Goal: Information Seeking & Learning: Understand process/instructions

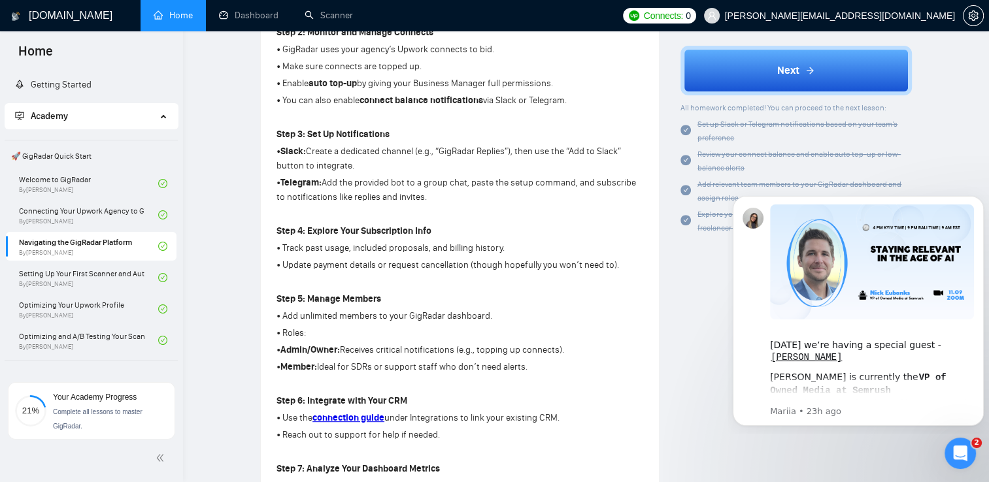
scroll to position [505, 0]
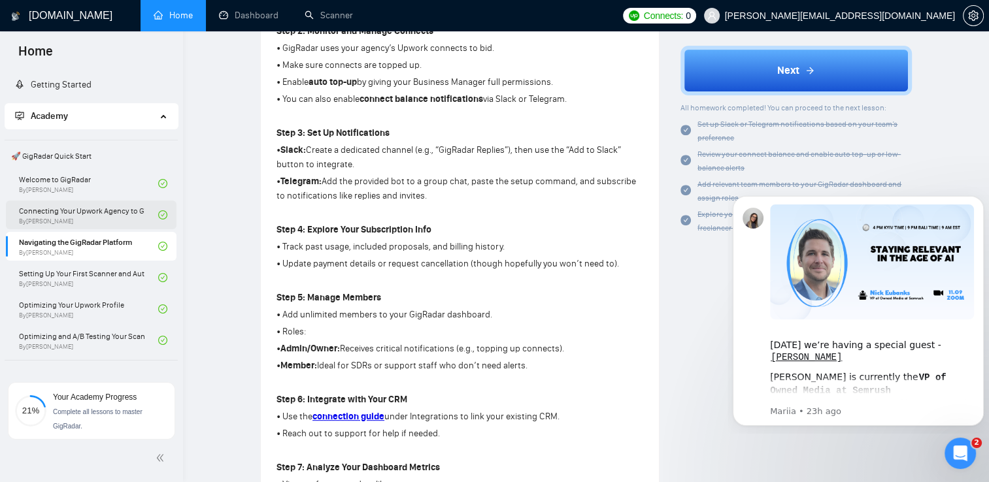
click at [42, 219] on link "Connecting Your Upwork Agency to GigRadar By [PERSON_NAME]" at bounding box center [88, 215] width 139 height 29
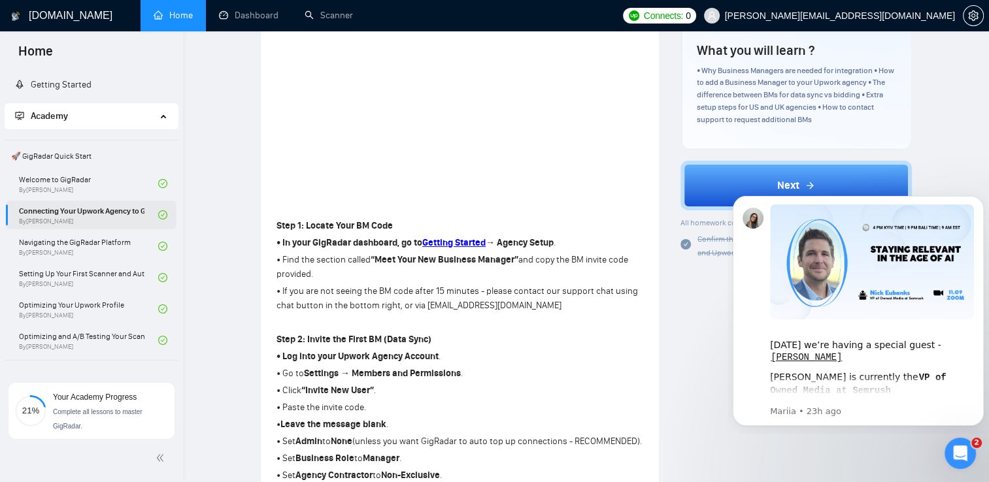
scroll to position [505, 0]
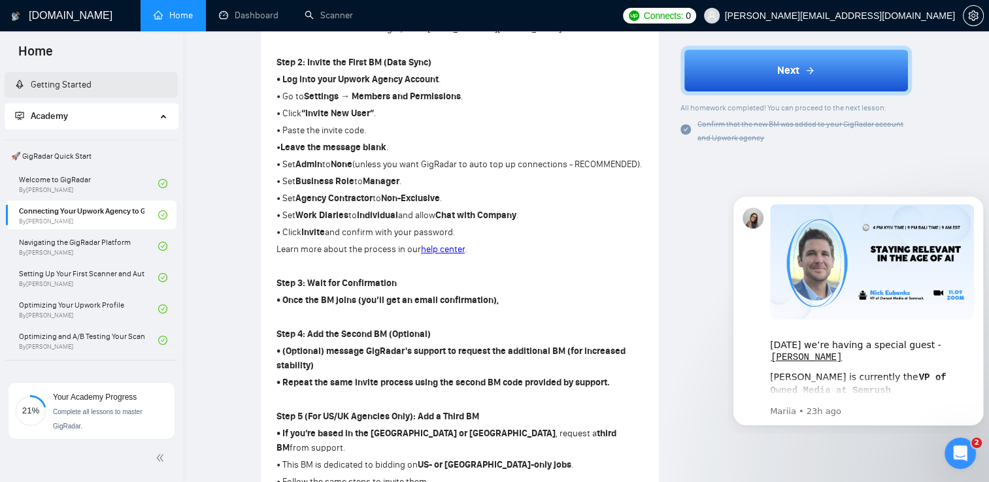
click at [92, 90] on link "Getting Started" at bounding box center [53, 84] width 76 height 11
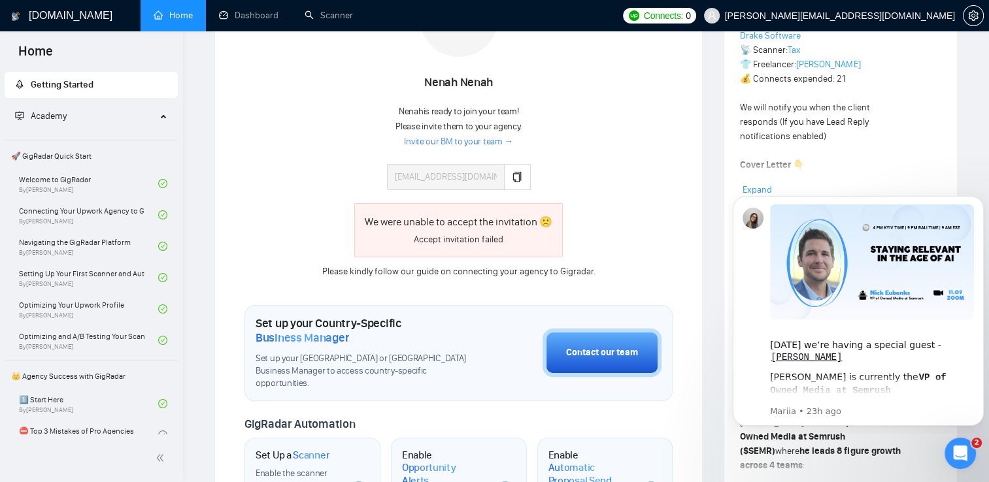
scroll to position [261, 0]
click at [514, 179] on icon "copy" at bounding box center [517, 177] width 10 height 10
click at [55, 175] on link "Welcome to GigRadar By Vlad Timinsky" at bounding box center [88, 183] width 139 height 29
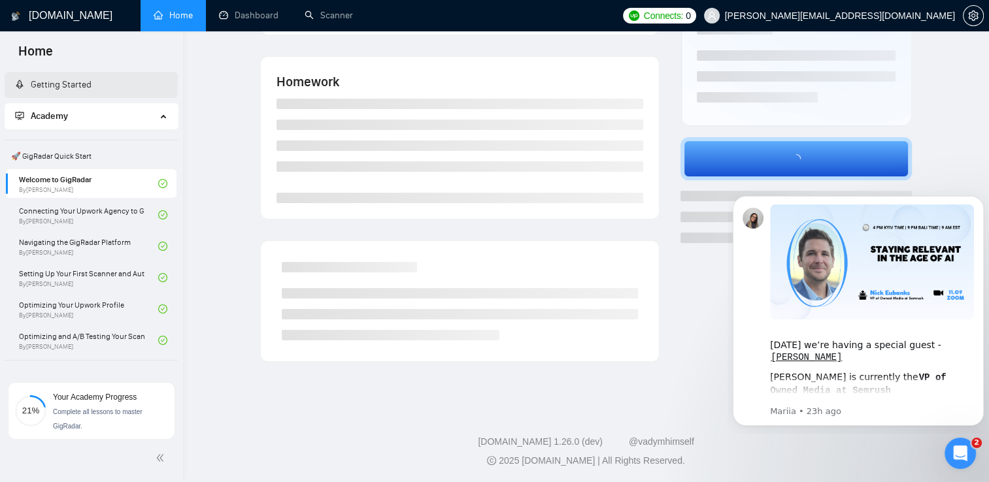
scroll to position [261, 0]
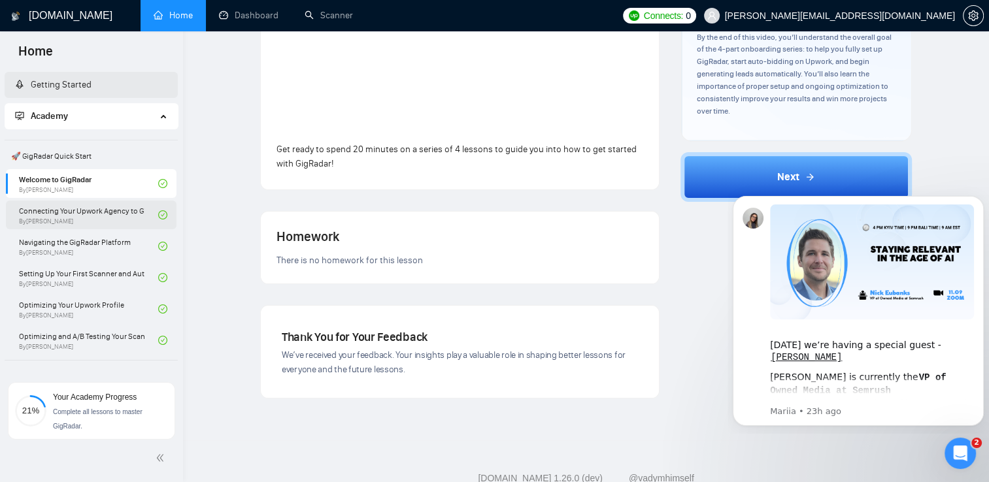
click at [44, 207] on link "Connecting Your Upwork Agency to GigRadar By Vlad Timinsky" at bounding box center [88, 215] width 139 height 29
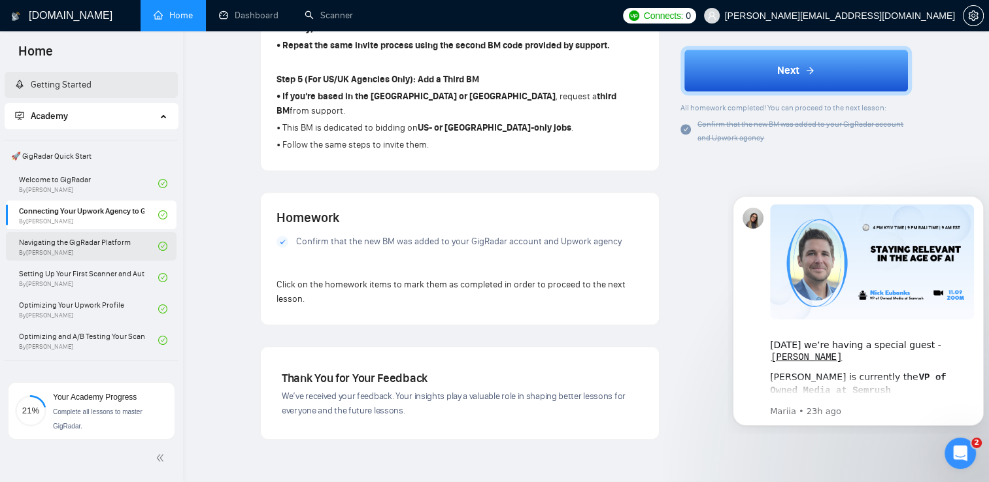
scroll to position [843, 0]
click at [107, 246] on link "Navigating the GigRadar Platform By Vlad Timinsky" at bounding box center [88, 246] width 139 height 29
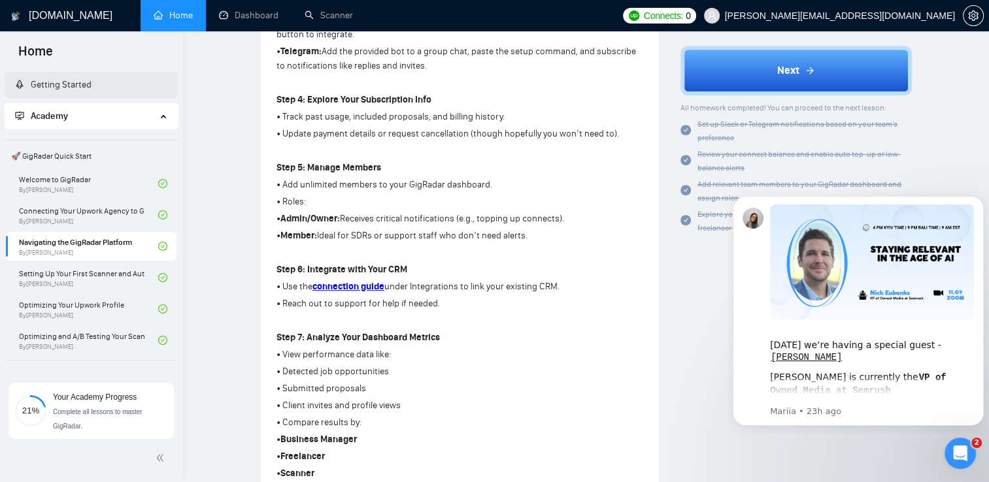
scroll to position [639, 0]
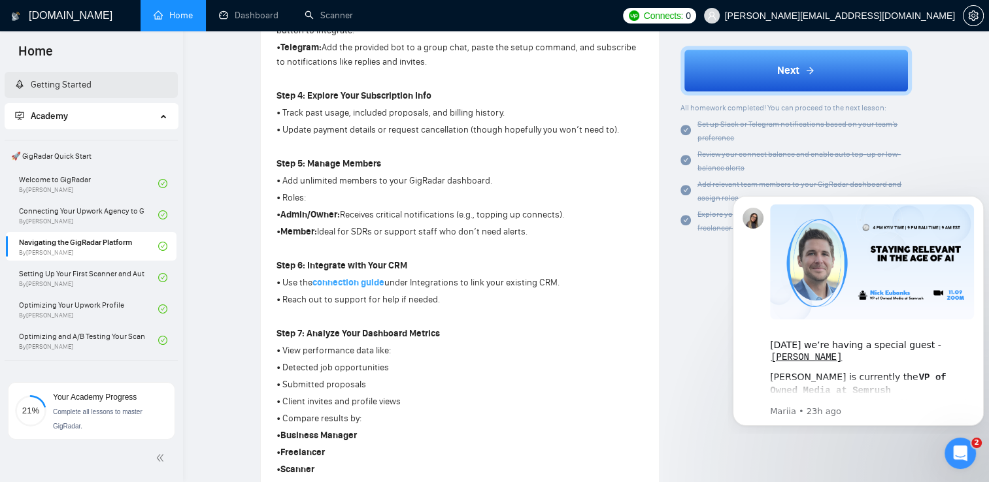
click at [371, 281] on strong "connection guide" at bounding box center [348, 282] width 72 height 11
click at [78, 285] on link "Setting Up Your First Scanner and Auto-Bidder By Vlad Timinsky" at bounding box center [88, 277] width 139 height 29
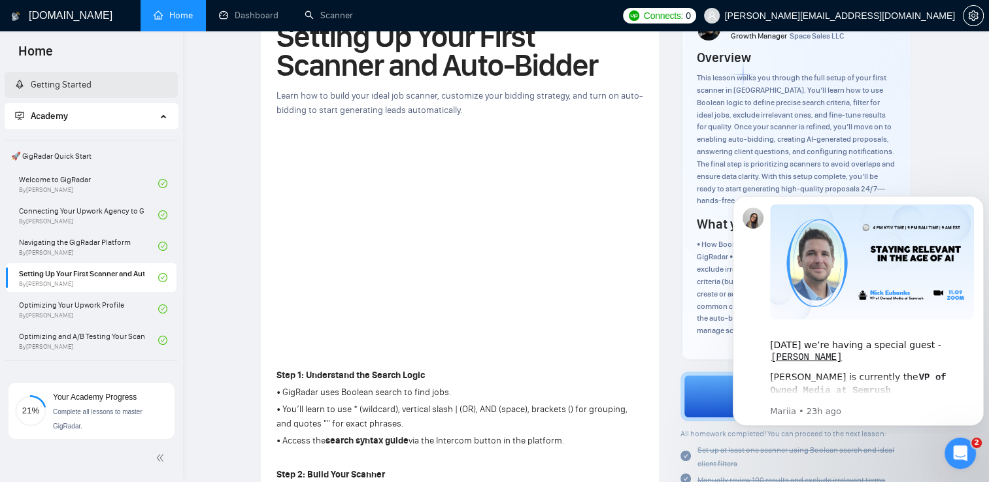
scroll to position [77, 0]
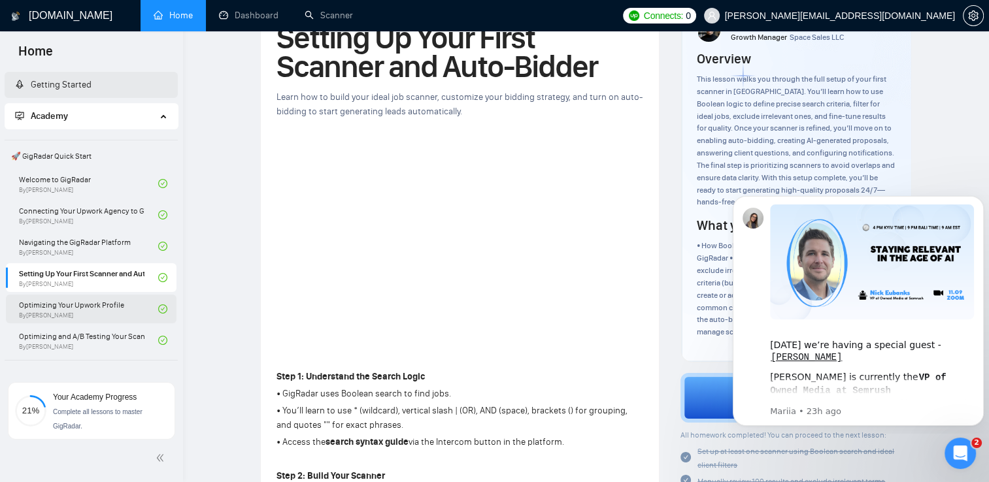
click at [100, 315] on link "Optimizing Your Upwork Profile By Vlad Timinsky" at bounding box center [88, 309] width 139 height 29
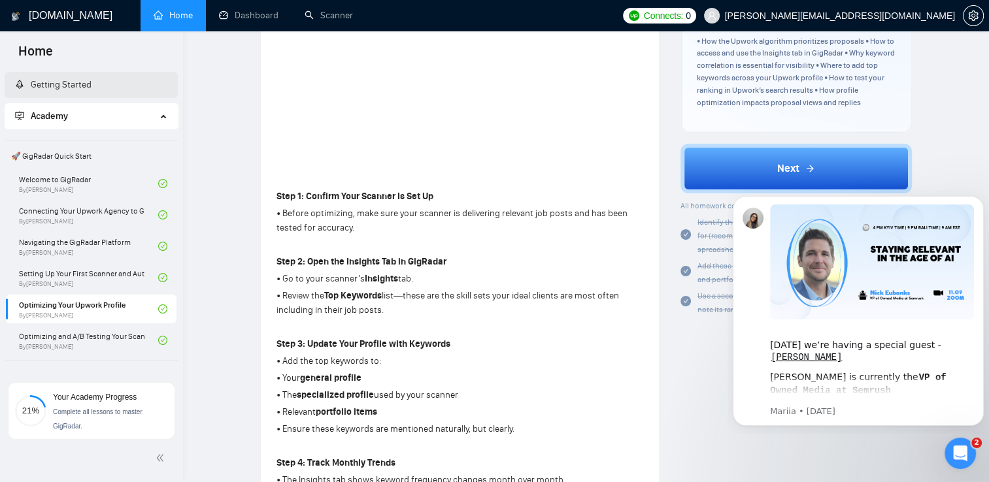
scroll to position [269, 0]
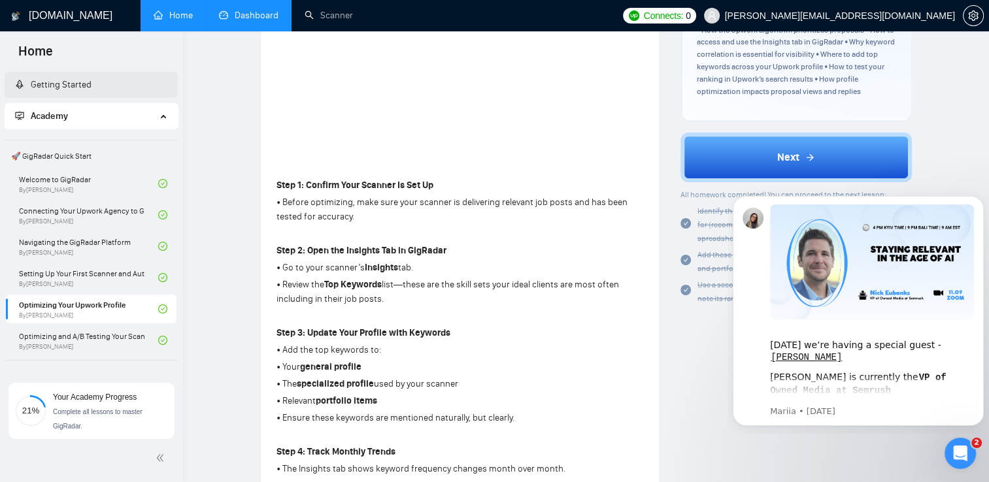
click at [231, 17] on link "Dashboard" at bounding box center [248, 15] width 59 height 11
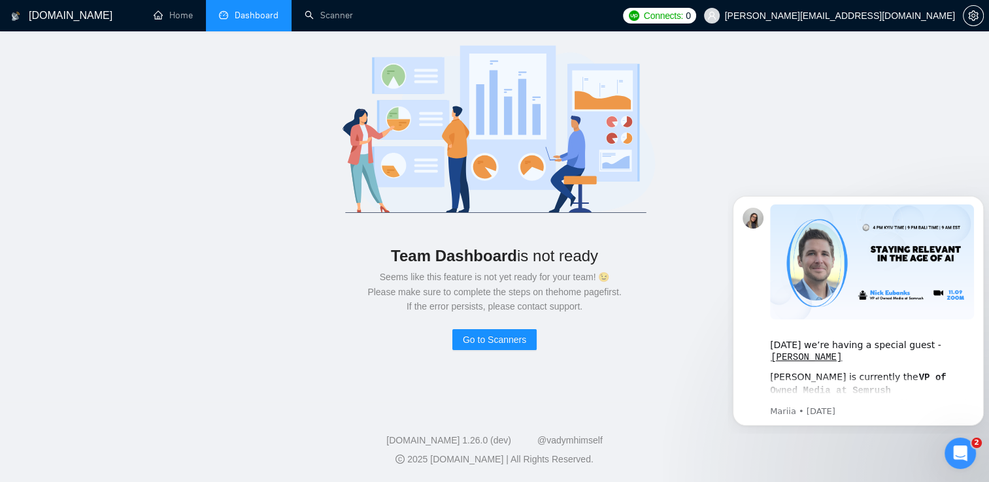
scroll to position [54, 0]
click at [510, 333] on span "Go to Scanners" at bounding box center [494, 340] width 63 height 14
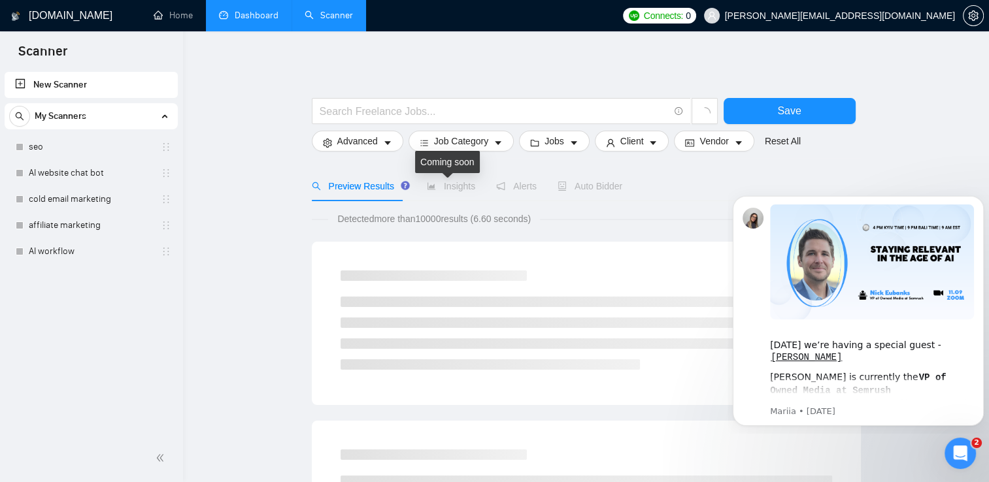
click at [450, 190] on span "Insights" at bounding box center [451, 186] width 48 height 10
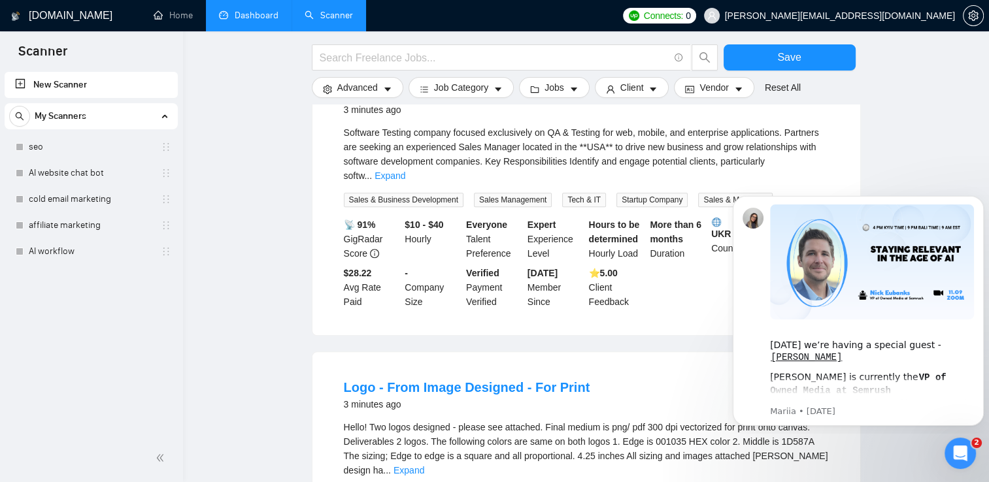
scroll to position [1266, 0]
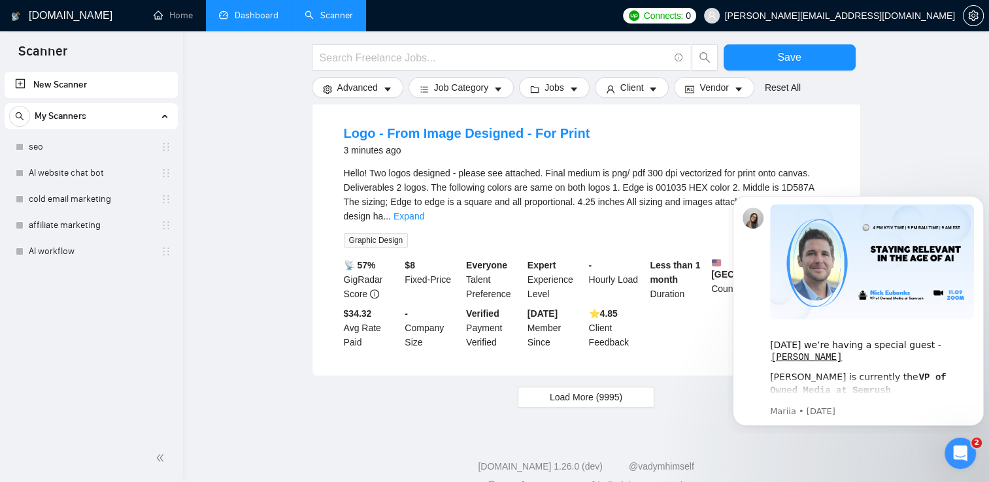
click at [526, 261] on div "Expert Experience Level" at bounding box center [555, 279] width 61 height 43
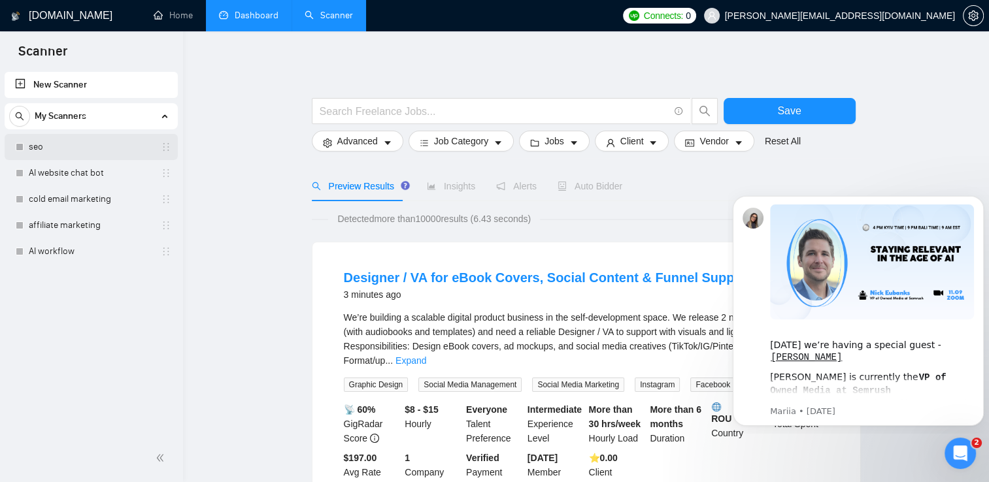
click at [33, 146] on link "seo" at bounding box center [91, 147] width 124 height 26
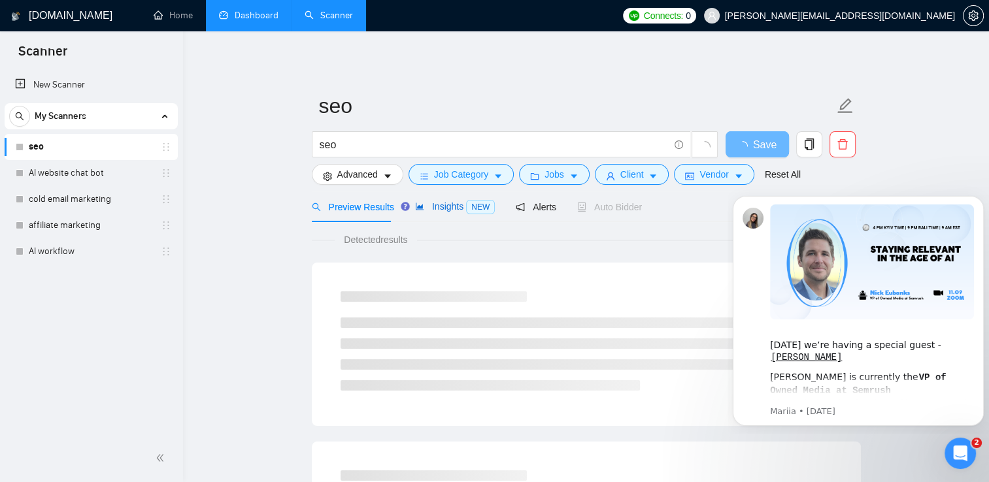
click at [471, 212] on span "NEW" at bounding box center [480, 207] width 29 height 14
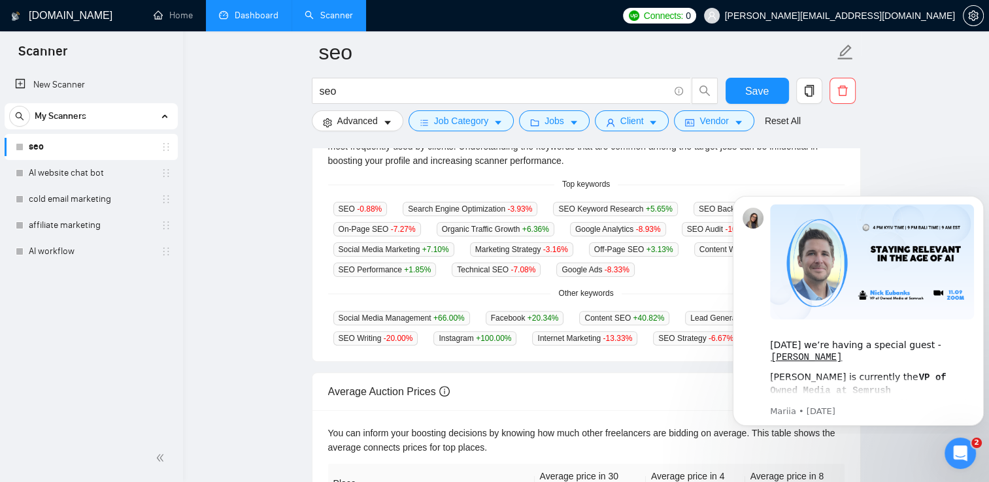
scroll to position [314, 0]
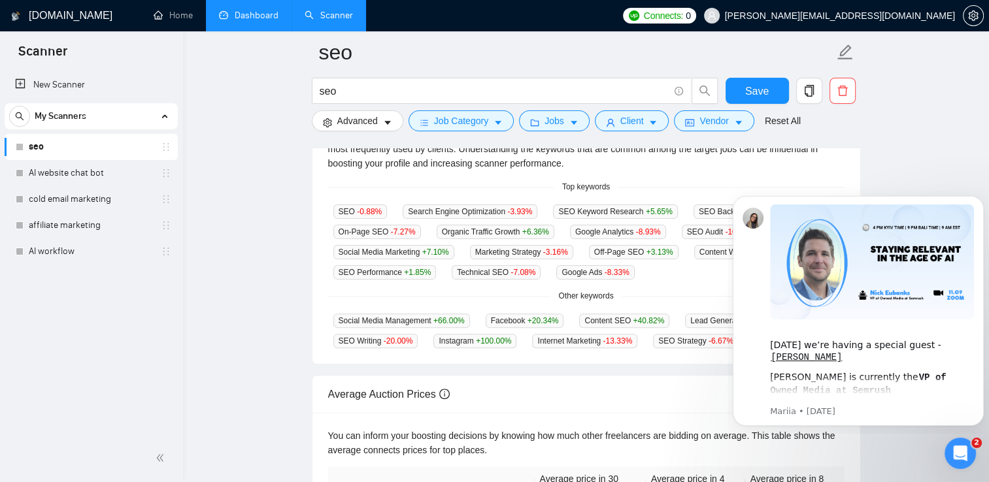
click at [526, 261] on div "SEO -0.88 % Search Engine Optimization -3.93 % SEO Keyword Research +5.65 % SEO…" at bounding box center [586, 242] width 516 height 76
click at [179, 18] on link "Home" at bounding box center [173, 15] width 39 height 11
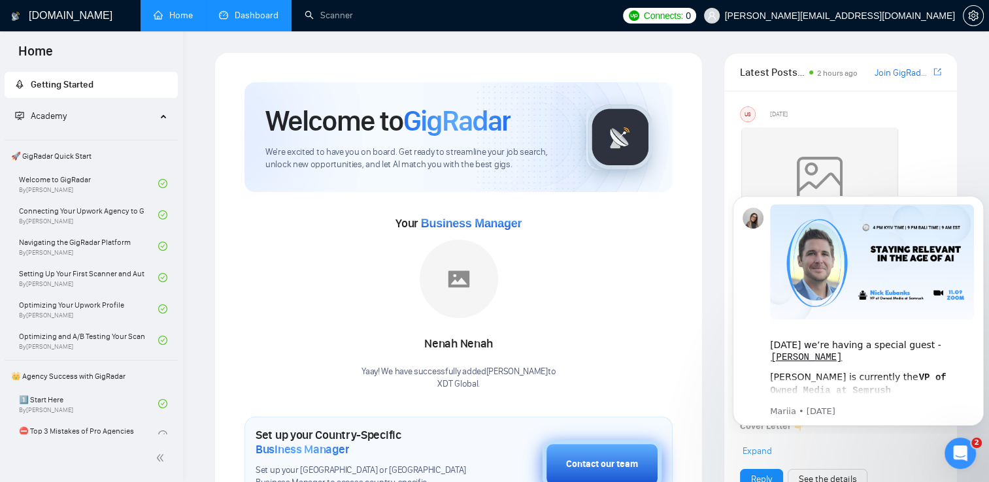
click at [628, 466] on button "Contact our team" at bounding box center [602, 465] width 119 height 48
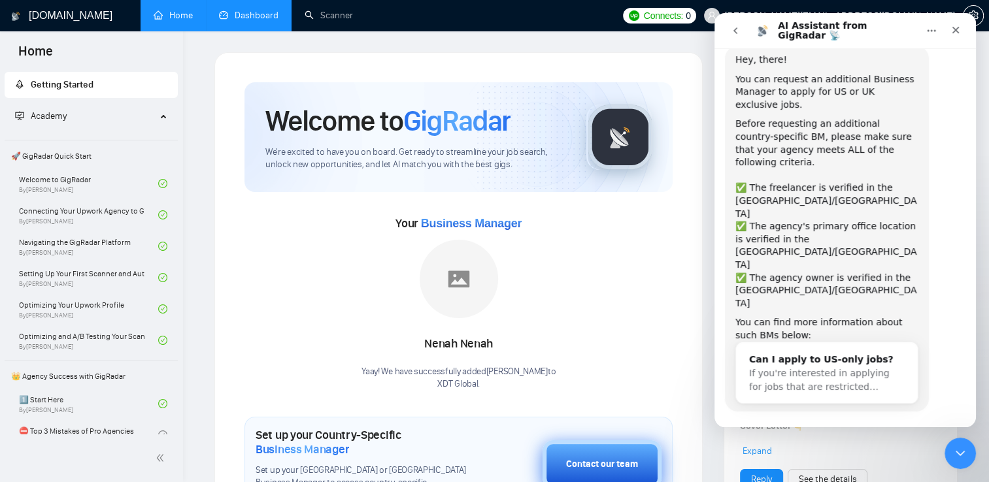
scroll to position [54, 0]
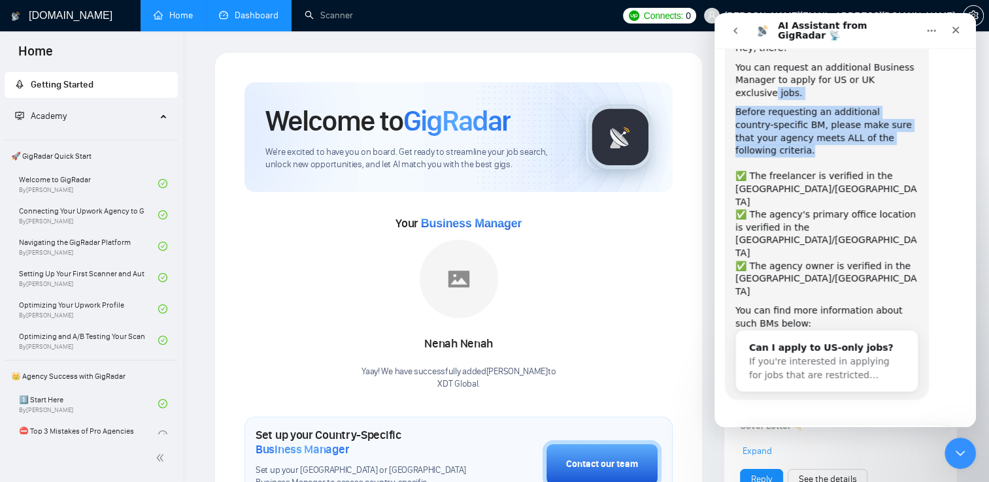
drag, startPoint x: 968, startPoint y: 139, endPoint x: 967, endPoint y: 80, distance: 58.8
click at [967, 80] on div "Hey, there! You can request an additional Business Manager to apply for US or U…" at bounding box center [844, 216] width 261 height 397
drag, startPoint x: 967, startPoint y: 80, endPoint x: 1690, endPoint y: 146, distance: 726.0
click at [864, 424] on button "Yes, I meet all of the criteria - request a new BM" at bounding box center [848, 443] width 222 height 38
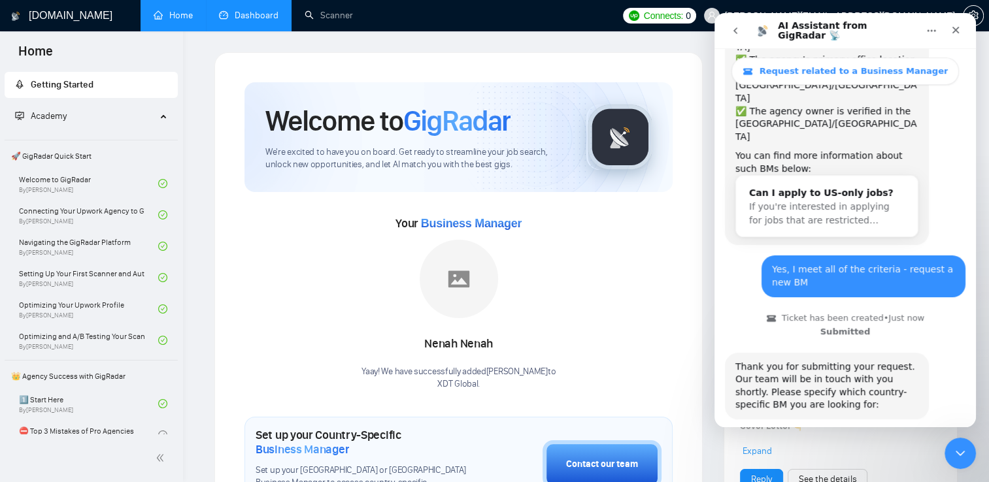
scroll to position [265, 0]
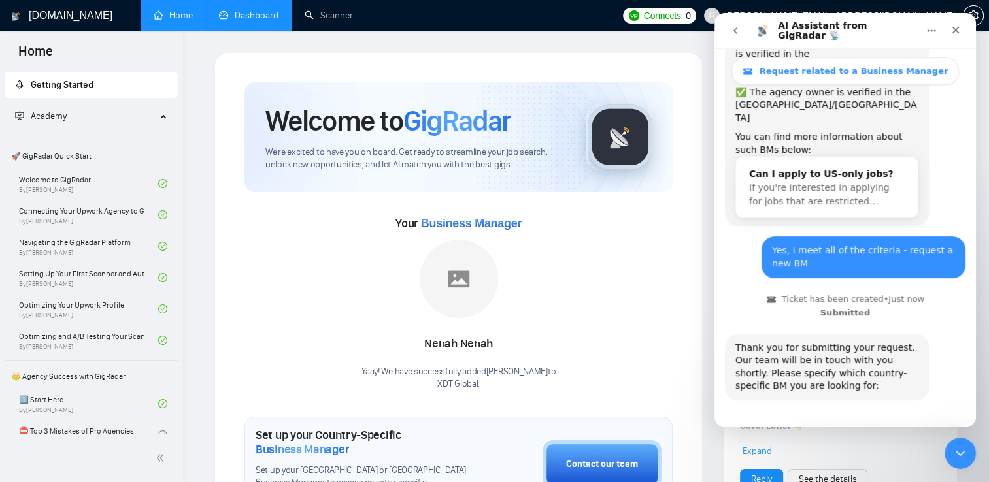
click at [864, 425] on button "🇺🇸 US-based business manager" at bounding box center [877, 438] width 164 height 26
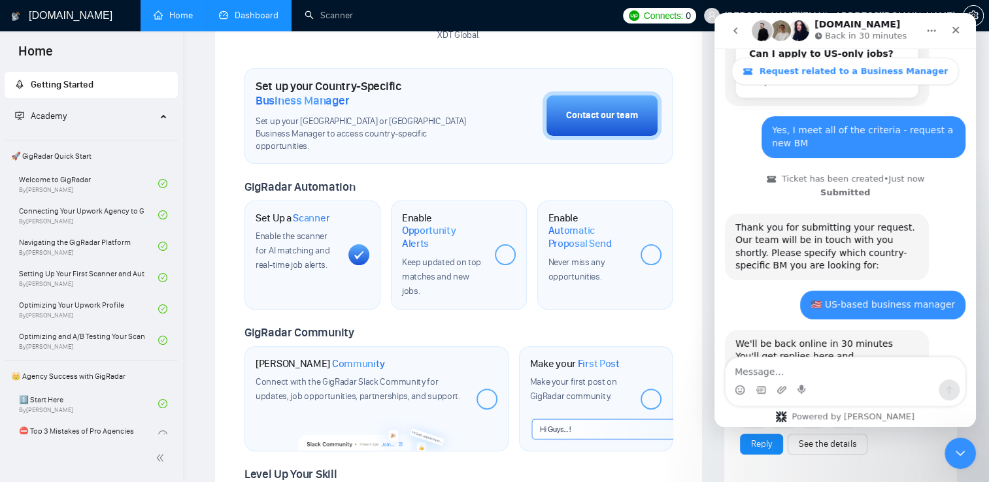
scroll to position [351, 0]
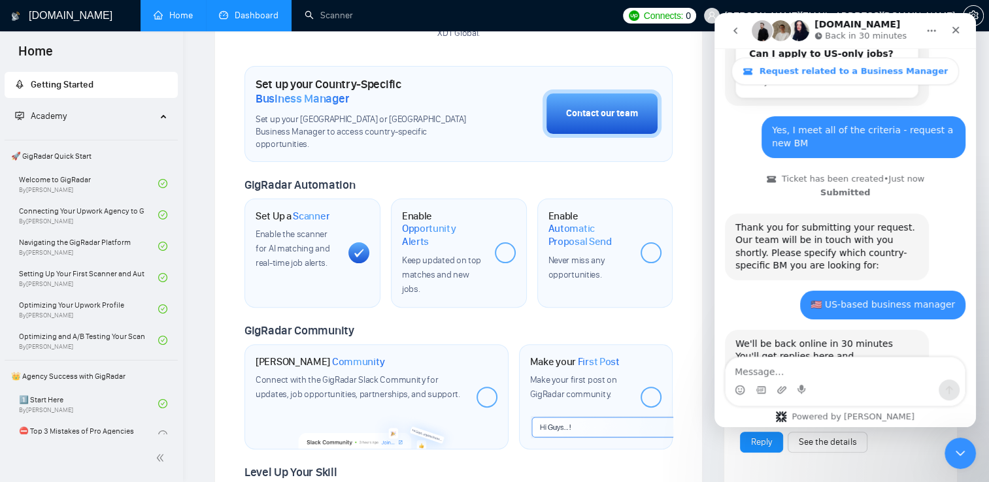
click at [505, 243] on div at bounding box center [505, 253] width 21 height 21
click at [433, 255] on span "Keep updated on top matches and new jobs." at bounding box center [441, 275] width 79 height 40
click at [91, 244] on link "Navigating the GigRadar Platform By Vlad Timinsky" at bounding box center [88, 246] width 139 height 29
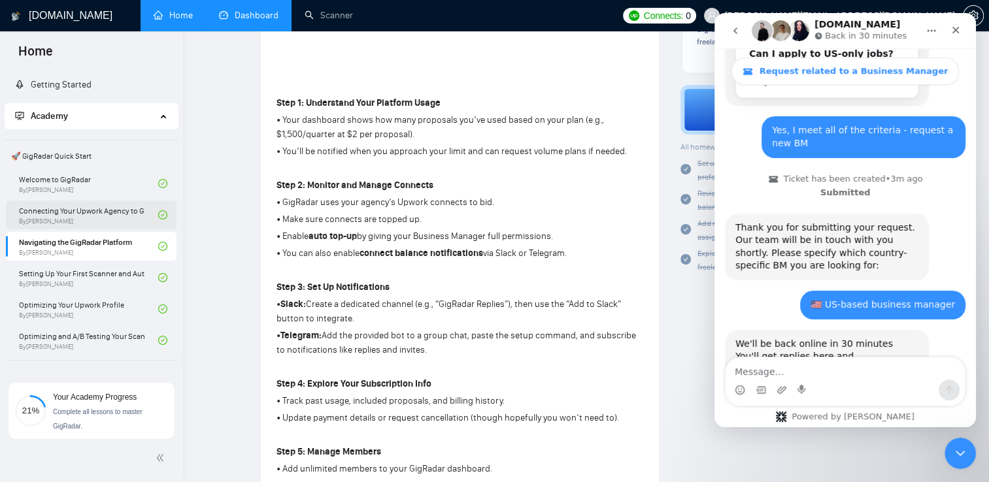
click at [99, 222] on link "Connecting Your Upwork Agency to GigRadar By Vlad Timinsky" at bounding box center [88, 215] width 139 height 29
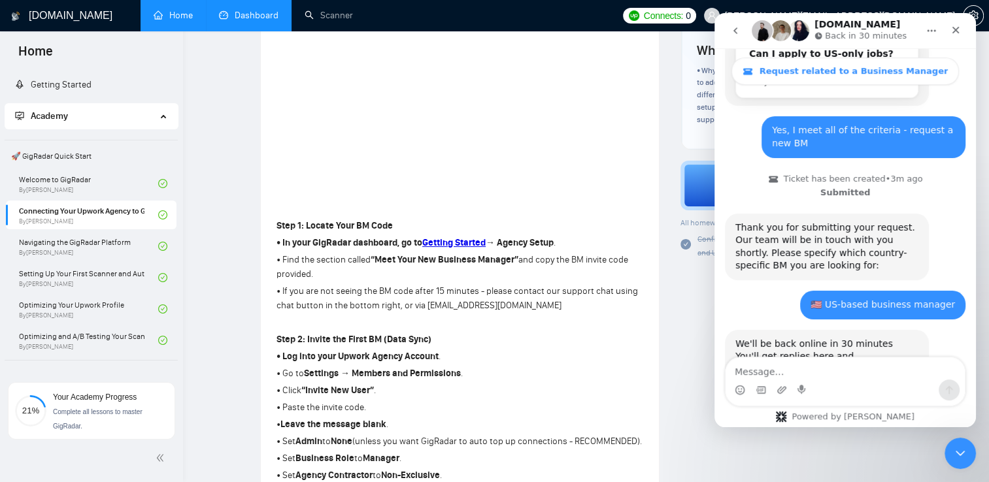
scroll to position [351, 0]
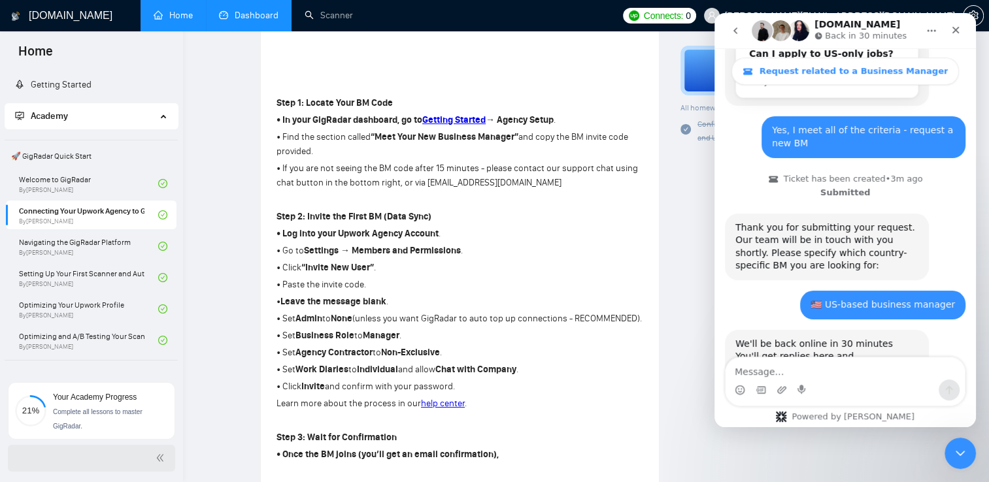
click at [159, 459] on icon "double-left" at bounding box center [160, 458] width 9 height 9
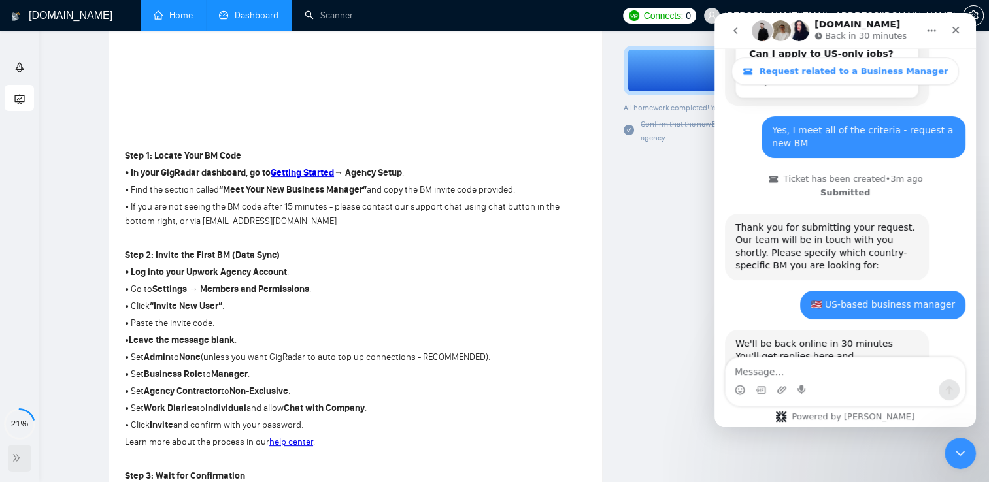
click at [16, 468] on div at bounding box center [20, 458] width 24 height 27
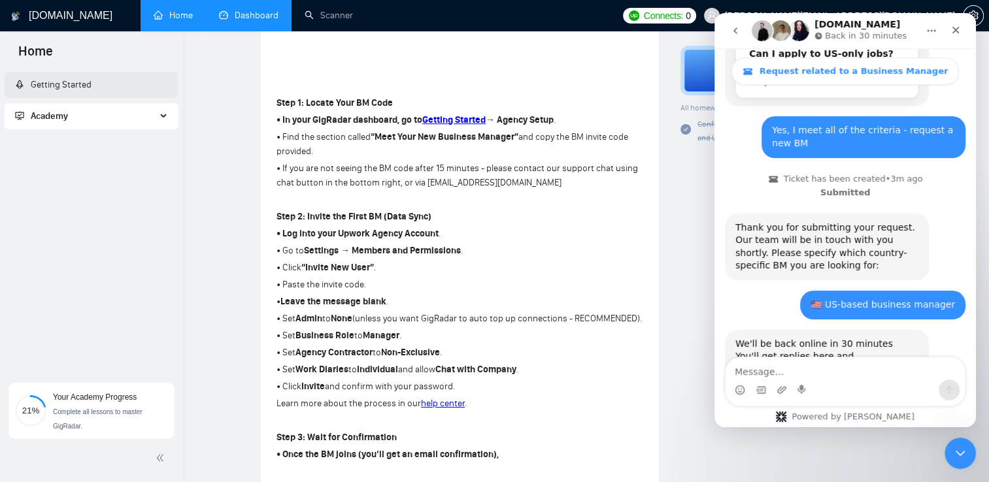
click at [65, 88] on link "Getting Started" at bounding box center [53, 84] width 76 height 11
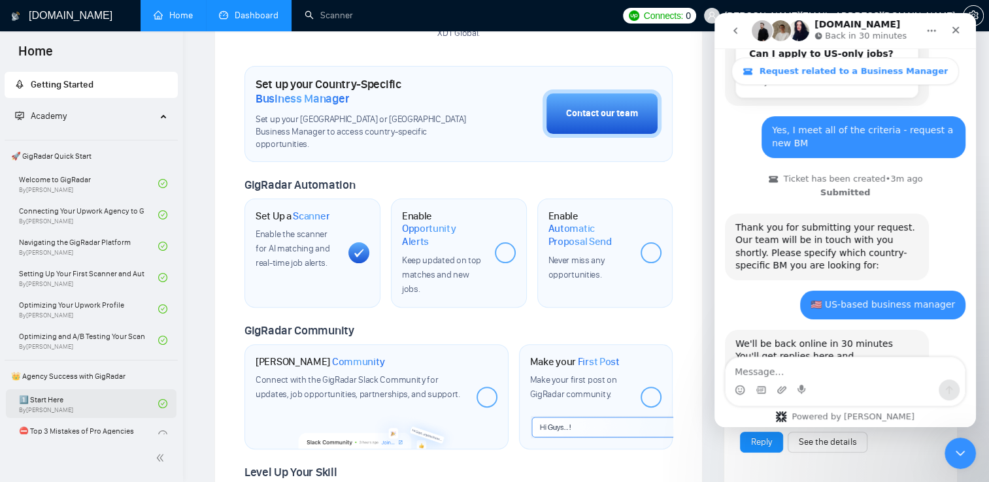
click at [71, 399] on link "1️⃣ Start Here By Vadym Ovcharenko" at bounding box center [88, 404] width 139 height 29
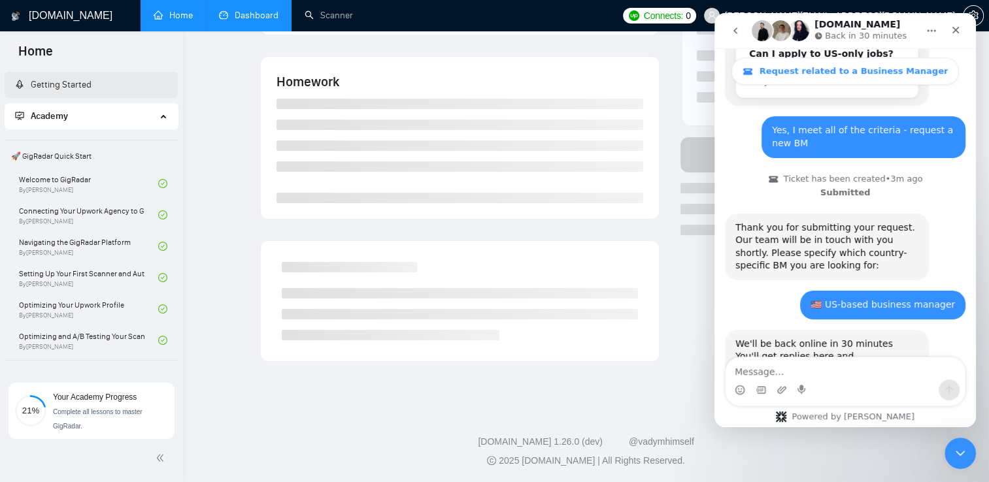
scroll to position [351, 0]
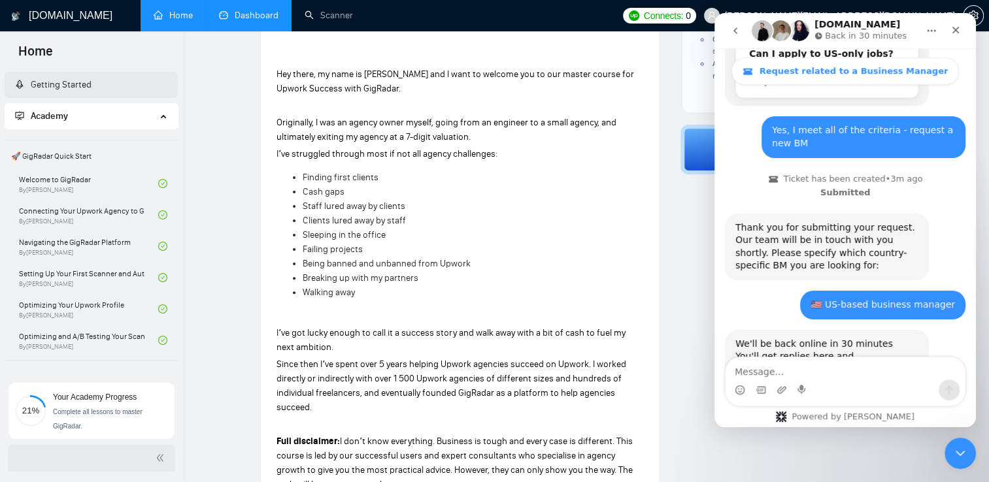
click at [167, 464] on span "double-left" at bounding box center [162, 458] width 13 height 13
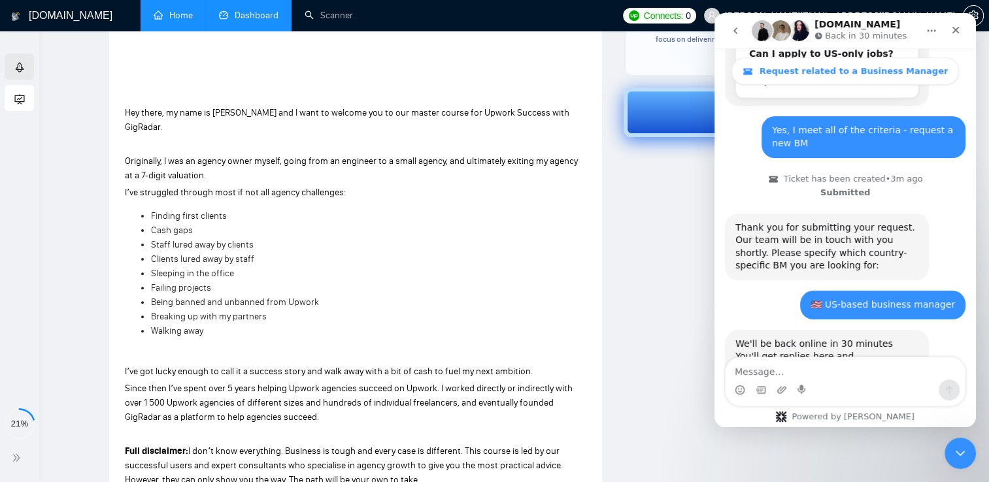
click at [672, 128] on button "Next" at bounding box center [768, 113] width 288 height 50
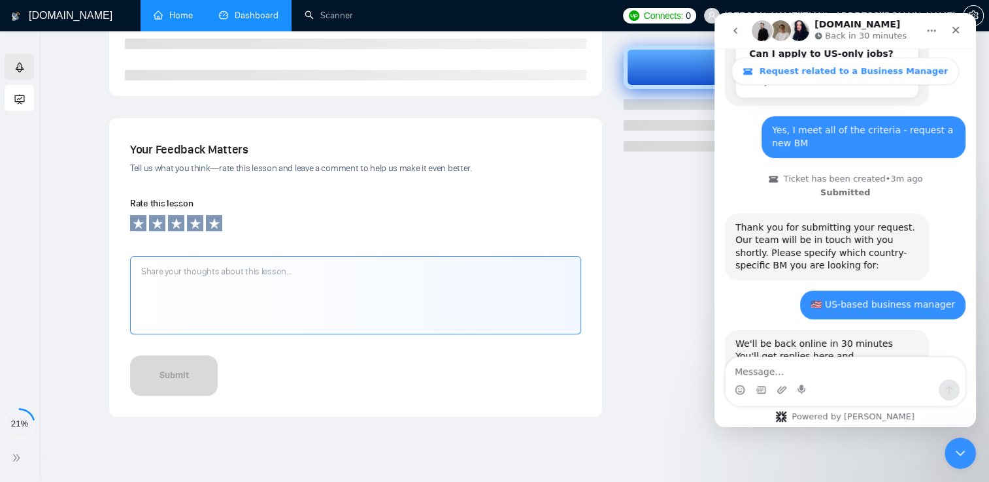
scroll to position [228, 0]
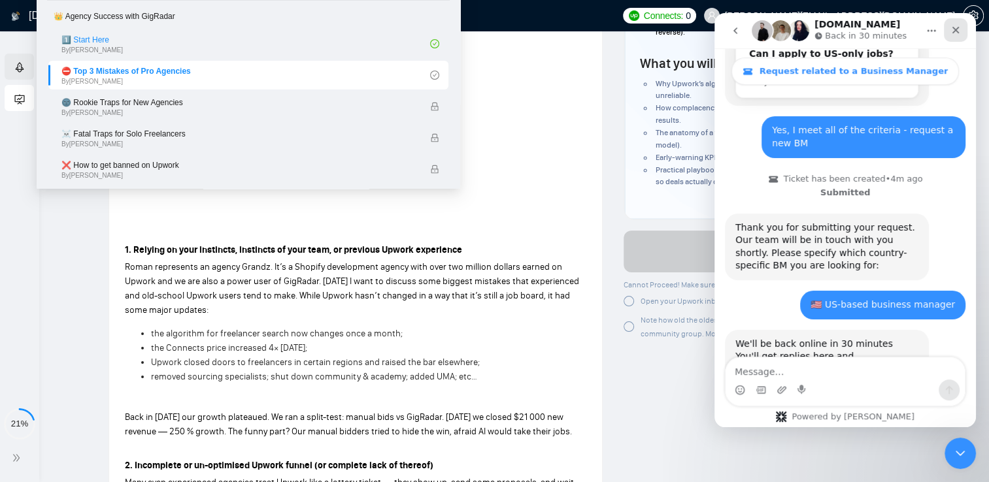
click at [956, 33] on icon "Close" at bounding box center [955, 30] width 10 height 10
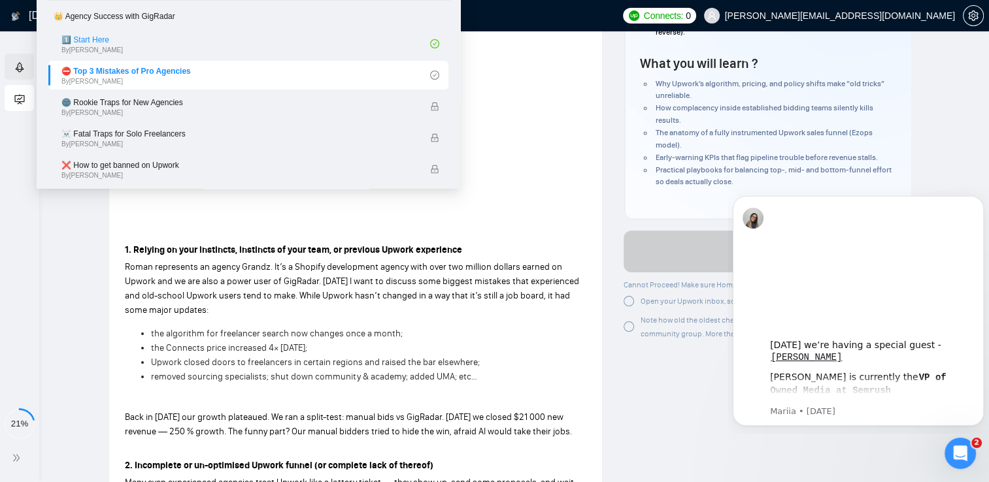
scroll to position [0, 0]
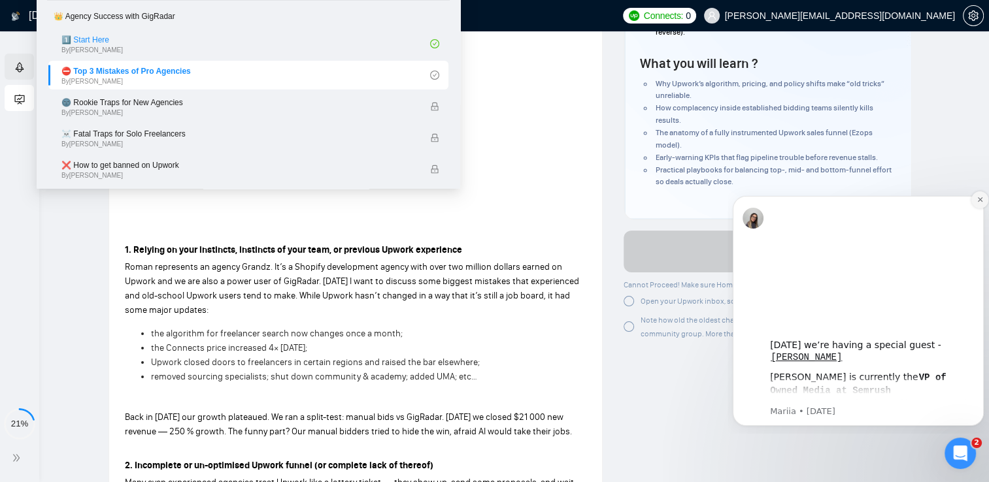
click at [974, 199] on button "Dismiss notification" at bounding box center [979, 200] width 17 height 17
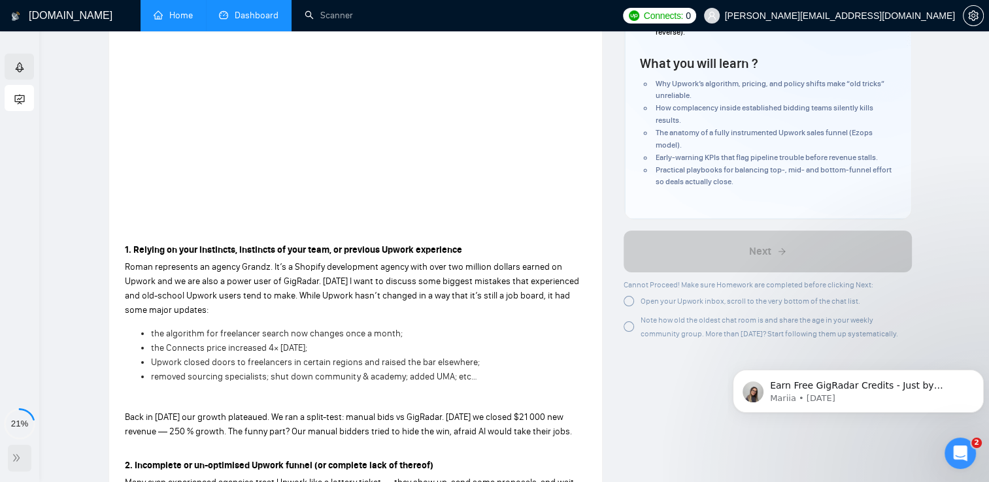
click at [10, 460] on div at bounding box center [20, 458] width 24 height 27
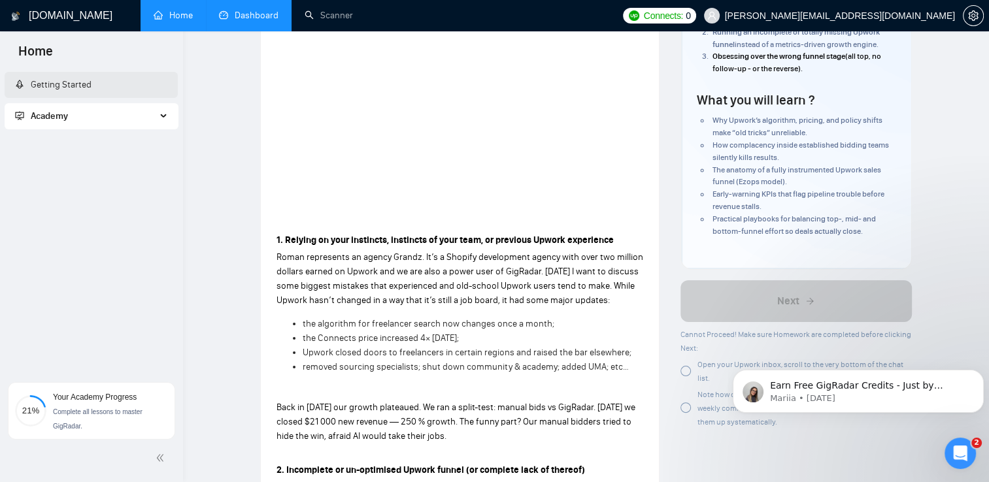
click at [159, 117] on div "Academy" at bounding box center [92, 116] width 174 height 26
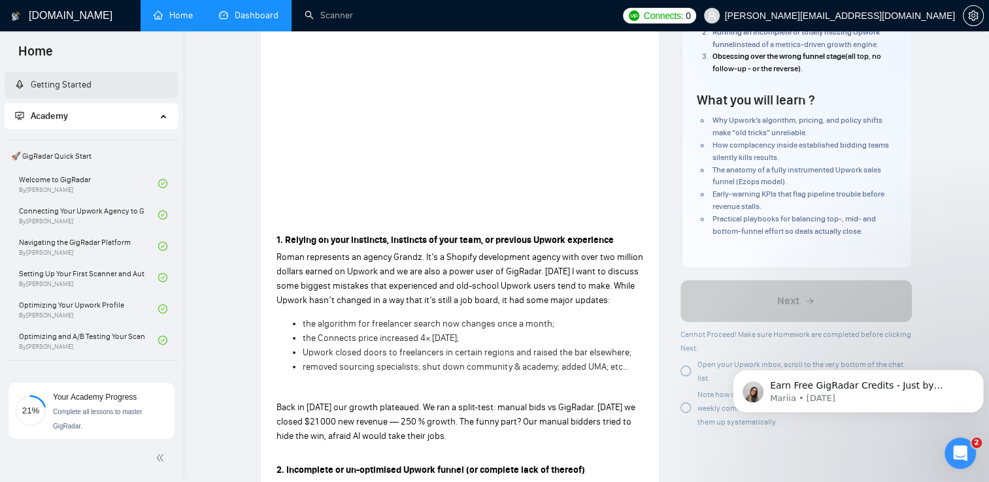
click at [259, 10] on link "Dashboard" at bounding box center [248, 15] width 59 height 11
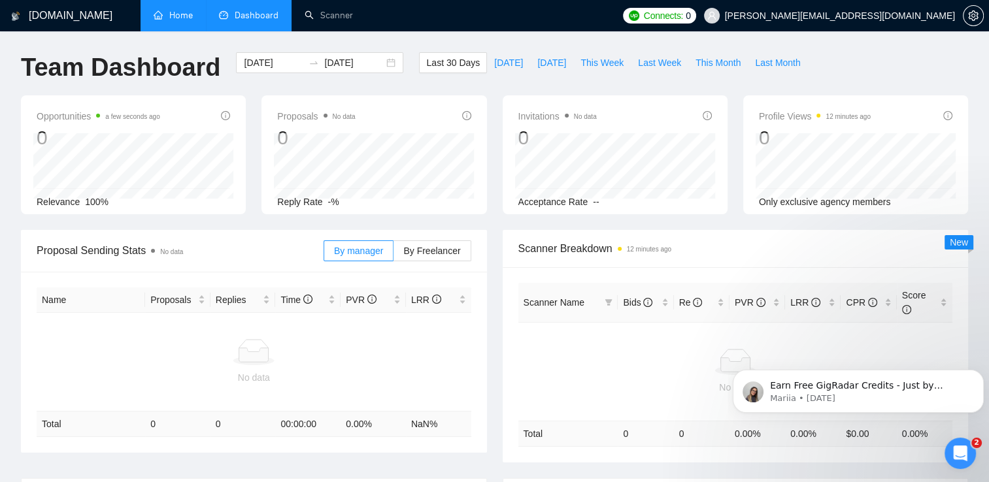
click at [171, 21] on link "Home" at bounding box center [173, 15] width 39 height 11
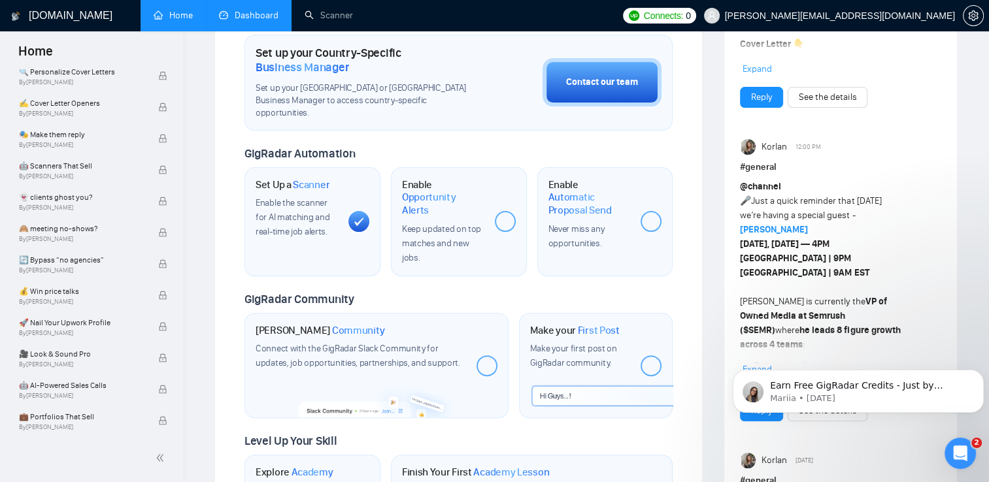
scroll to position [390, 0]
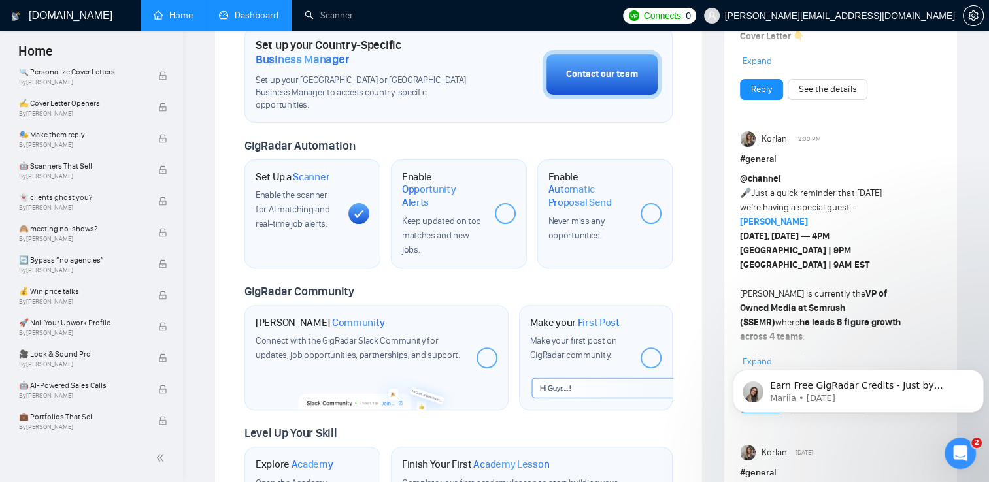
click at [625, 334] on div "Make your first post on GigRadar community." at bounding box center [580, 348] width 101 height 29
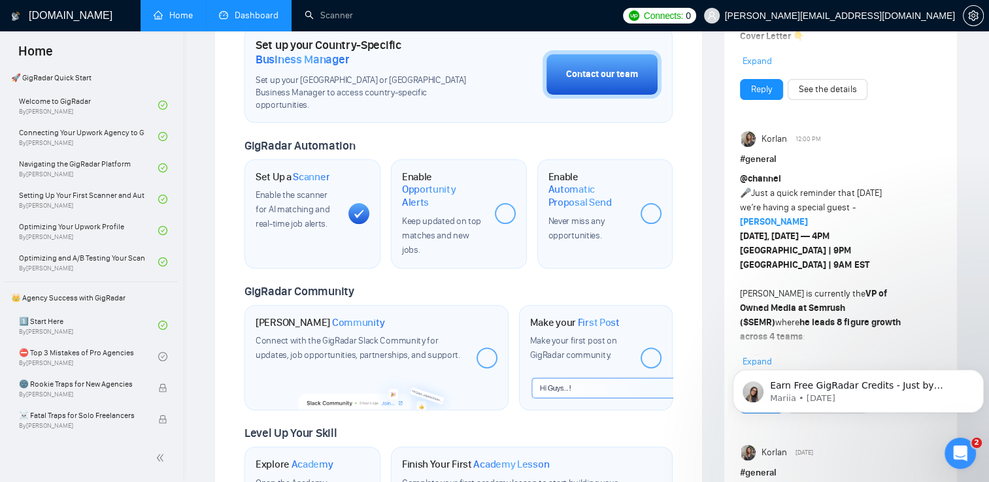
scroll to position [76, 0]
click at [109, 133] on link "Connecting Your Upwork Agency to GigRadar By Vlad Timinsky" at bounding box center [88, 138] width 139 height 29
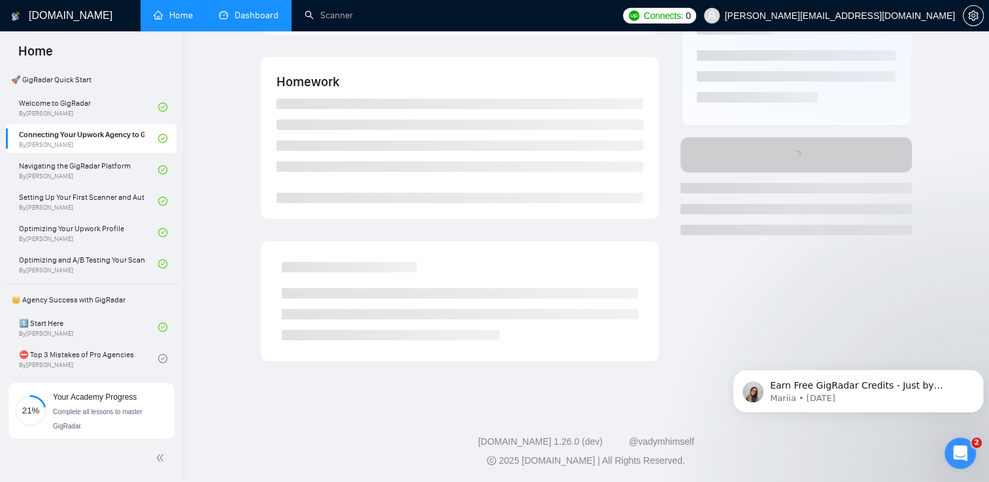
scroll to position [390, 0]
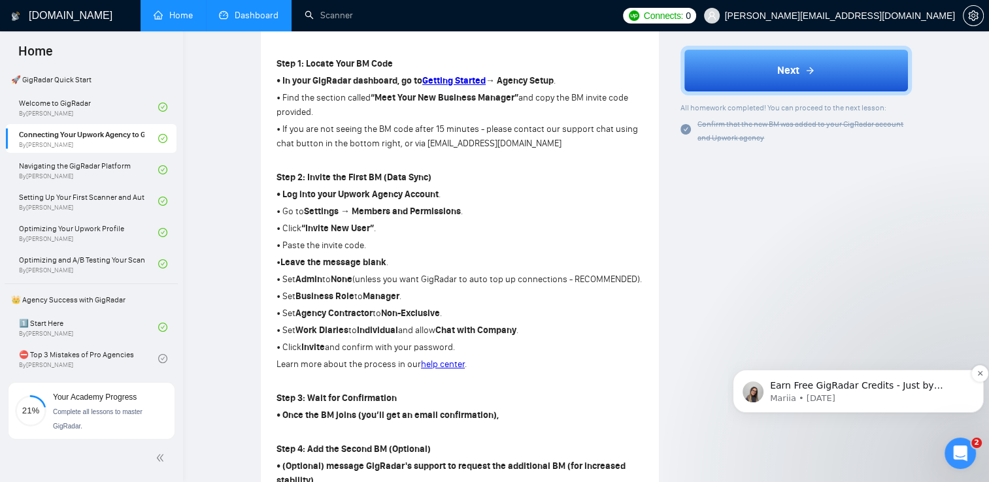
click at [850, 392] on div "Earn Free GigRadar Credits - Just by Sharing Your Story! 💬 Want more credits fo…" at bounding box center [868, 386] width 201 height 17
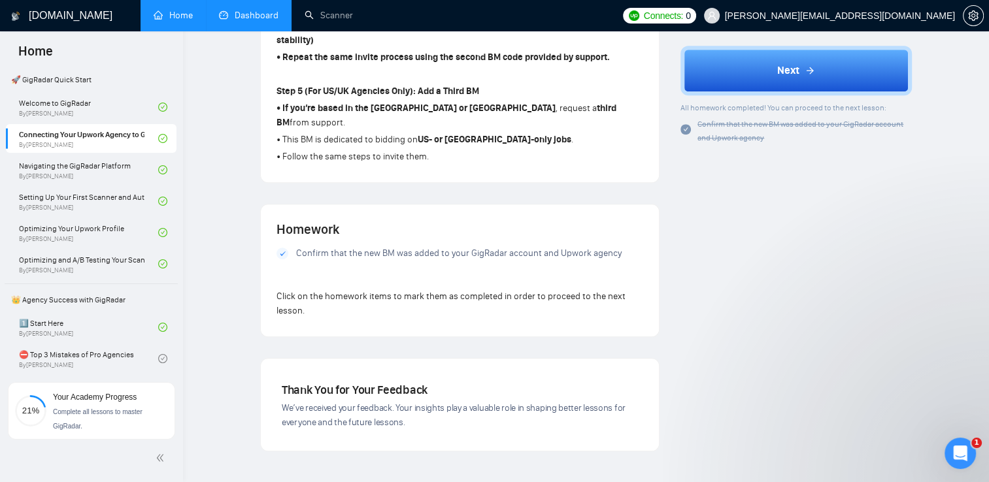
scroll to position [834, 0]
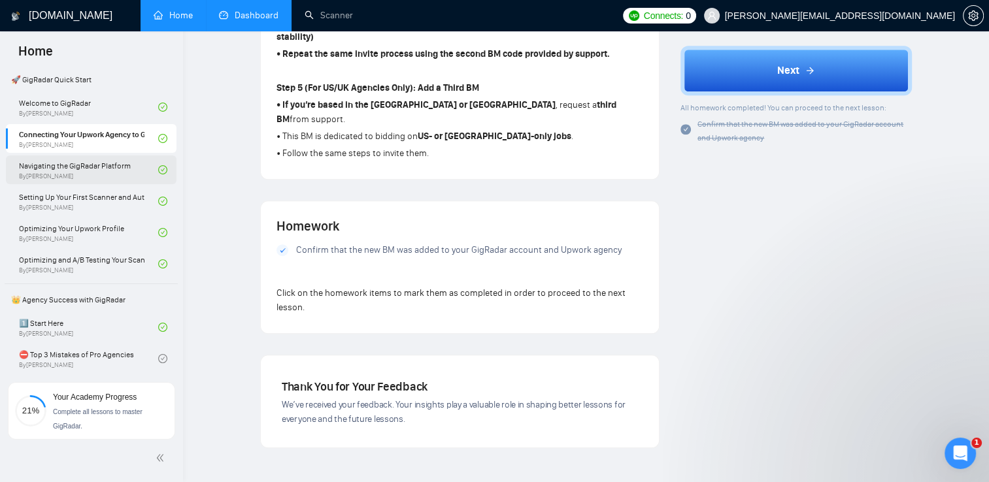
click at [93, 176] on link "Navigating the GigRadar Platform By Vlad Timinsky" at bounding box center [88, 170] width 139 height 29
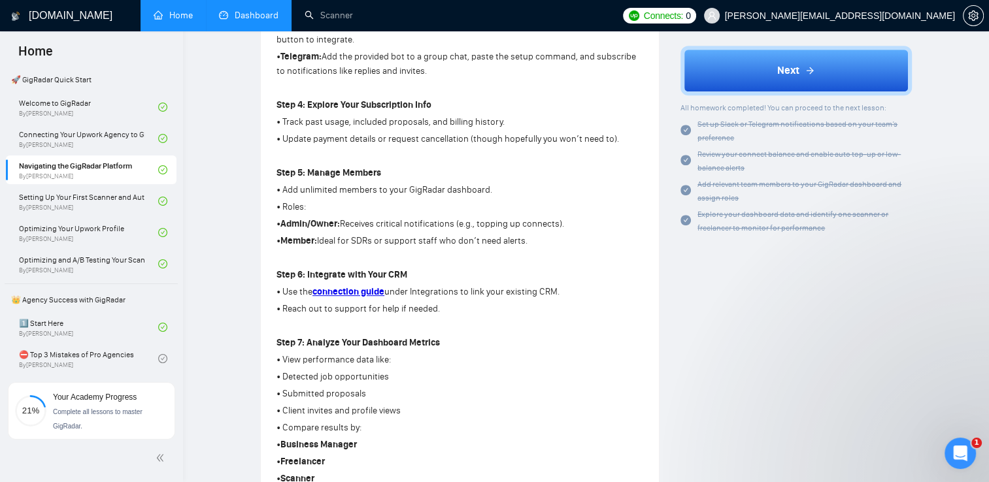
scroll to position [628, 0]
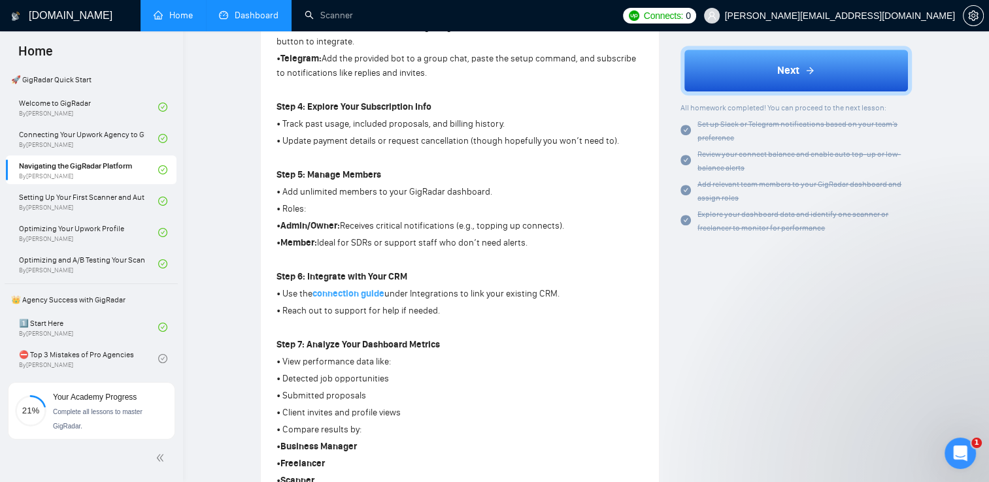
click at [360, 295] on strong "connection guide" at bounding box center [348, 293] width 72 height 11
click at [92, 192] on link "Setting Up Your First Scanner and Auto-Bidder By Vlad Timinsky" at bounding box center [88, 201] width 139 height 29
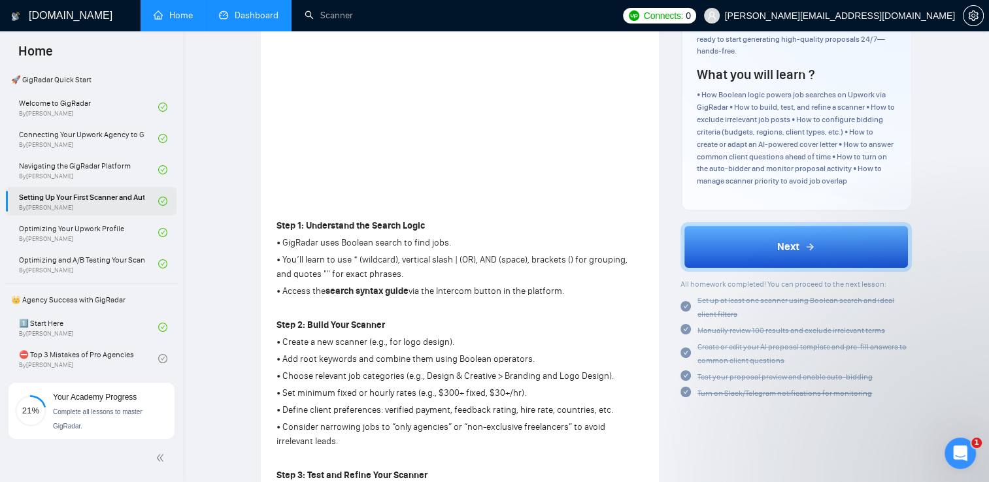
scroll to position [628, 0]
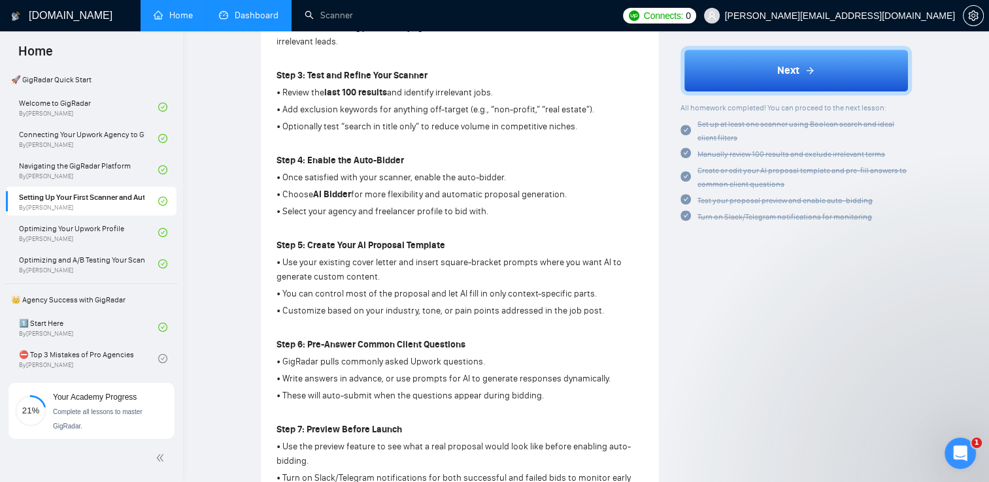
click at [257, 10] on link "Dashboard" at bounding box center [248, 15] width 59 height 11
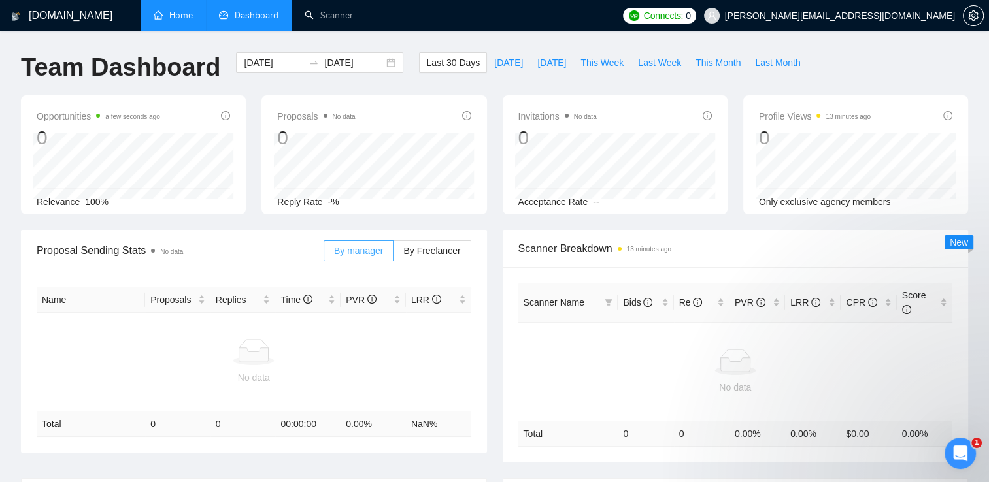
click at [374, 252] on span "By manager" at bounding box center [358, 251] width 49 height 10
click at [324, 254] on input "By manager" at bounding box center [324, 254] width 0 height 0
click at [426, 252] on span "By Freelancer" at bounding box center [431, 251] width 57 height 10
click at [394, 254] on input "By Freelancer" at bounding box center [394, 254] width 0 height 0
click at [350, 247] on span "By manager" at bounding box center [358, 251] width 49 height 10
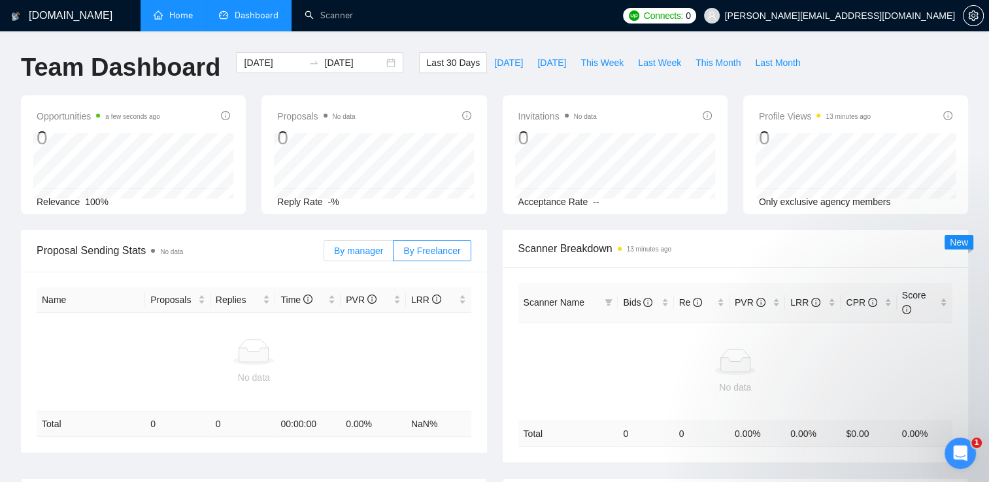
click at [324, 254] on input "By manager" at bounding box center [324, 254] width 0 height 0
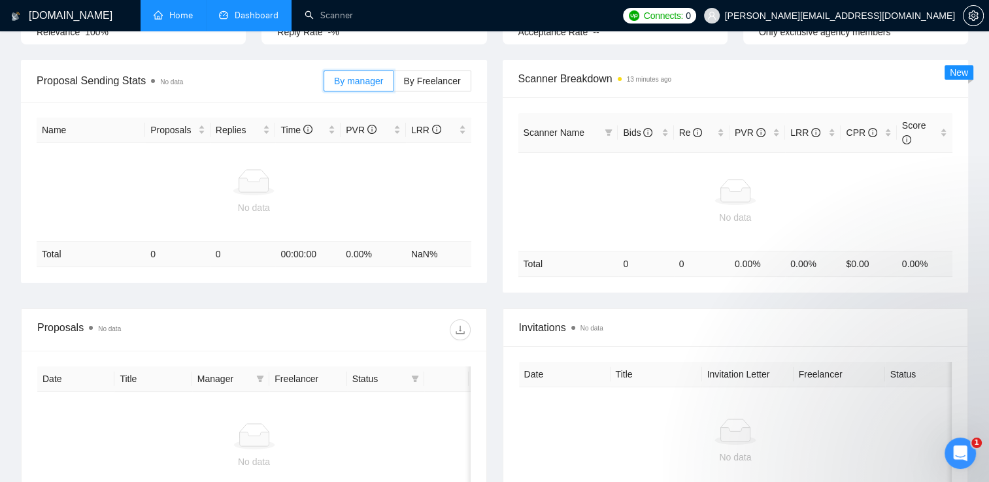
scroll to position [178, 0]
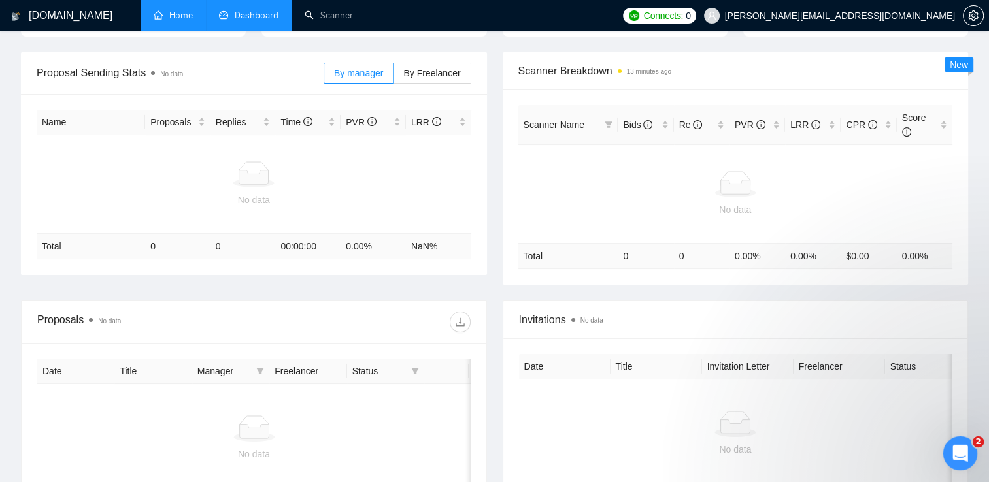
click at [963, 455] on icon "Open Intercom Messenger" at bounding box center [959, 452] width 22 height 22
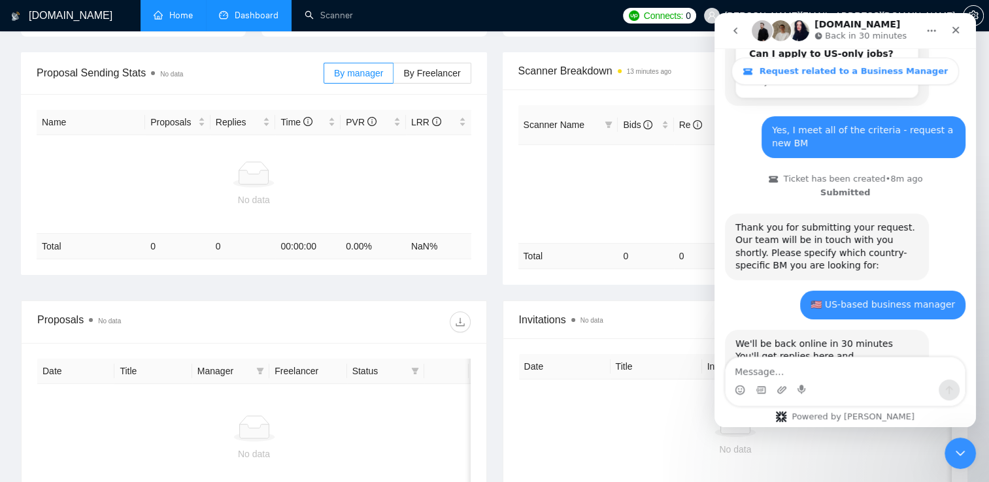
scroll to position [384, 0]
click at [729, 33] on button "go back" at bounding box center [735, 30] width 25 height 25
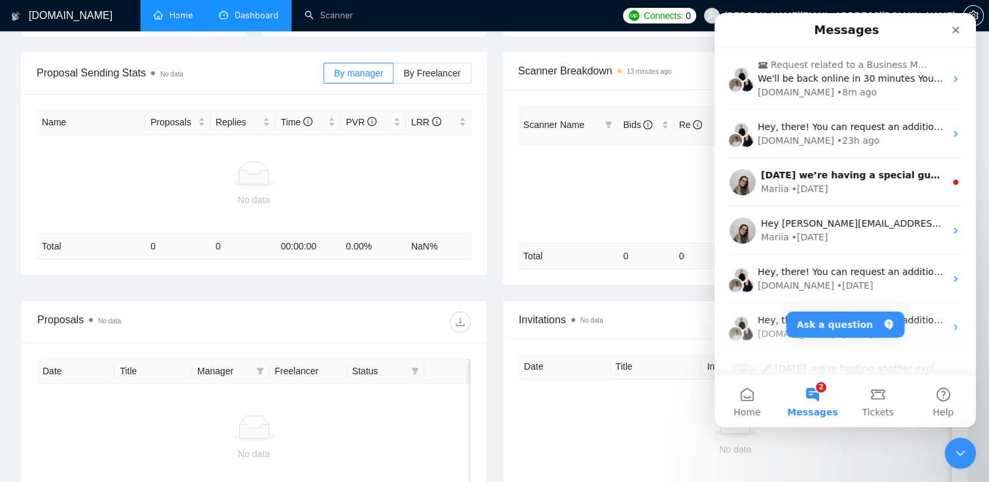
scroll to position [0, 0]
click at [808, 331] on button "Ask a question" at bounding box center [845, 325] width 118 height 26
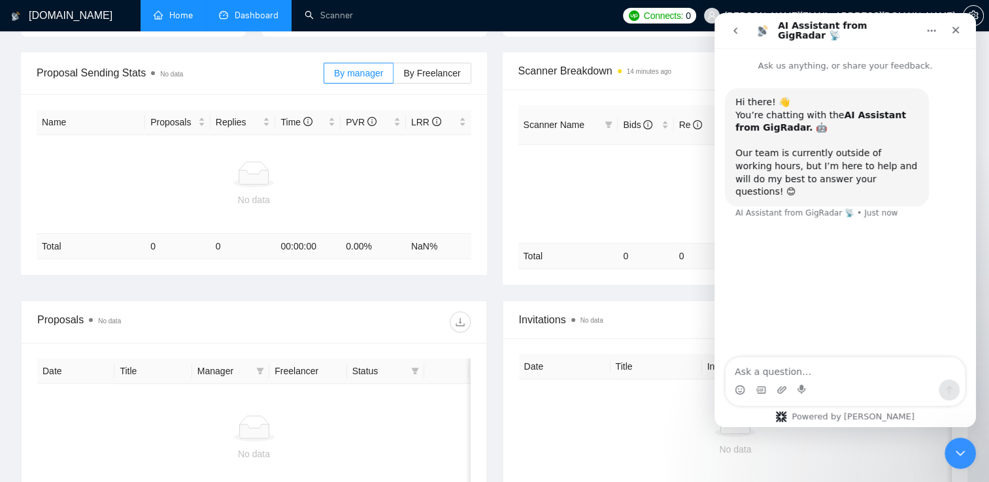
click at [775, 373] on textarea "Ask a question…" at bounding box center [845, 369] width 239 height 22
type textarea "where do i put my proposals"
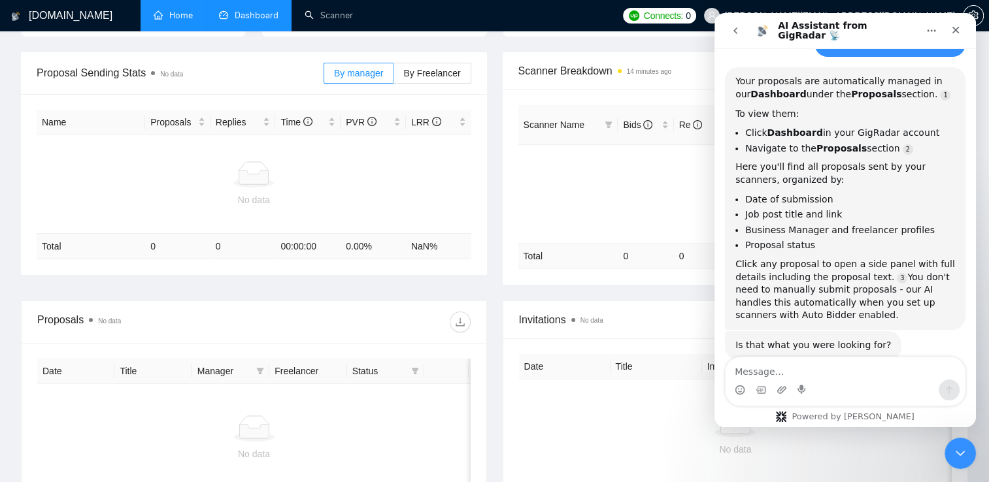
scroll to position [180, 0]
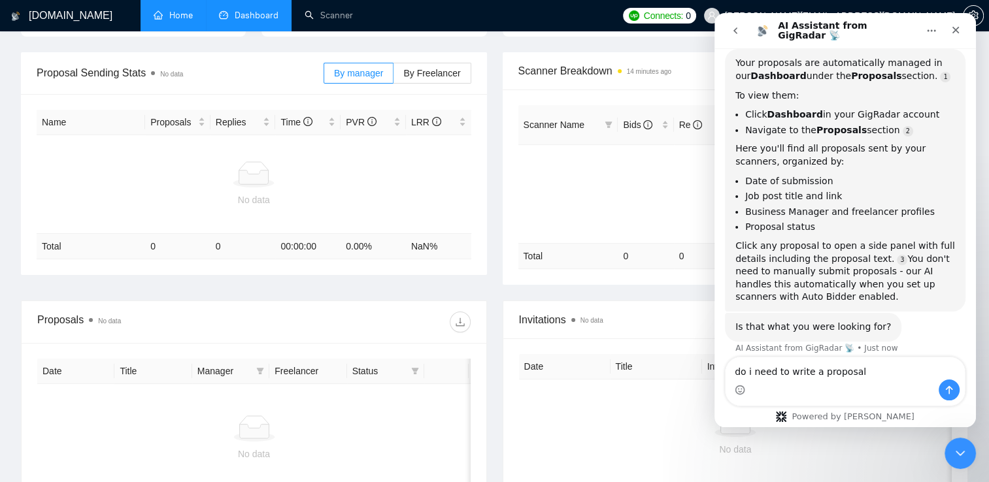
type textarea "do i need to write a proposal"
click at [945, 392] on icon "Send a message…" at bounding box center [949, 390] width 10 height 10
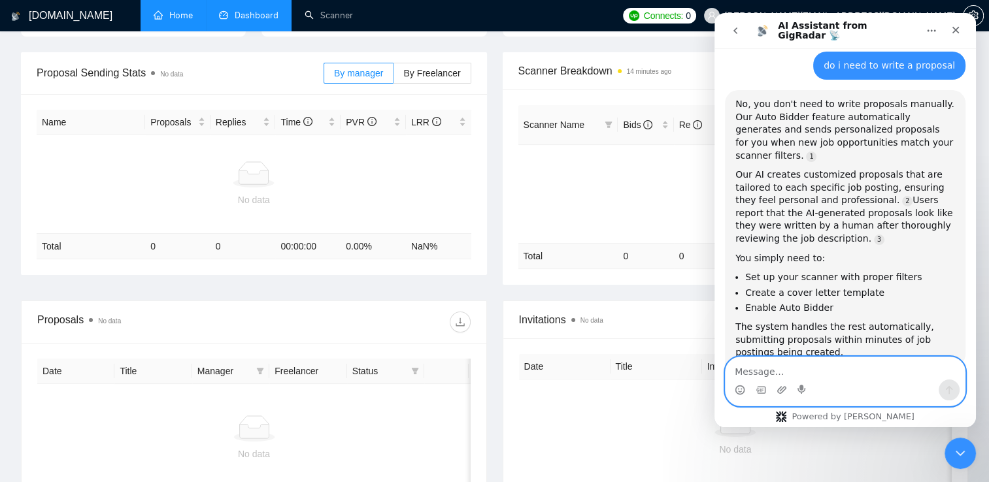
scroll to position [503, 0]
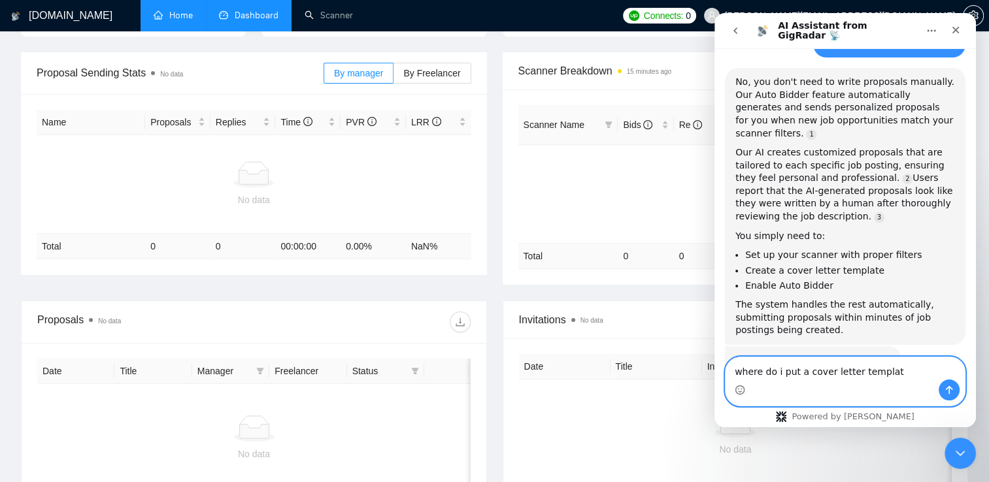
type textarea "where do i put a cover letter template"
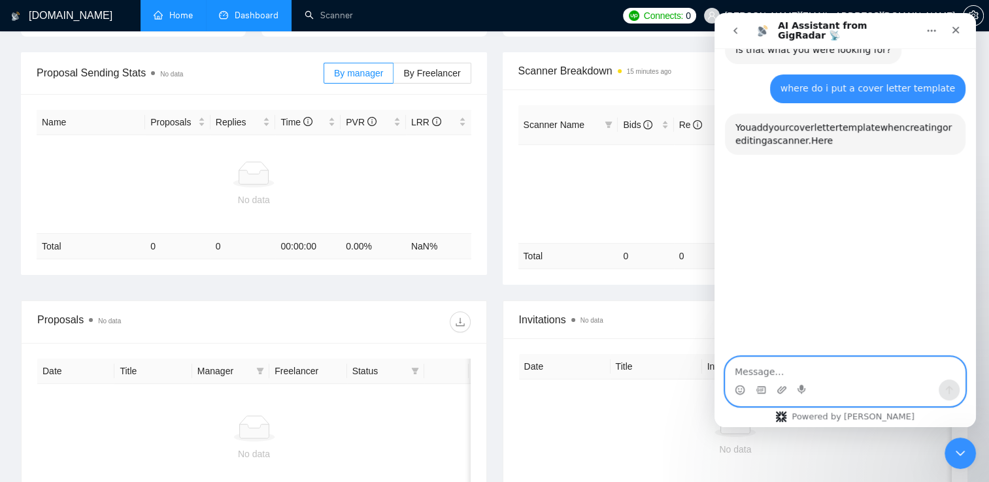
scroll to position [820, 0]
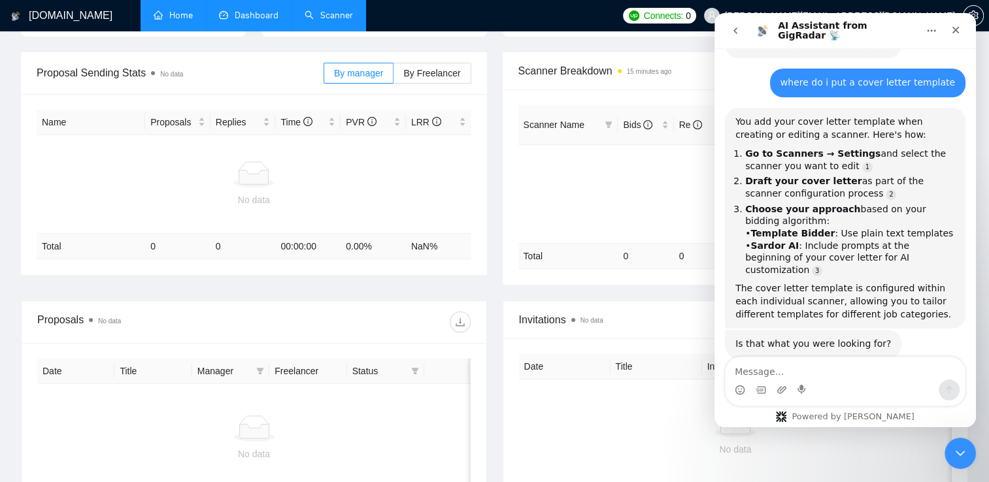
click at [328, 17] on link "Scanner" at bounding box center [329, 15] width 48 height 11
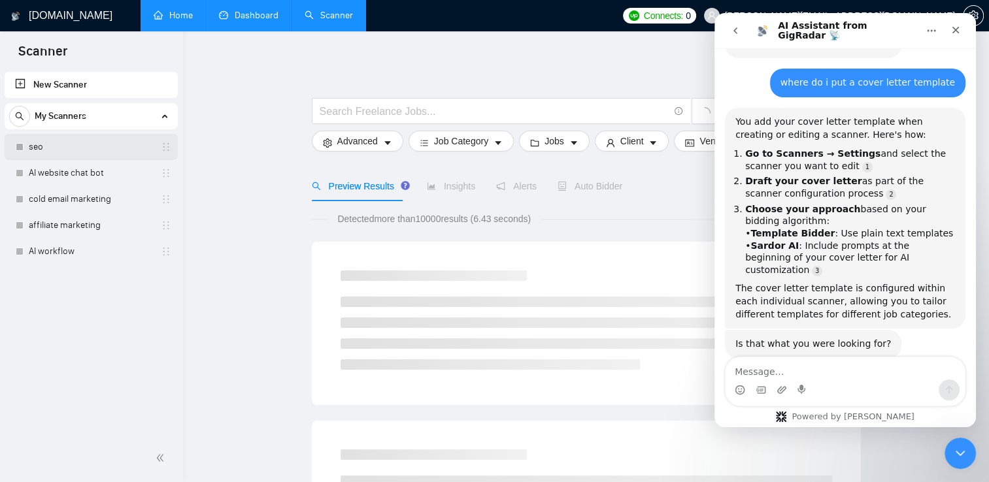
click at [128, 150] on link "seo" at bounding box center [91, 147] width 124 height 26
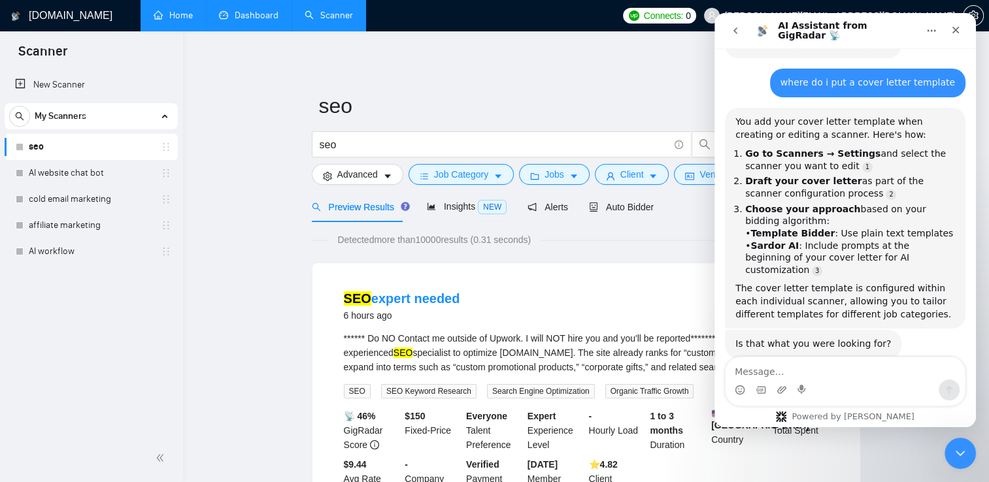
click at [153, 141] on link "seo" at bounding box center [91, 147] width 124 height 26
click at [165, 145] on icon "holder" at bounding box center [166, 147] width 10 height 10
click at [170, 153] on div "seo" at bounding box center [94, 147] width 156 height 26
click at [153, 149] on link "seo" at bounding box center [91, 147] width 124 height 26
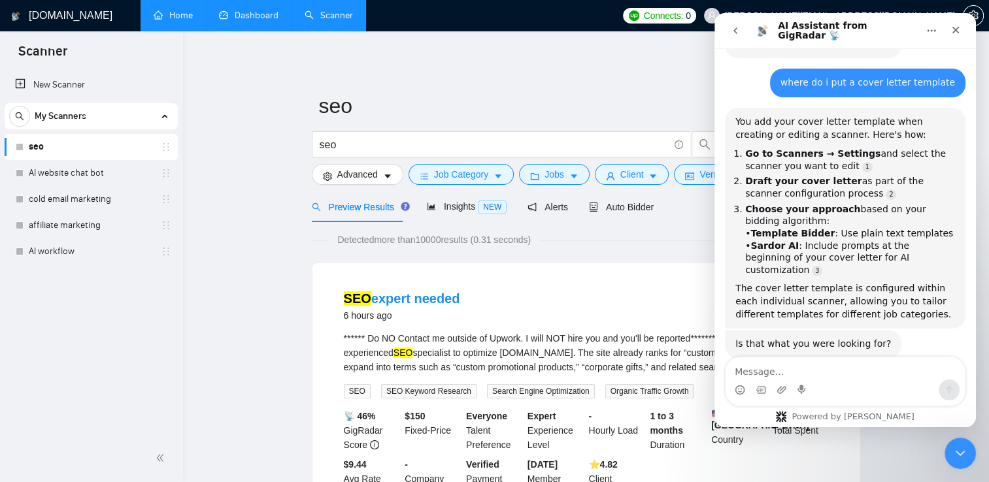
click at [732, 31] on icon "go back" at bounding box center [735, 30] width 10 height 10
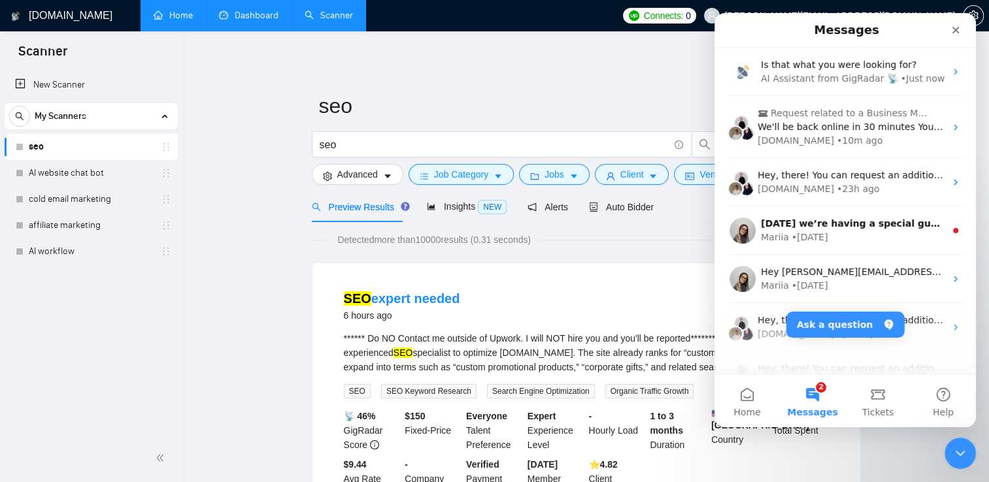
scroll to position [844, 0]
click at [956, 31] on icon "Close" at bounding box center [955, 30] width 7 height 7
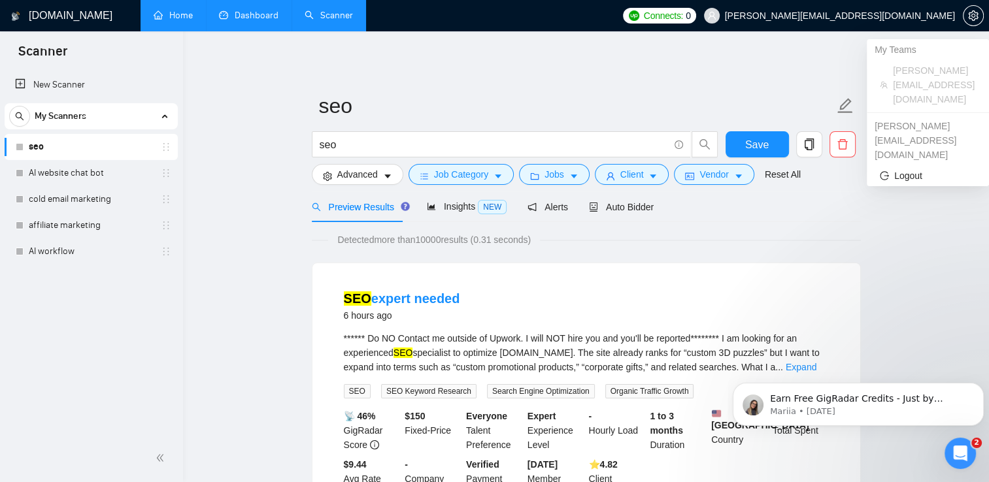
scroll to position [0, 0]
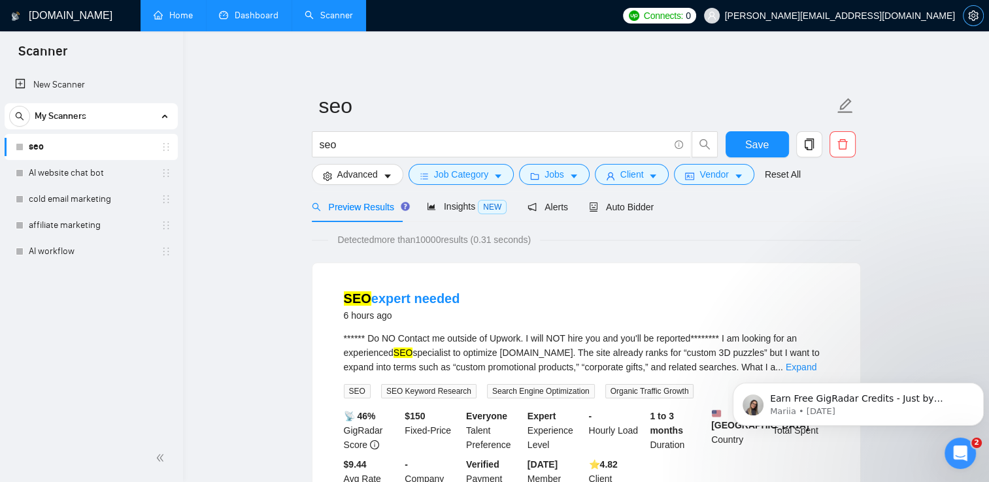
click at [968, 11] on icon "setting" at bounding box center [973, 15] width 10 height 10
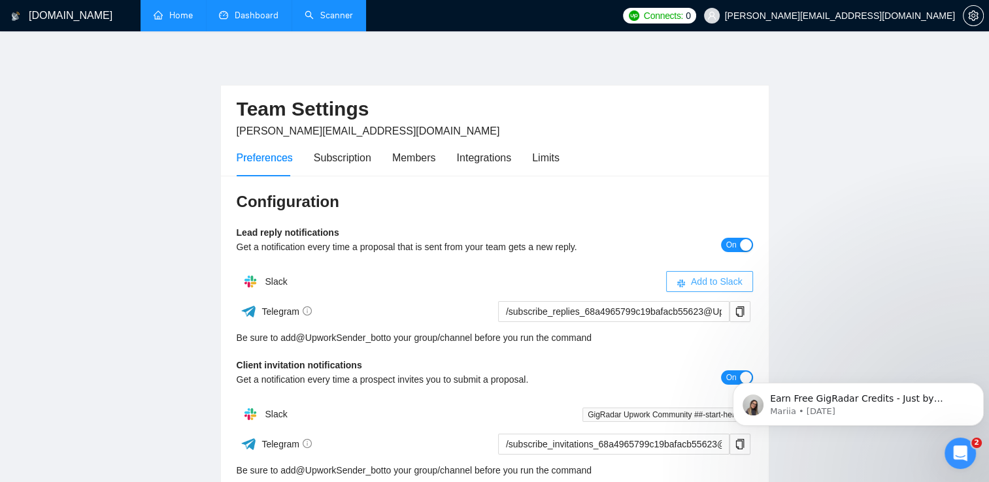
click at [732, 284] on span "Add to Slack" at bounding box center [717, 282] width 52 height 14
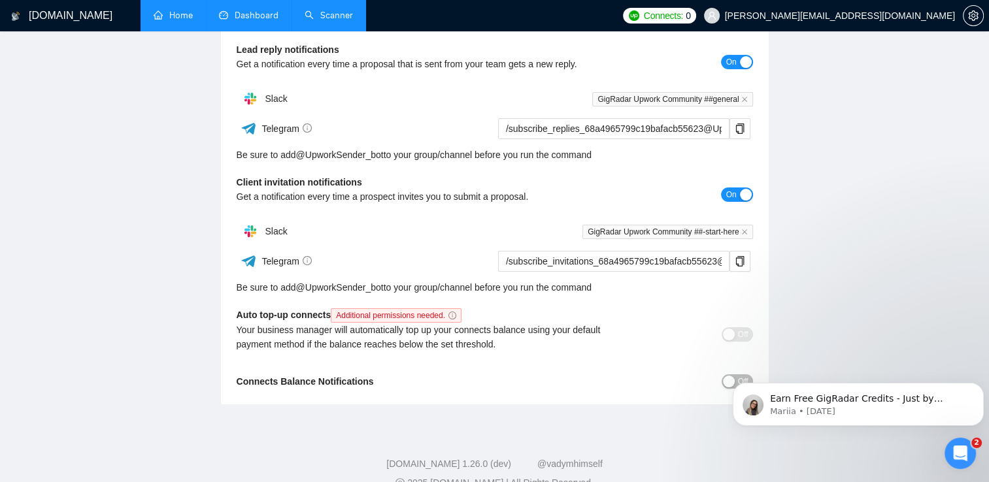
scroll to position [207, 0]
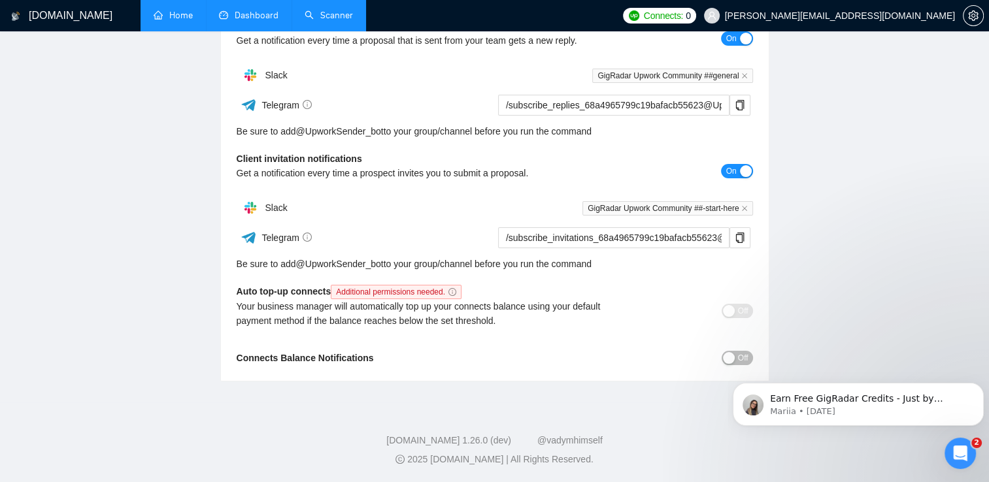
drag, startPoint x: 982, startPoint y: 307, endPoint x: 986, endPoint y: 289, distance: 18.6
click at [986, 289] on div "GigRadar.io Home Dashboard Scanner Connects: 0 owen@triflo.io Team Settings owe…" at bounding box center [494, 137] width 989 height 689
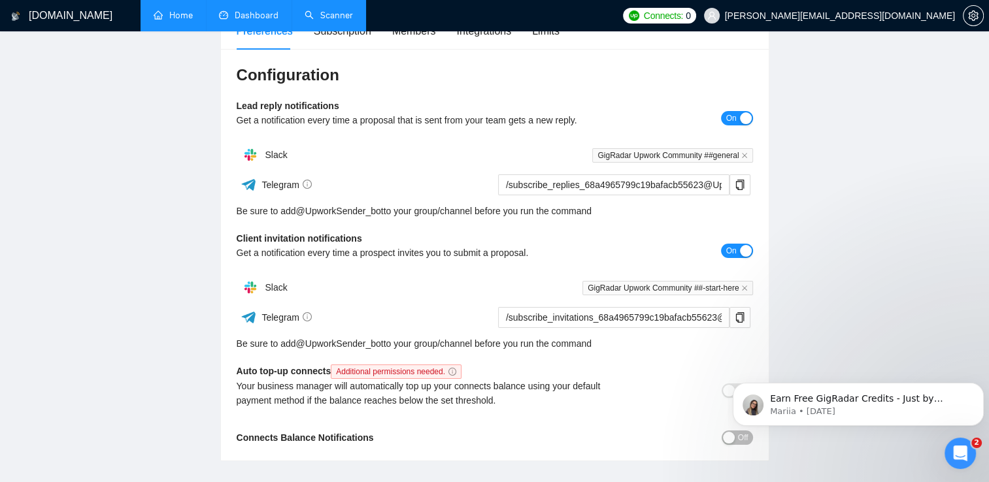
scroll to position [0, 0]
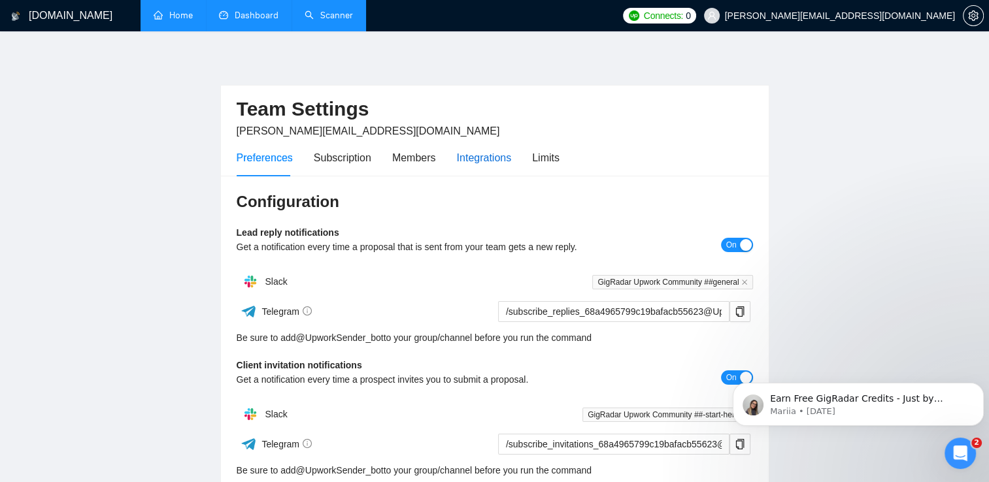
click at [480, 161] on div "Integrations" at bounding box center [484, 158] width 55 height 16
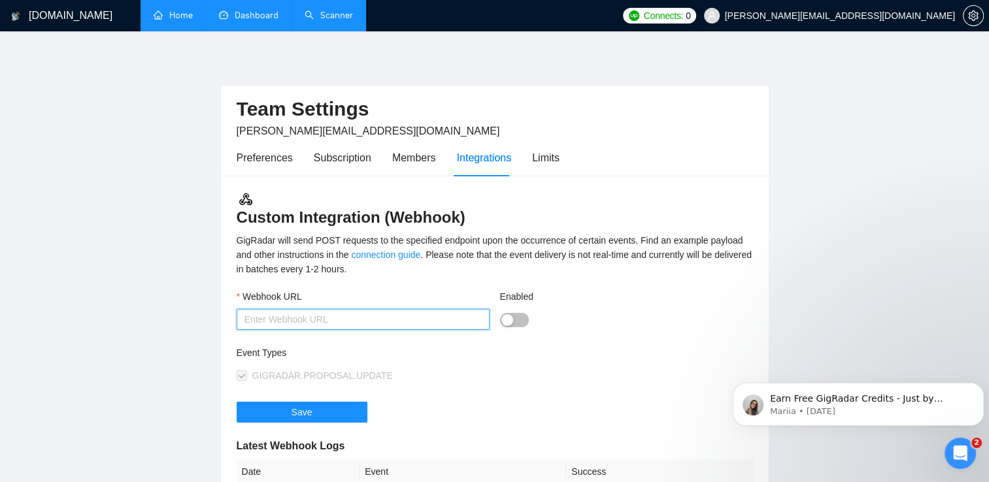
click at [320, 321] on input "Webhook URL" at bounding box center [363, 319] width 253 height 21
type input "www.xdtglobal.us"
click at [684, 370] on div "Event Types GIGRADAR.PROPOSAL.UPDATE" at bounding box center [495, 374] width 516 height 56
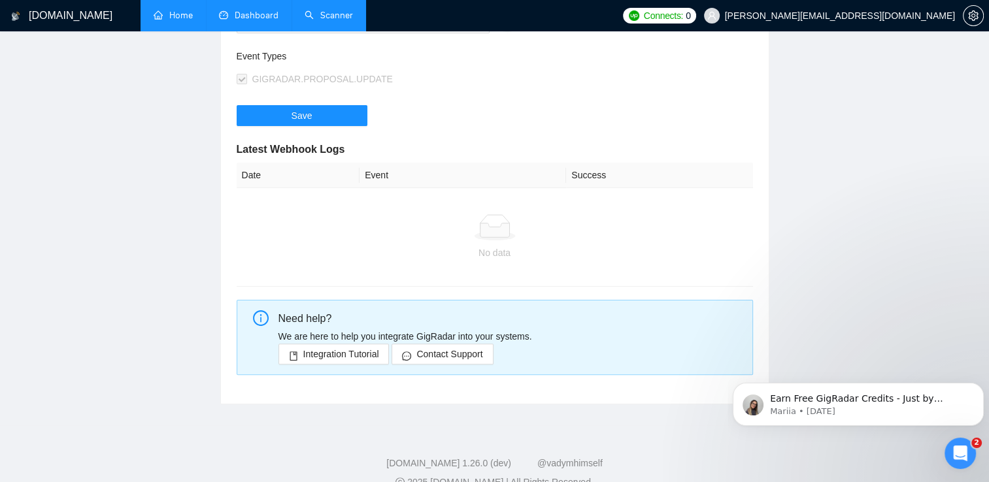
scroll to position [303, 0]
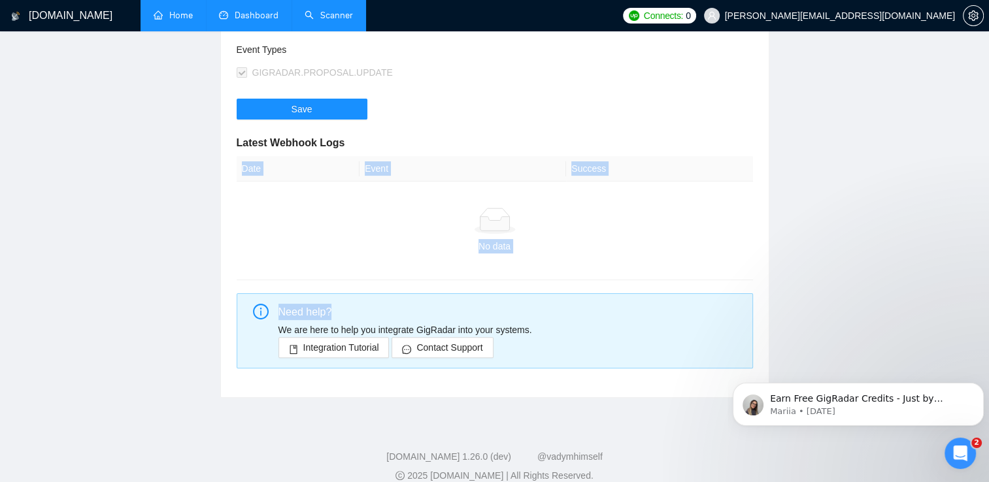
drag, startPoint x: 981, startPoint y: 288, endPoint x: 985, endPoint y: 252, distance: 35.5
click at [985, 252] on div "GigRadar.io Home Dashboard Scanner Connects: 0 owen@triflo.io Team Settings owe…" at bounding box center [494, 98] width 989 height 802
drag, startPoint x: 985, startPoint y: 252, endPoint x: 859, endPoint y: 252, distance: 126.2
click at [859, 252] on main "Team Settings owen@triflo.io Preferences Subscription Members Integrations Limi…" at bounding box center [494, 73] width 947 height 649
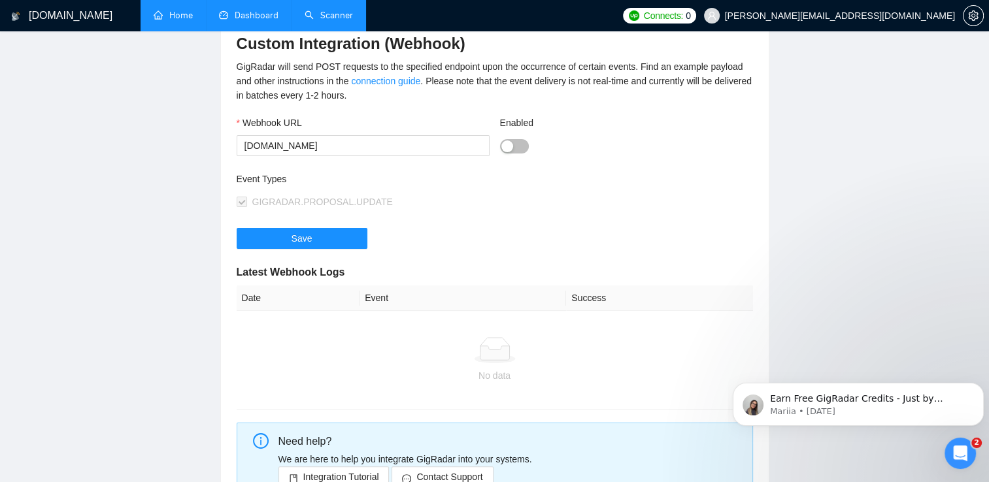
scroll to position [173, 0]
click at [514, 143] on button "Enabled" at bounding box center [514, 148] width 29 height 14
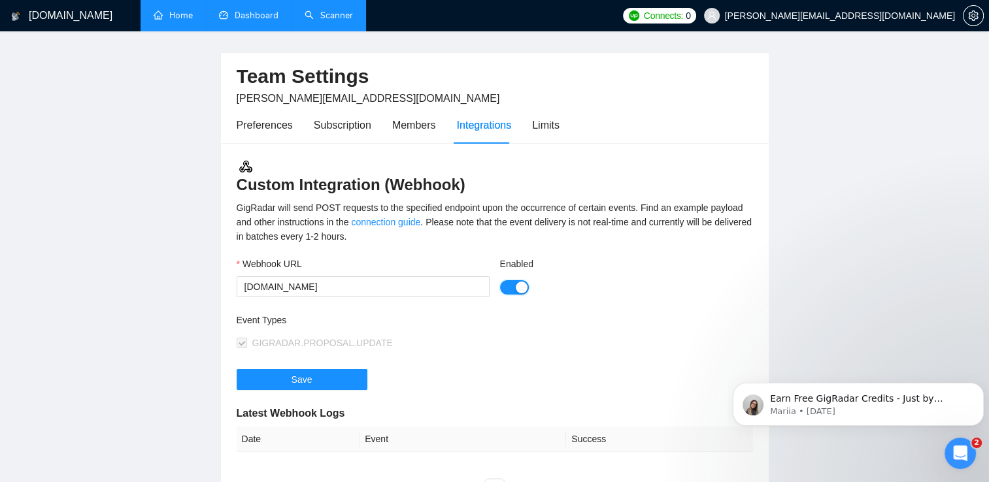
scroll to position [0, 0]
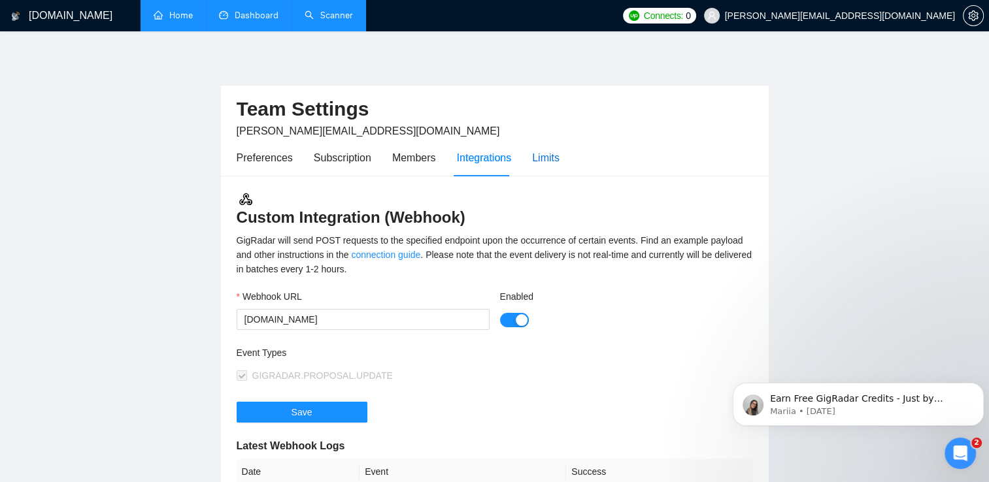
click at [533, 154] on div "Limits" at bounding box center [545, 158] width 27 height 16
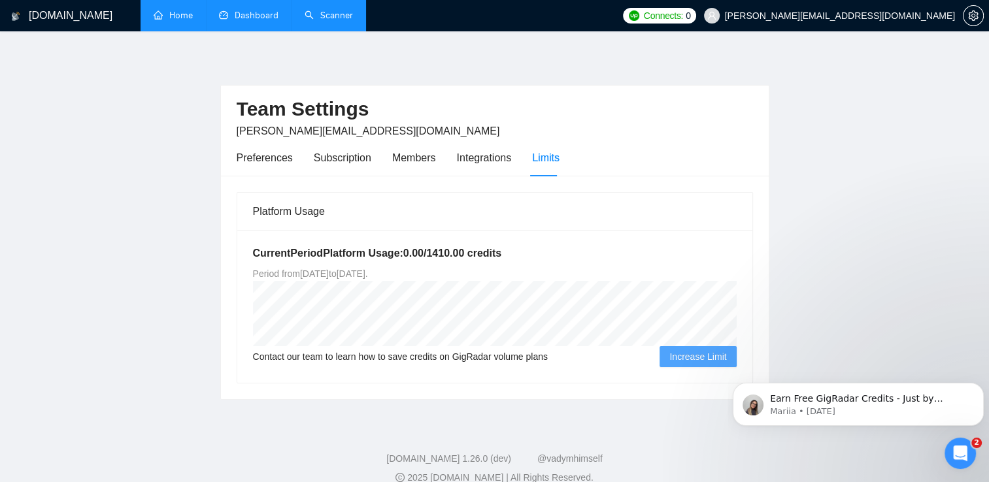
click at [337, 15] on link "Scanner" at bounding box center [329, 15] width 48 height 11
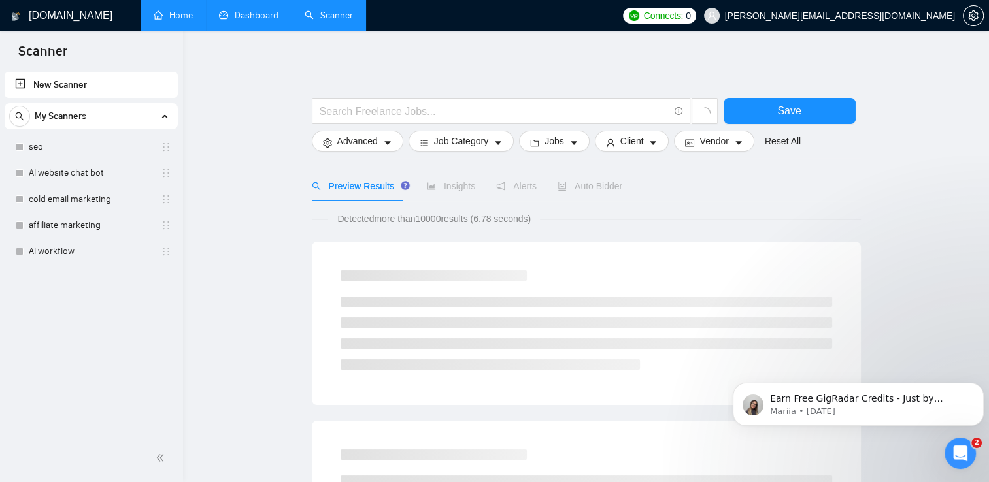
drag, startPoint x: 116, startPoint y: 116, endPoint x: 105, endPoint y: 116, distance: 11.8
click at [105, 116] on div "My Scanners" at bounding box center [91, 116] width 164 height 26
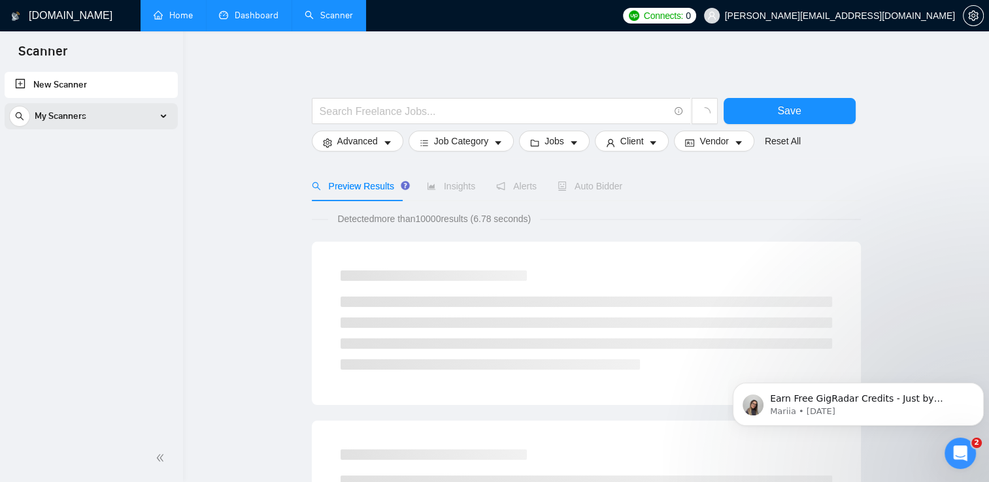
drag, startPoint x: 105, startPoint y: 116, endPoint x: 33, endPoint y: 116, distance: 71.3
click at [33, 116] on div "My Scanners" at bounding box center [91, 116] width 164 height 26
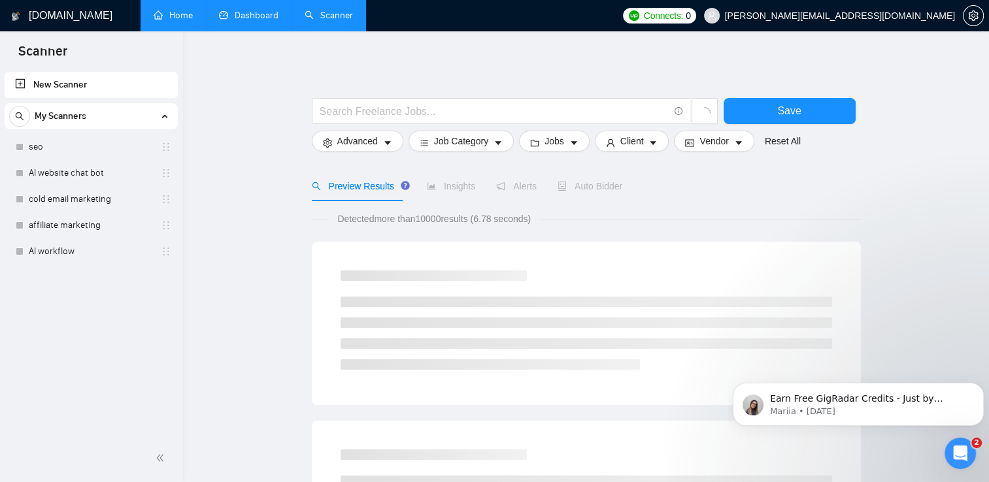
click at [33, 116] on div "My Scanners" at bounding box center [91, 116] width 164 height 26
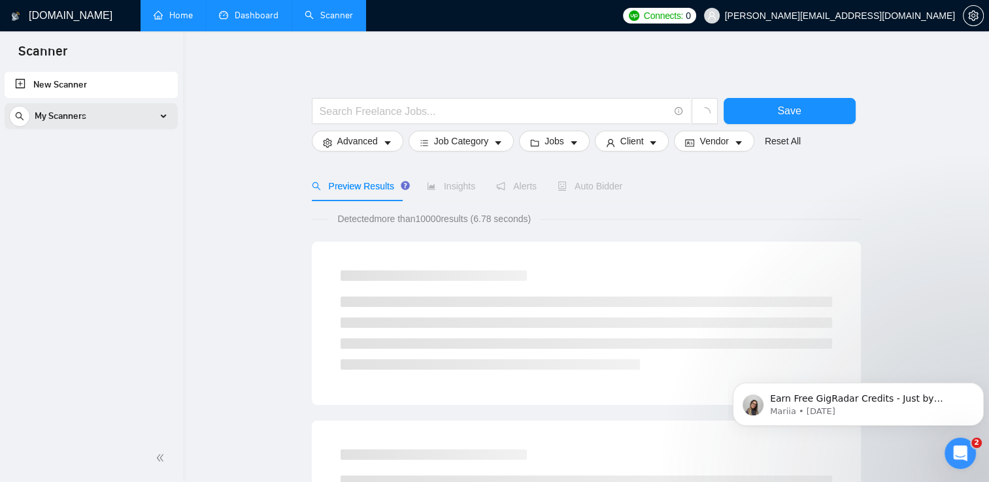
click at [31, 116] on div "My Scanners" at bounding box center [91, 116] width 164 height 26
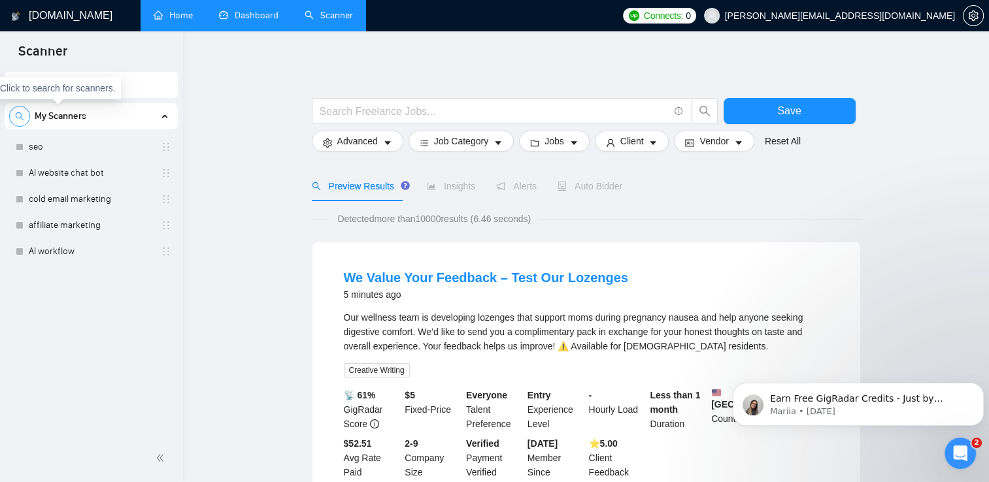
click at [22, 116] on icon "search" at bounding box center [19, 116] width 9 height 9
click at [76, 152] on link "seo" at bounding box center [91, 147] width 124 height 26
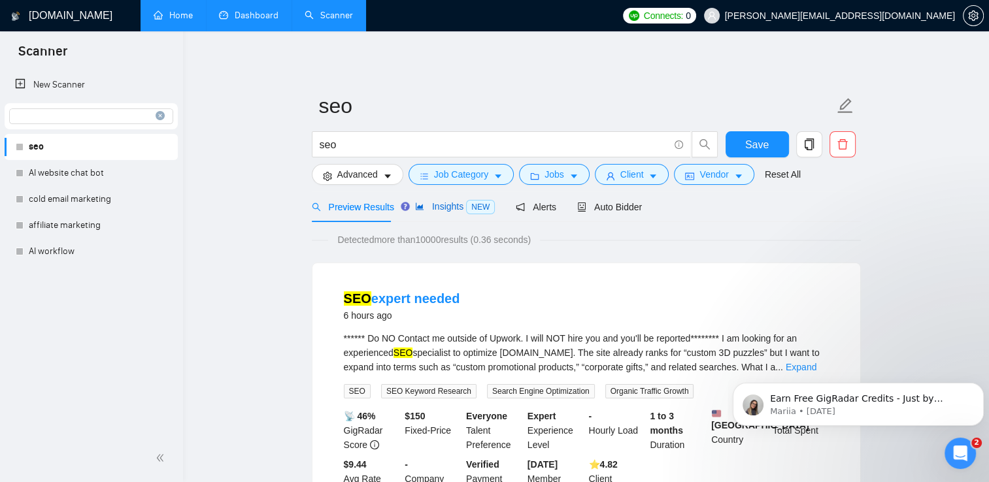
click at [456, 205] on span "Insights NEW" at bounding box center [455, 206] width 80 height 10
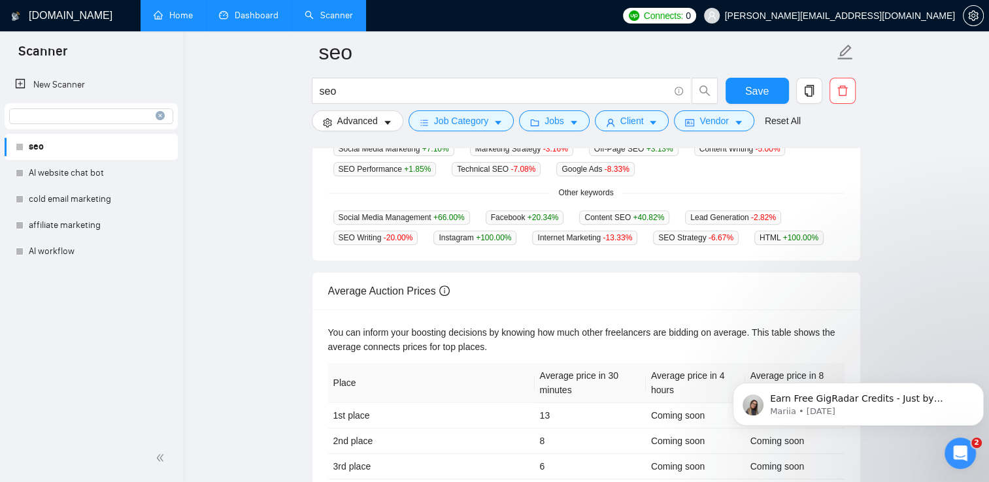
scroll to position [416, 0]
click at [907, 403] on p "Earn Free GigRadar Credits - Just by Sharing Your Story! 💬 Want more credits fo…" at bounding box center [868, 399] width 197 height 13
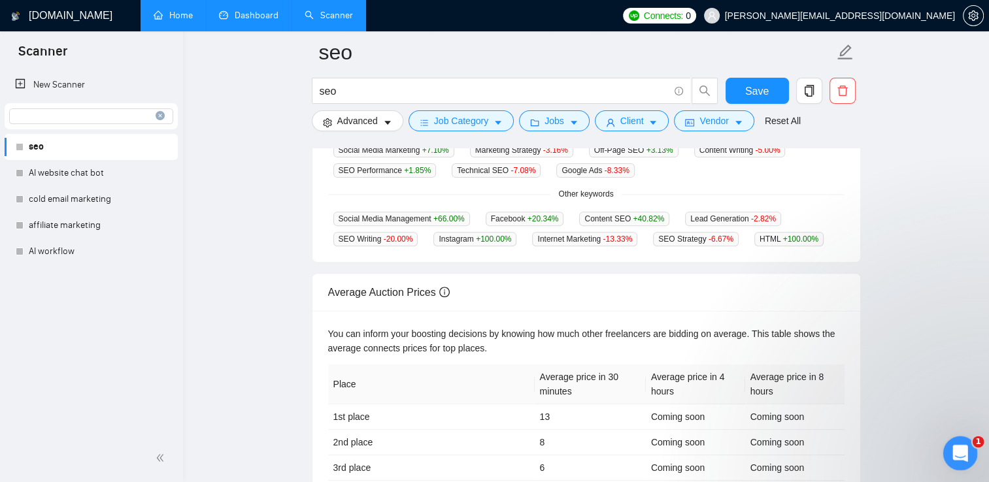
click at [966, 451] on icon "Open Intercom Messenger" at bounding box center [959, 452] width 22 height 22
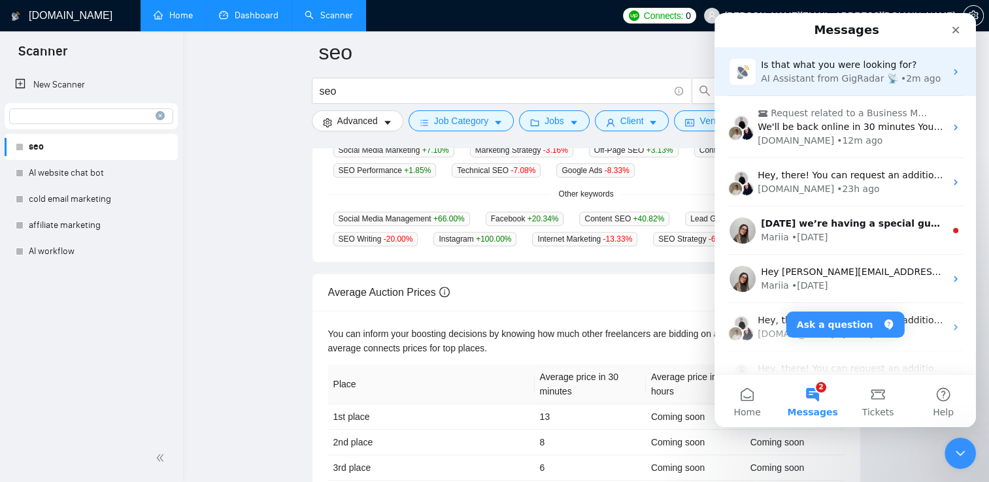
click at [829, 76] on div "AI Assistant from GigRadar 📡" at bounding box center [829, 79] width 137 height 14
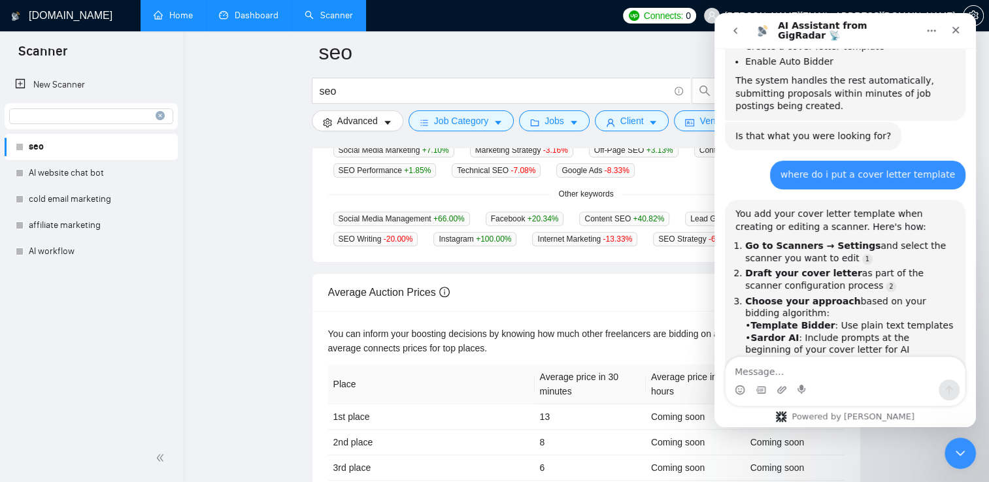
scroll to position [812, 0]
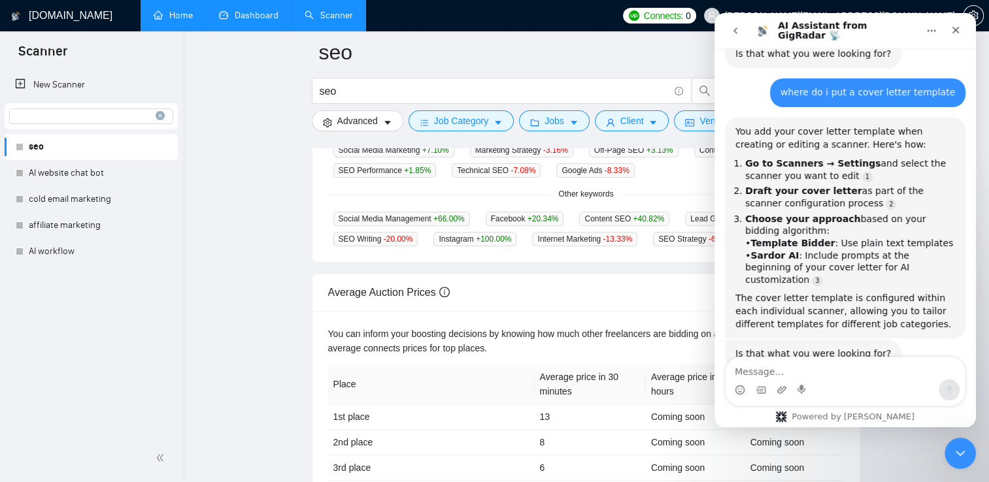
click at [800, 360] on textarea "Message…" at bounding box center [845, 369] width 239 height 22
type textarea "how do i do this and start bidding"
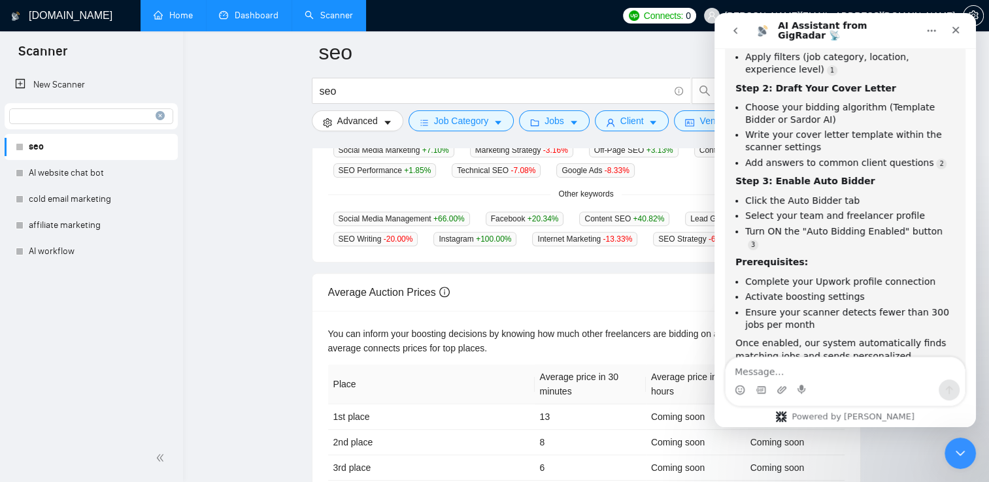
scroll to position [1289, 0]
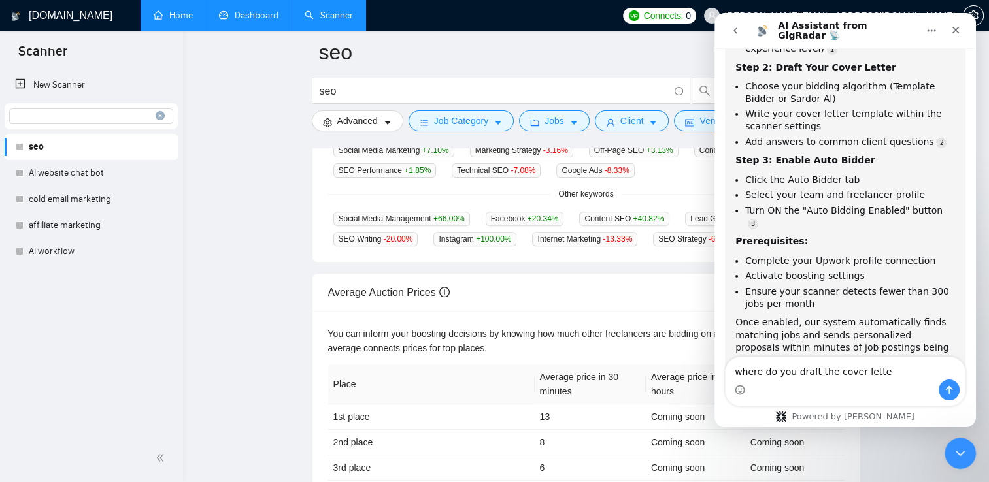
type textarea "where do you draft the cover letter"
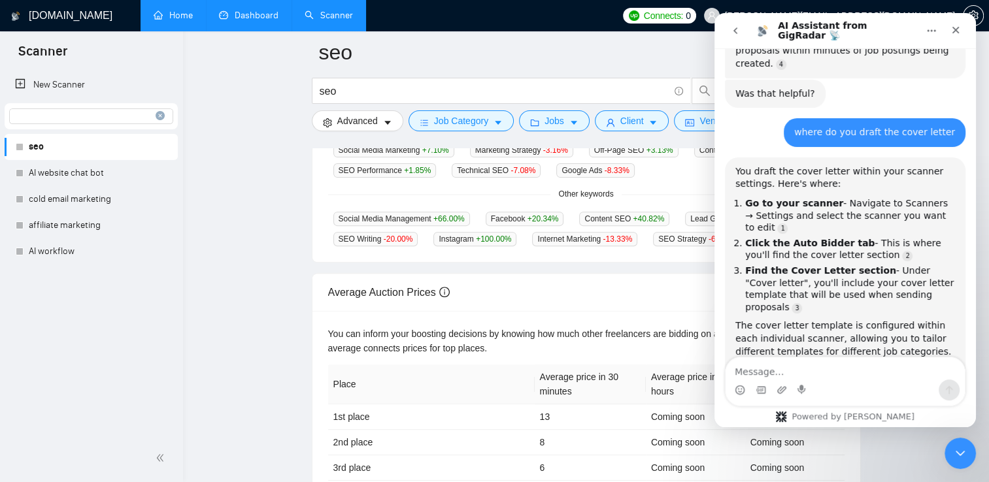
scroll to position [1590, 0]
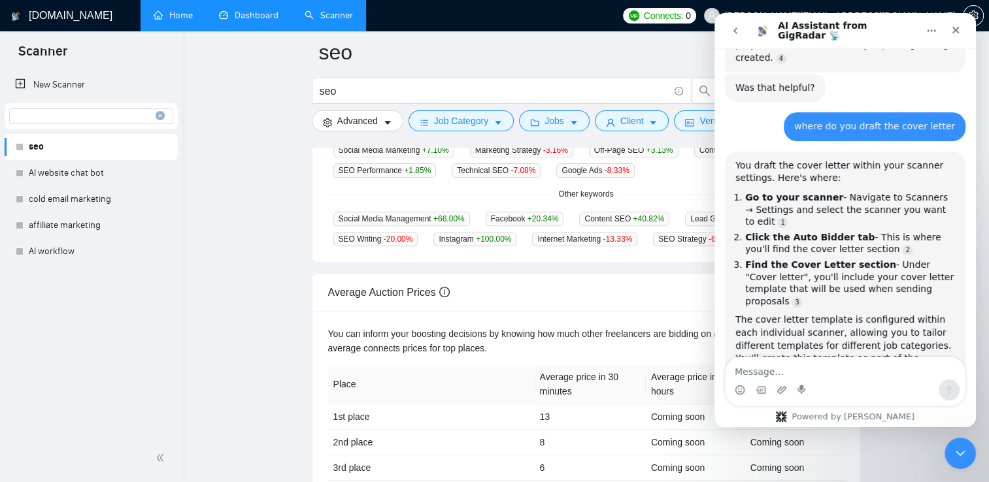
click at [118, 150] on link "seo" at bounding box center [91, 147] width 124 height 26
click at [318, 20] on link "Scanner" at bounding box center [329, 15] width 48 height 11
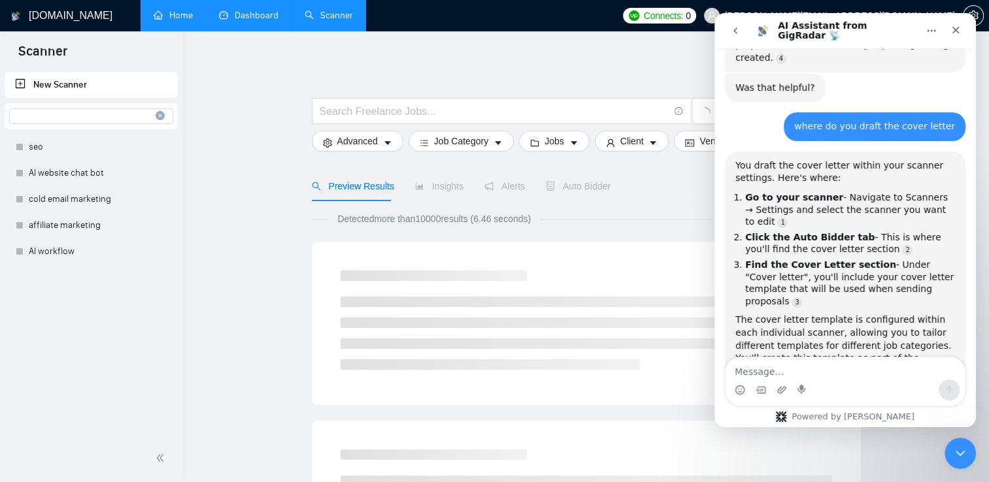
click at [240, 17] on link "Dashboard" at bounding box center [248, 15] width 59 height 11
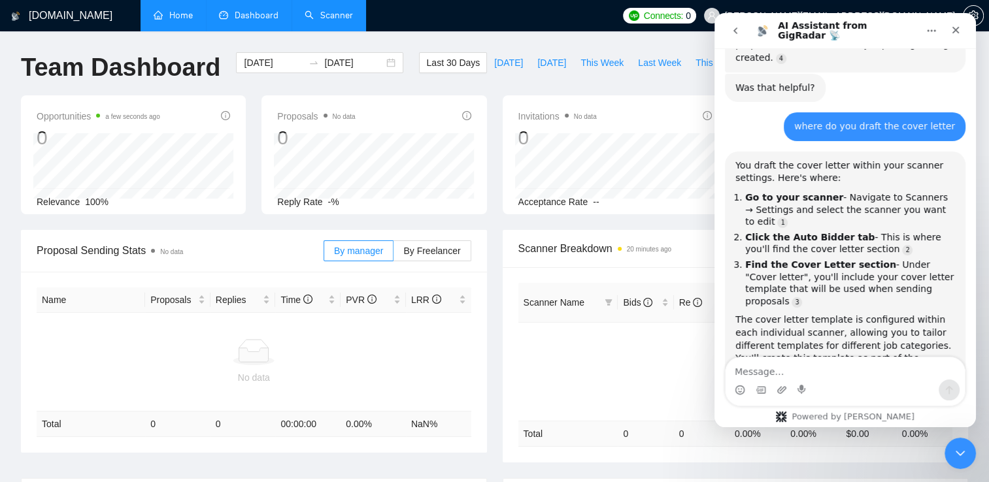
click at [342, 12] on link "Scanner" at bounding box center [329, 15] width 48 height 11
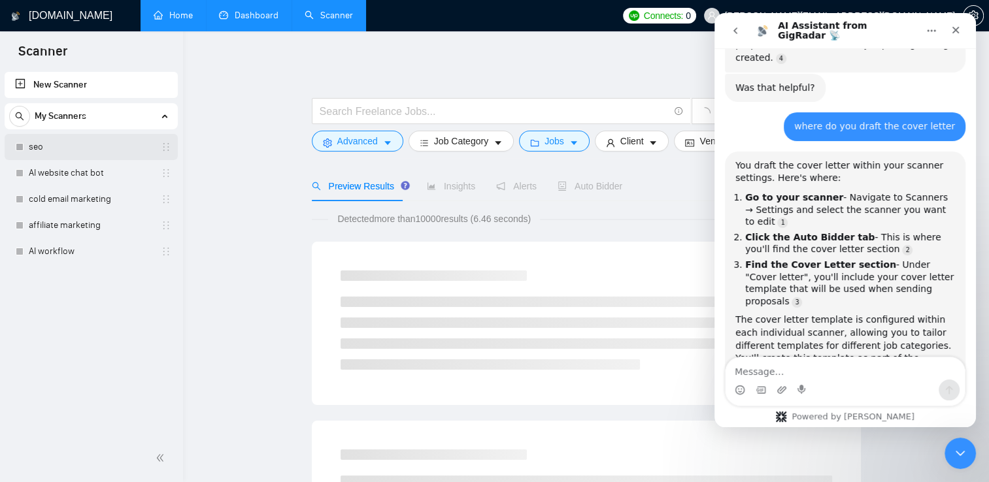
click at [83, 150] on link "seo" at bounding box center [91, 147] width 124 height 26
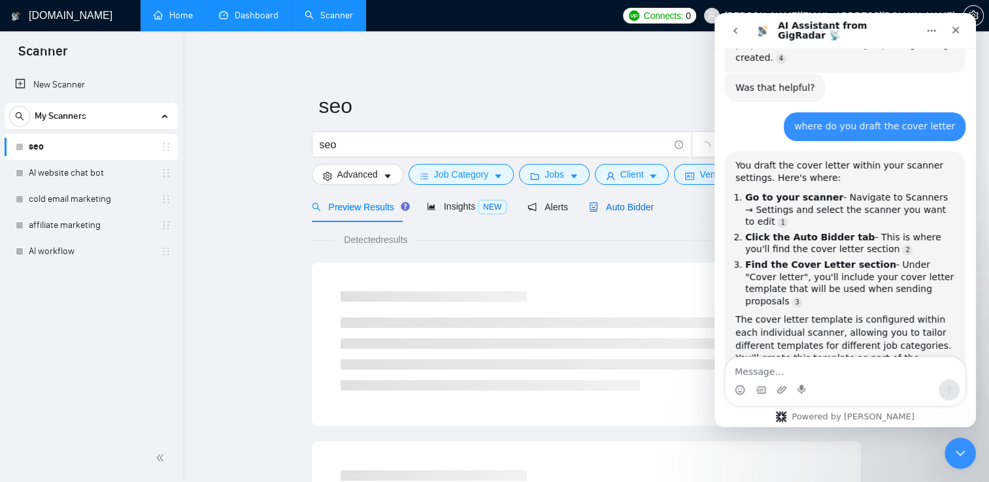
click at [617, 210] on span "Auto Bidder" at bounding box center [621, 207] width 65 height 10
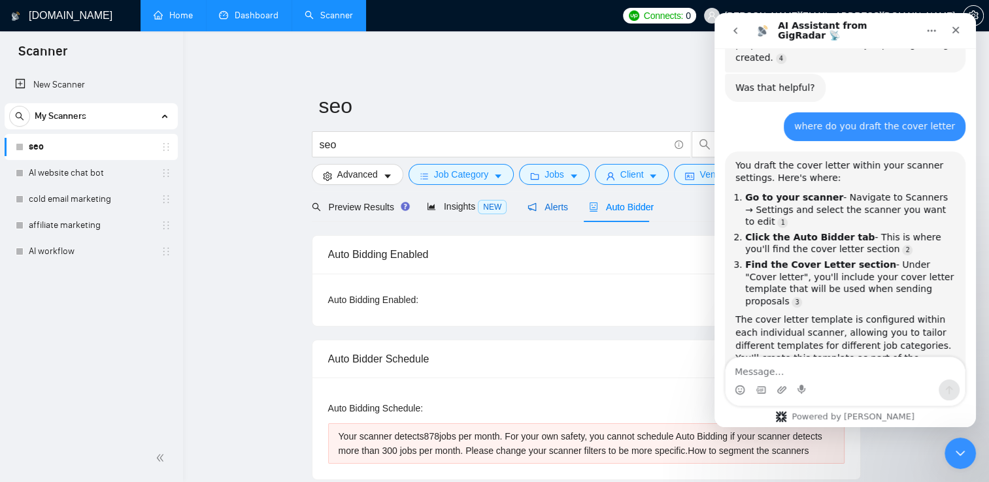
click at [546, 205] on span "Alerts" at bounding box center [548, 207] width 41 height 10
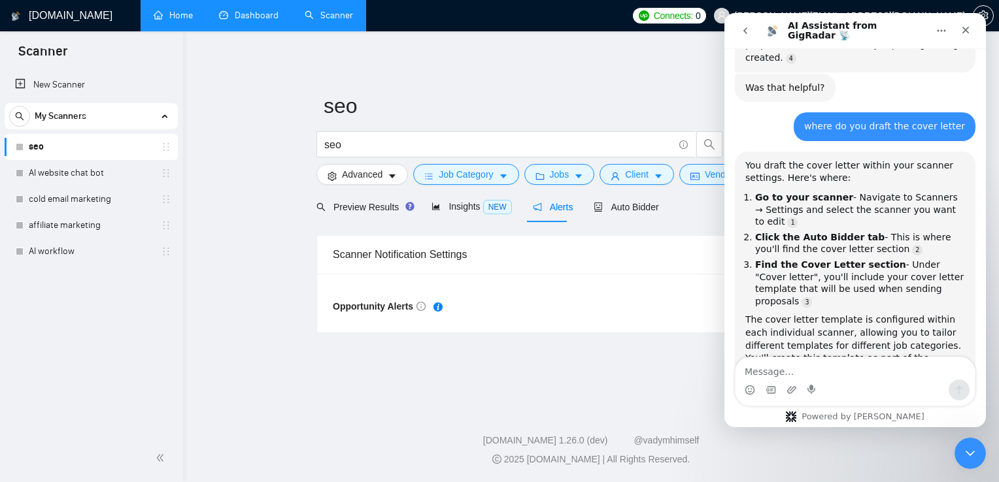
click at [560, 302] on div "Opportunity Alerts" at bounding box center [462, 306] width 258 height 15
click at [608, 207] on span "Auto Bidder" at bounding box center [626, 207] width 65 height 10
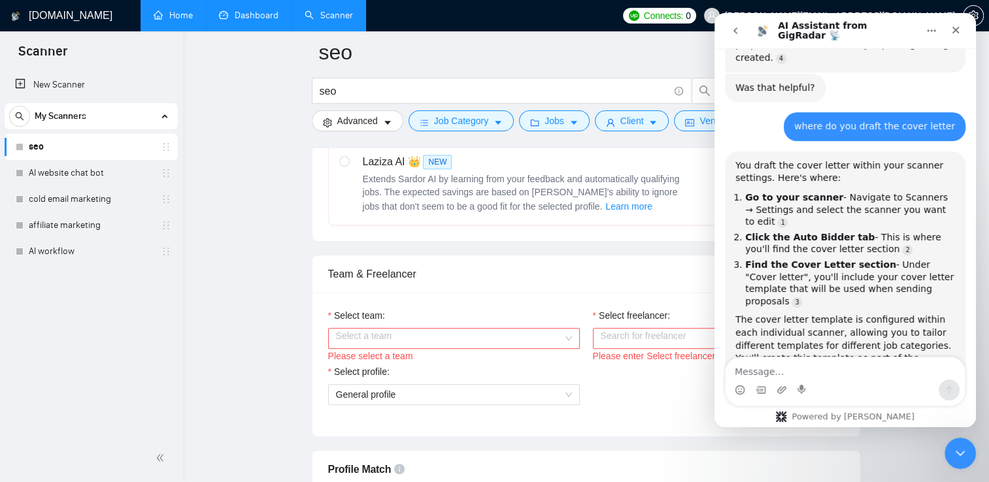
scroll to position [614, 0]
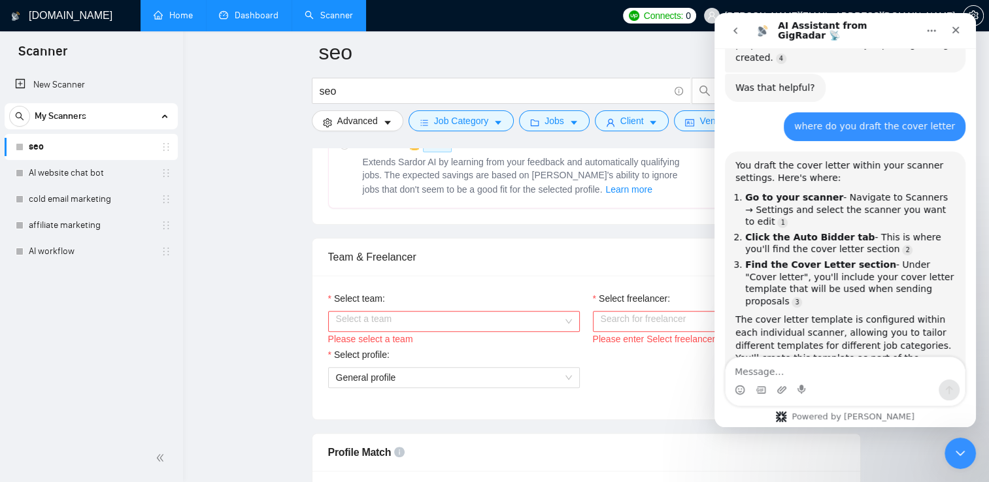
click at [556, 315] on input "Select team:" at bounding box center [449, 322] width 227 height 20
click at [537, 344] on div "XDT Global" at bounding box center [453, 346] width 236 height 14
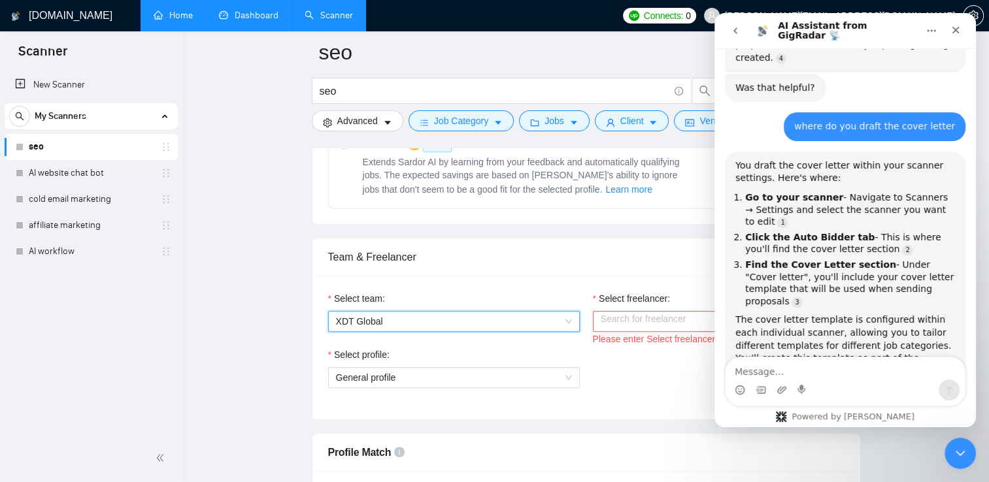
click at [639, 318] on input "Select freelancer:" at bounding box center [714, 322] width 227 height 20
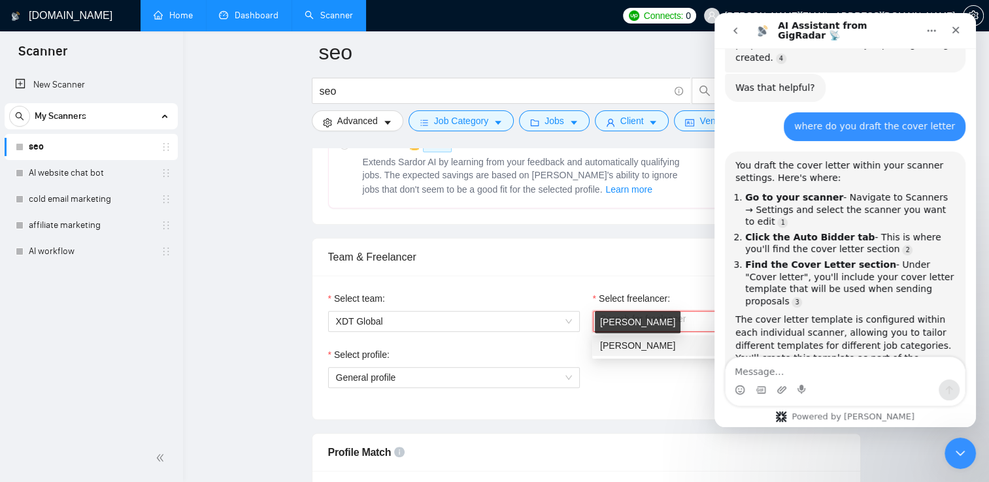
click at [634, 341] on span "Harriet Dukes" at bounding box center [637, 346] width 75 height 10
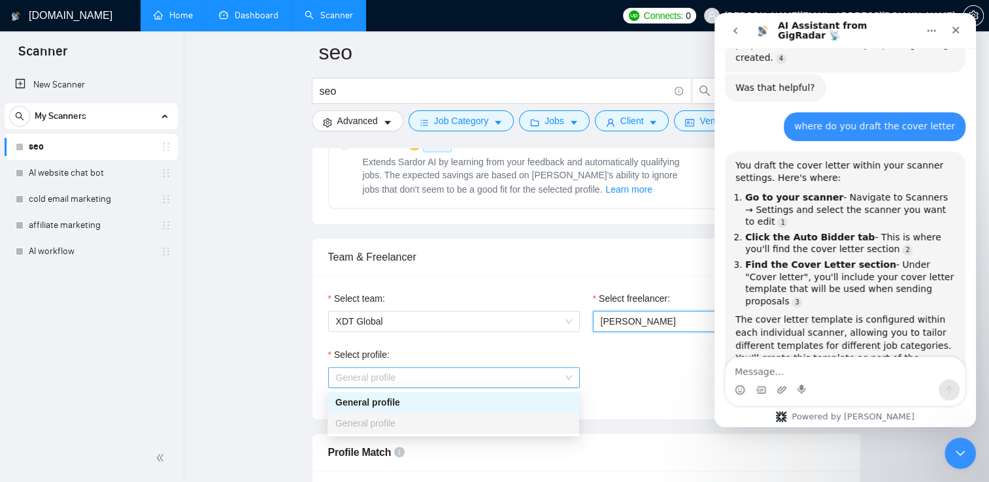
click at [541, 375] on span "General profile" at bounding box center [454, 378] width 236 height 20
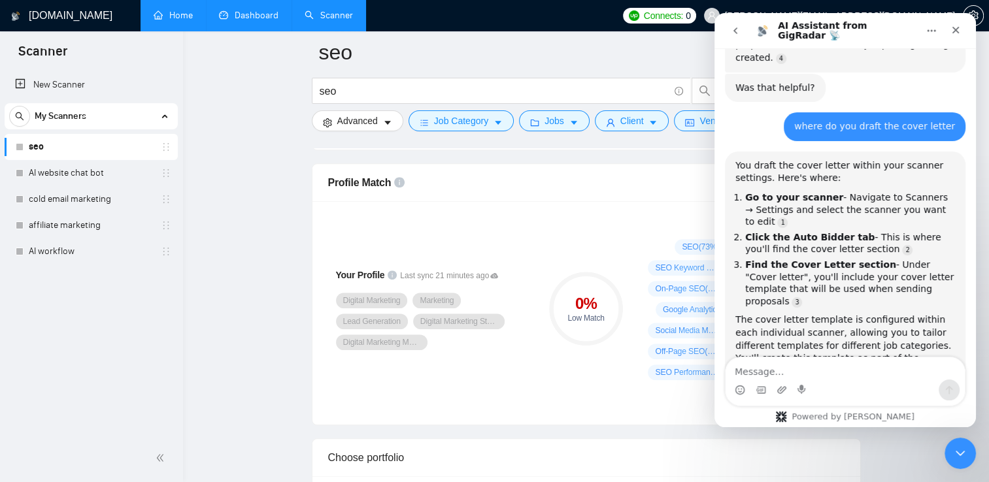
scroll to position [961, 0]
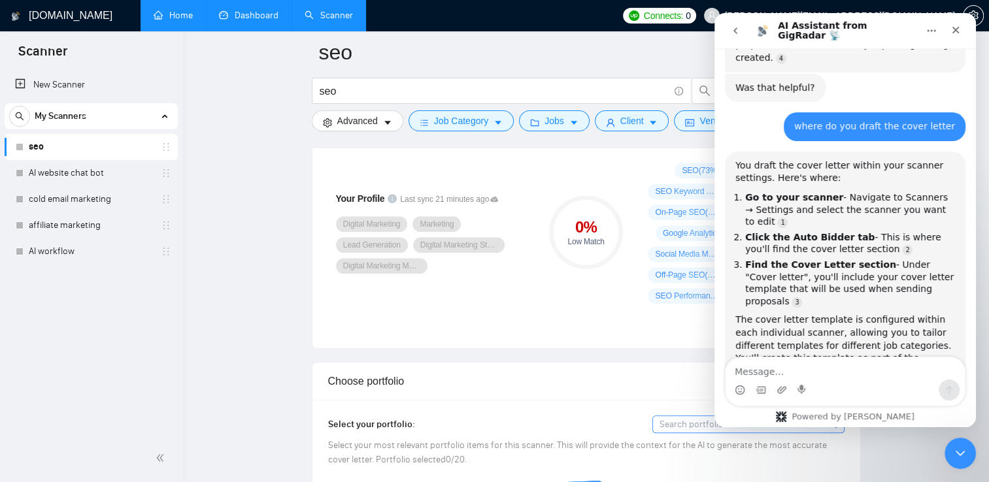
click at [730, 36] on button "go back" at bounding box center [735, 30] width 25 height 25
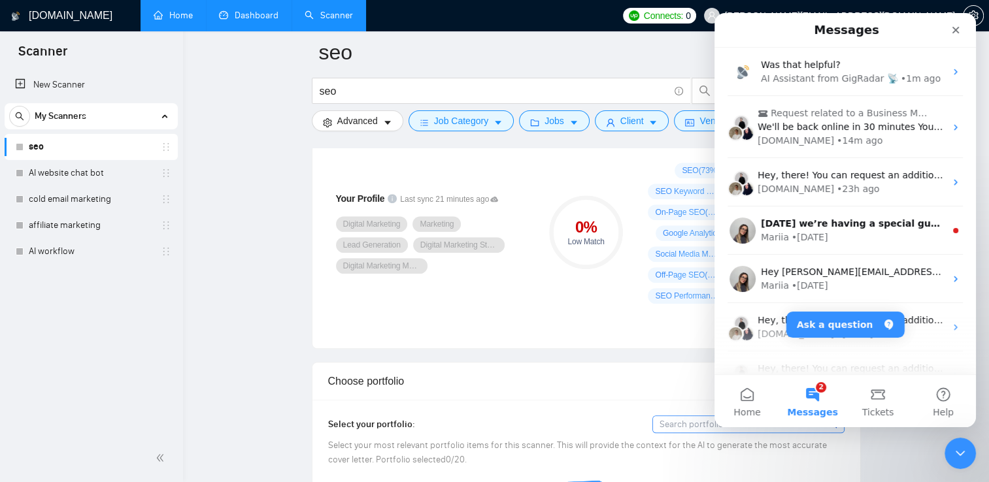
scroll to position [1615, 0]
click at [942, 31] on div "Intercom messenger" at bounding box center [925, 30] width 84 height 24
click at [953, 30] on icon "Close" at bounding box center [955, 30] width 10 height 10
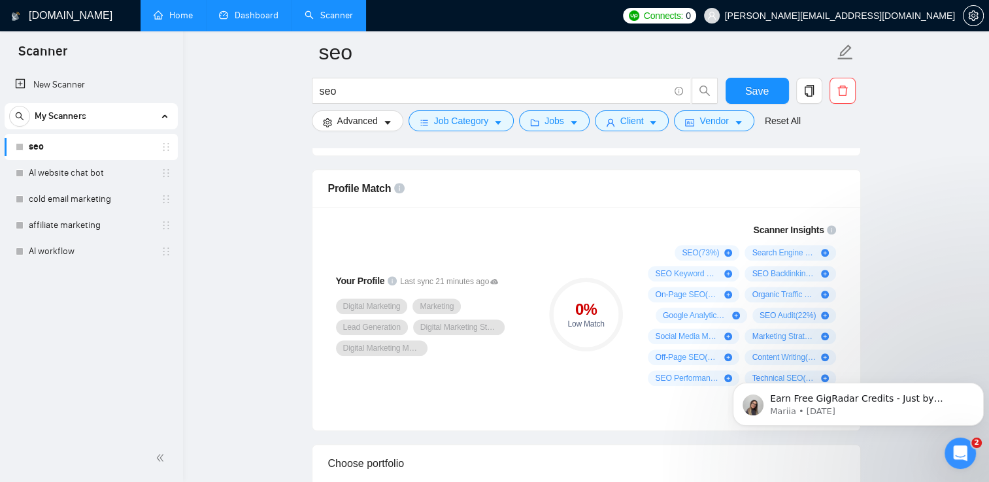
scroll to position [878, 0]
drag, startPoint x: 680, startPoint y: 258, endPoint x: 740, endPoint y: 280, distance: 64.1
click at [740, 280] on div "SEO ( 73 %) Search Engine Optimization ( 64 %) SEO Keyword Research ( 53 %) SEO…" at bounding box center [739, 327] width 193 height 162
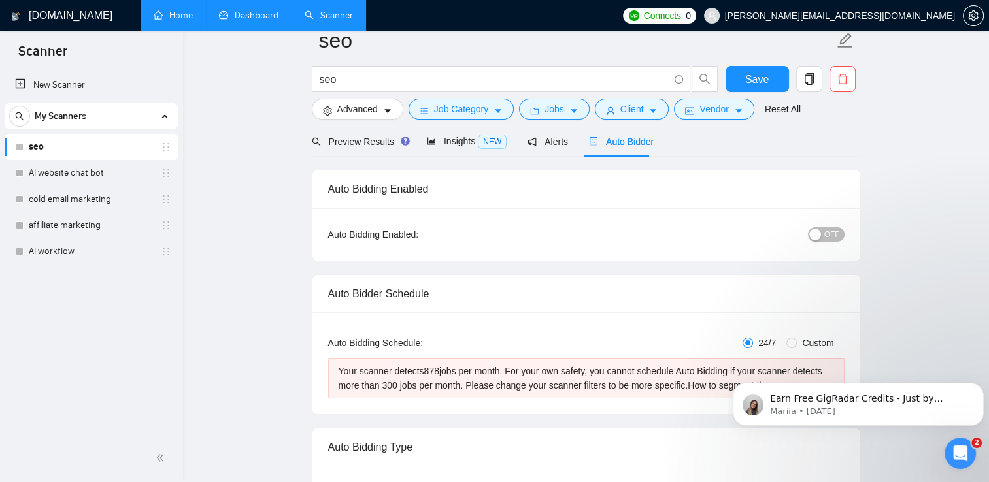
scroll to position [52, 0]
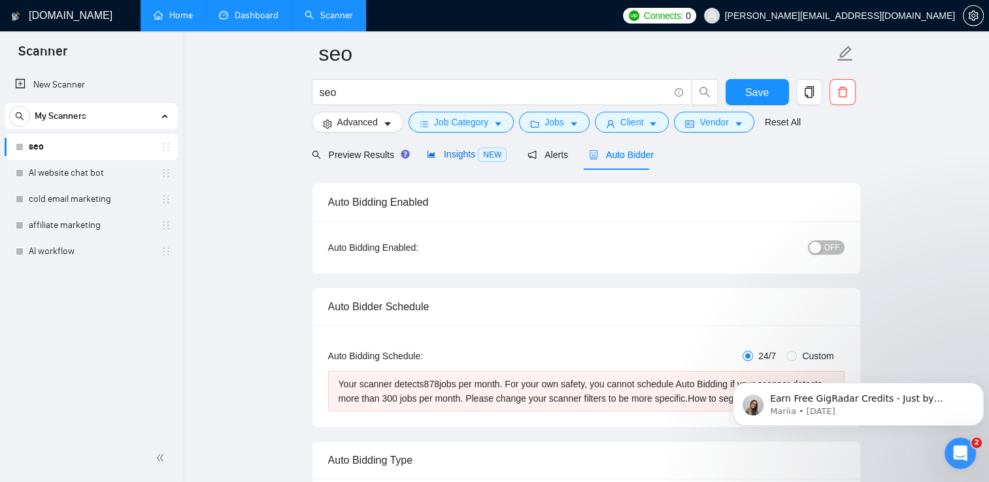
click at [437, 149] on span "Insights NEW" at bounding box center [467, 154] width 80 height 10
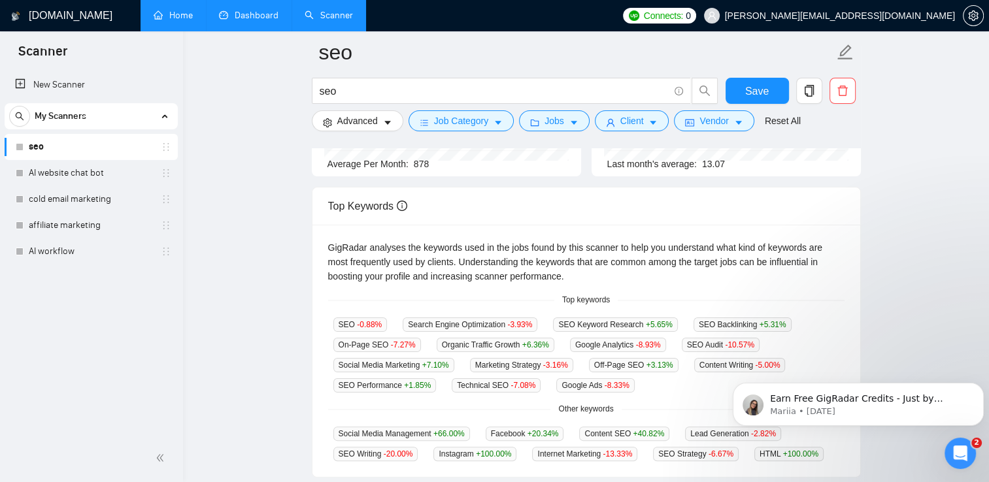
scroll to position [204, 0]
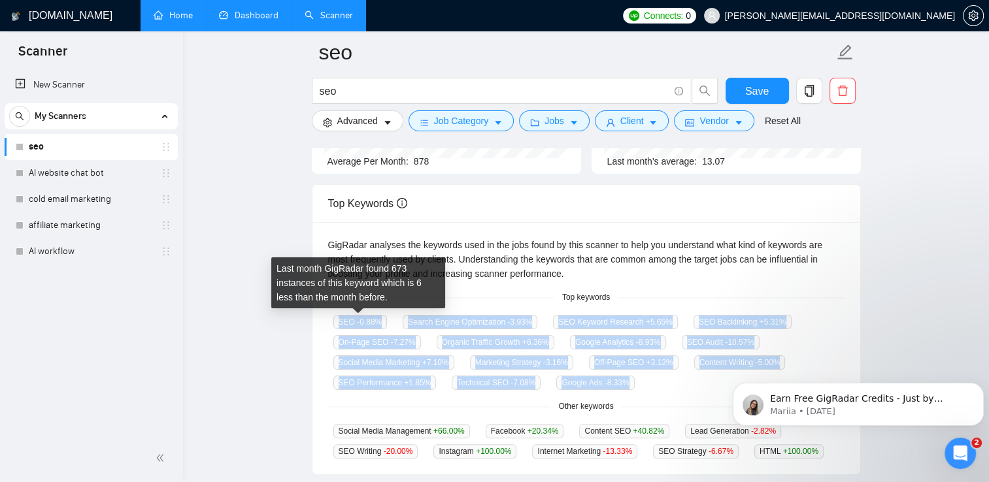
drag, startPoint x: 646, startPoint y: 390, endPoint x: 337, endPoint y: 327, distance: 314.9
click at [337, 327] on div "SEO -0.88 % Search Engine Optimization -3.93 % SEO Keyword Research +5.65 % SEO…" at bounding box center [586, 352] width 516 height 76
drag, startPoint x: 337, startPoint y: 327, endPoint x: 345, endPoint y: 323, distance: 8.8
click at [345, 323] on span "SEO -0.88 %" at bounding box center [360, 322] width 54 height 14
copy div "SEO -0.88 % Search Engine Optimization -3.93 % SEO Keyword Research +5.65 % SEO…"
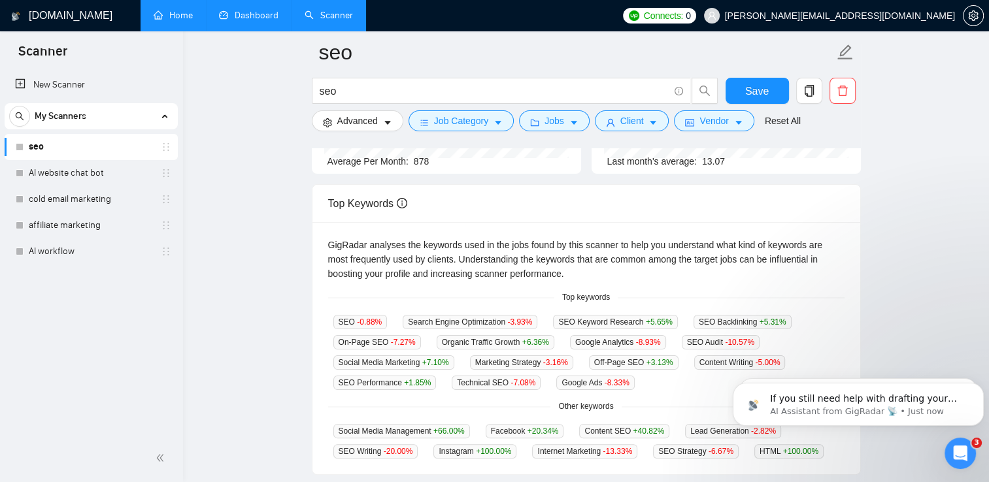
click at [292, 171] on main "seo seo Save Advanced Job Category Jobs Client Vendor Reset All Preview Results…" at bounding box center [586, 291] width 764 height 887
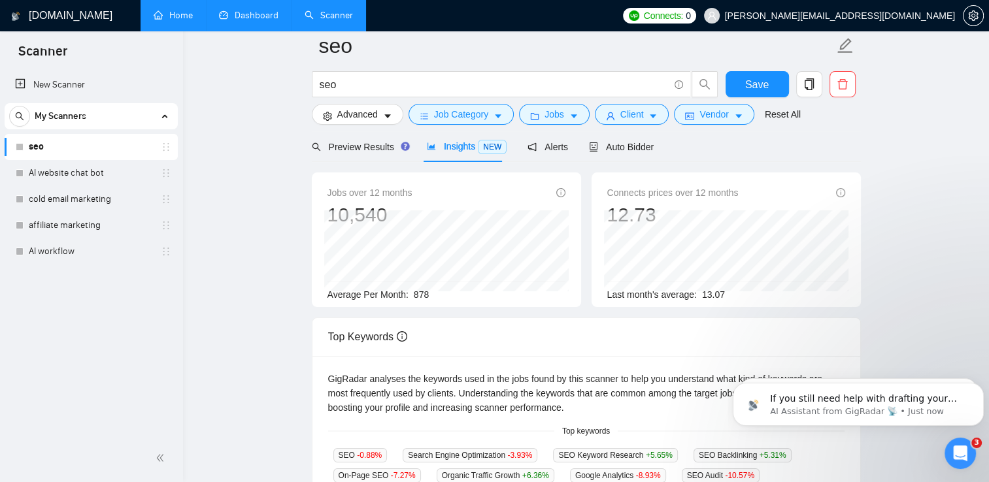
scroll to position [0, 0]
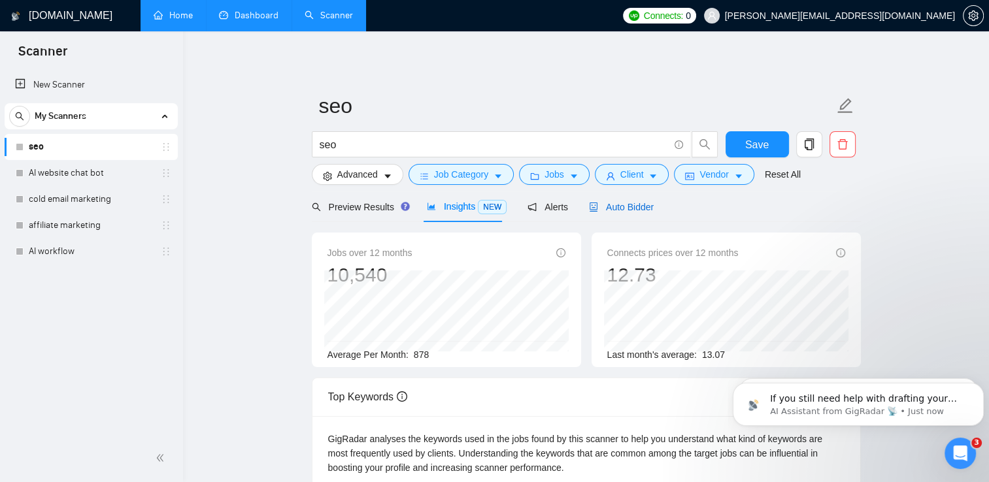
click at [629, 209] on span "Auto Bidder" at bounding box center [621, 207] width 65 height 10
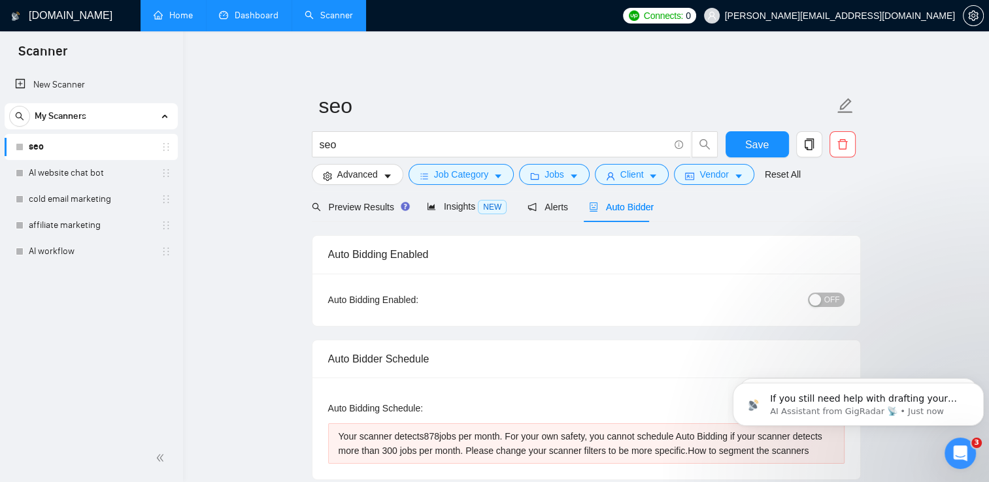
click at [818, 303] on div "button" at bounding box center [815, 300] width 12 height 12
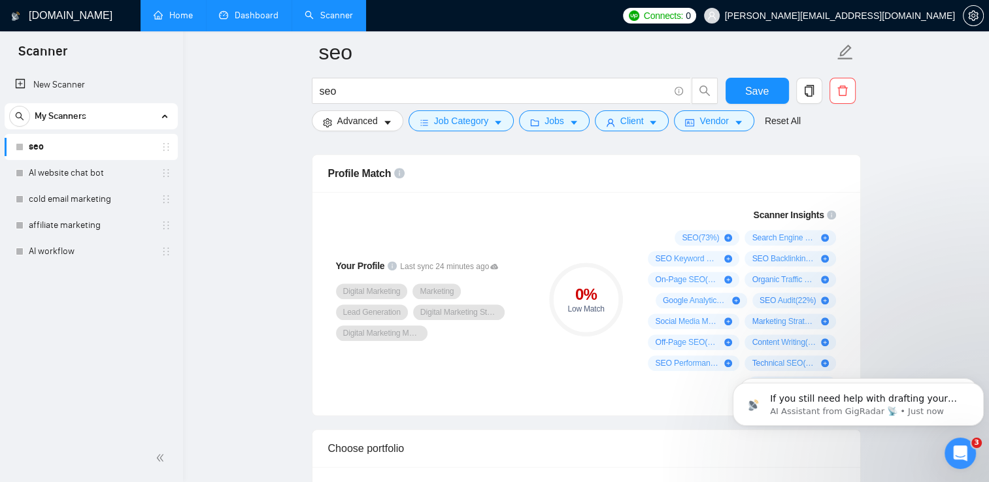
scroll to position [898, 0]
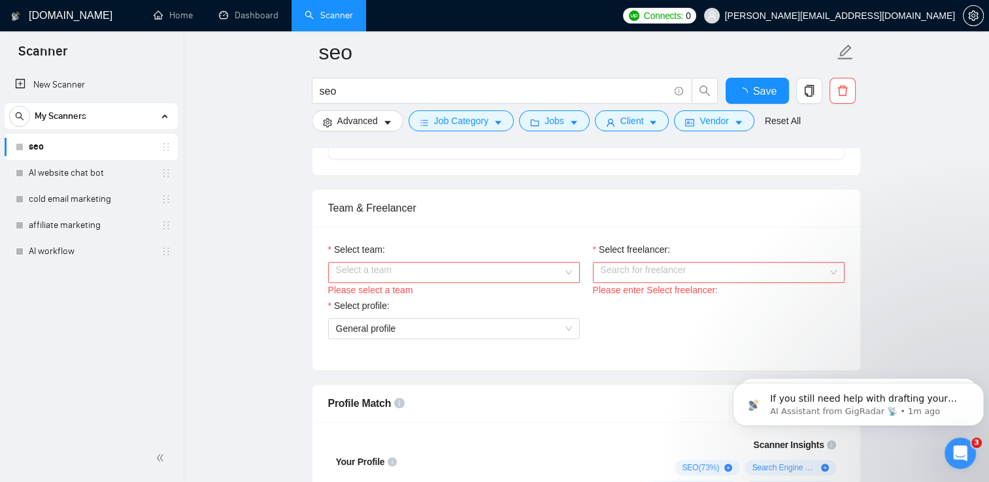
scroll to position [660, 0]
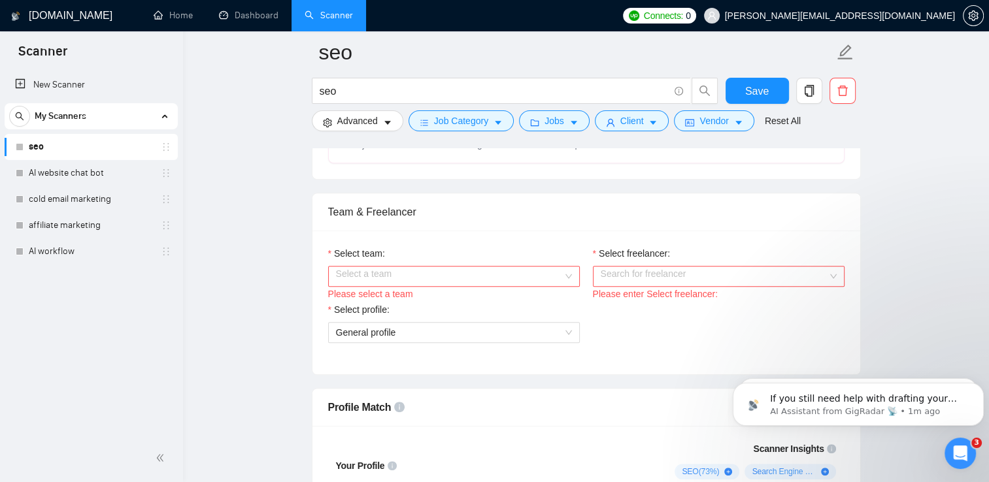
click at [539, 274] on input "Select team:" at bounding box center [449, 277] width 227 height 20
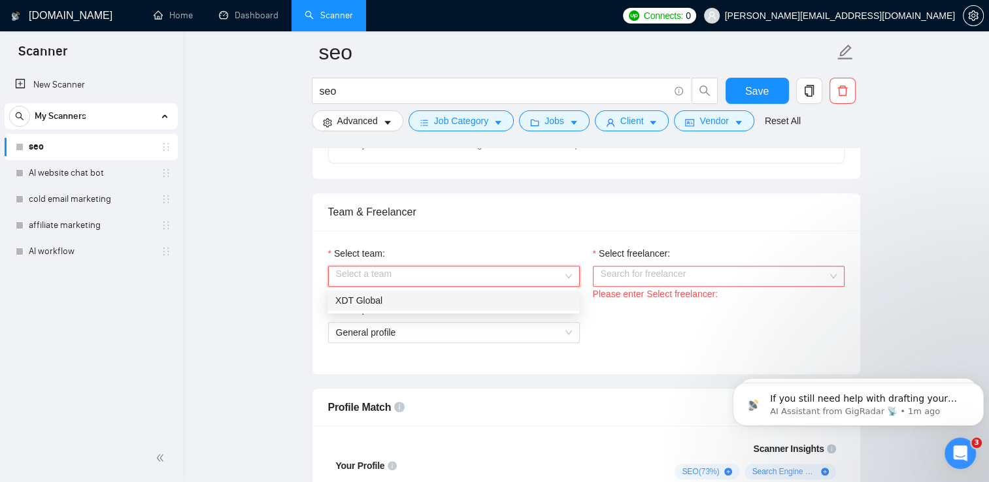
click at [507, 307] on div "XDT Global" at bounding box center [453, 300] width 252 height 21
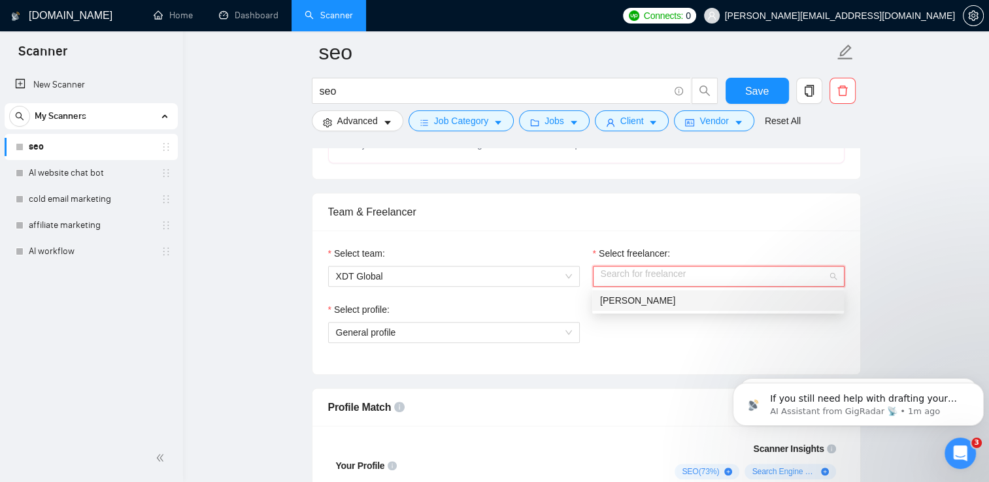
click at [648, 269] on input "Select freelancer:" at bounding box center [714, 277] width 227 height 20
click at [637, 301] on span "Harriet Dukes" at bounding box center [637, 300] width 75 height 10
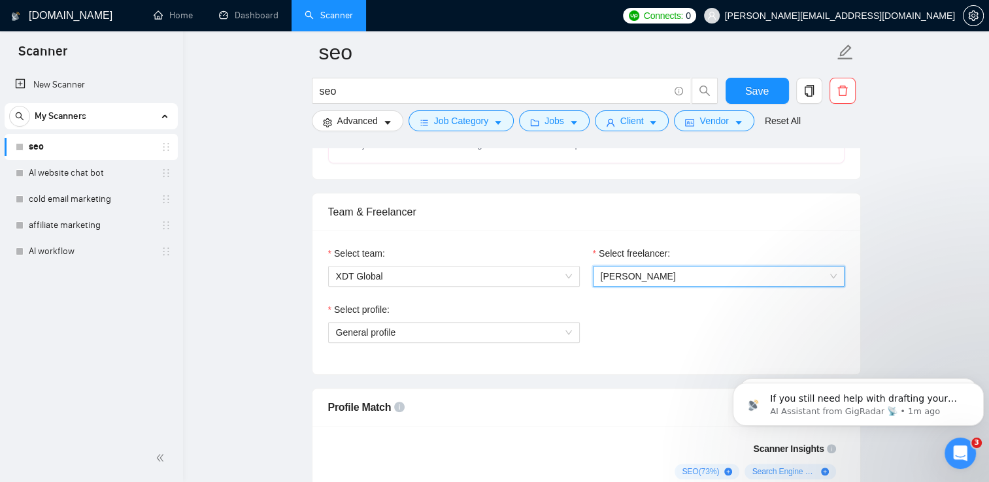
scroll to position [950, 0]
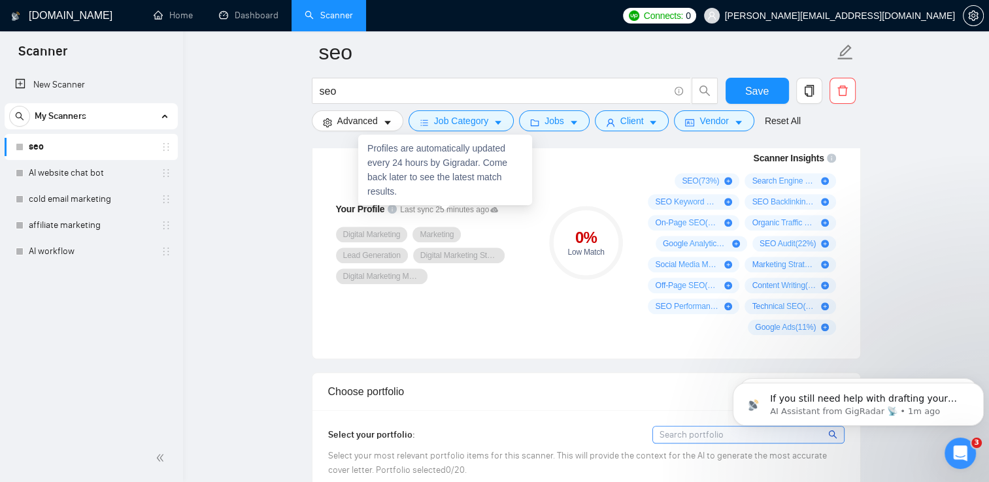
click at [494, 210] on icon at bounding box center [494, 210] width 8 height 8
click at [490, 208] on icon at bounding box center [494, 209] width 8 height 5
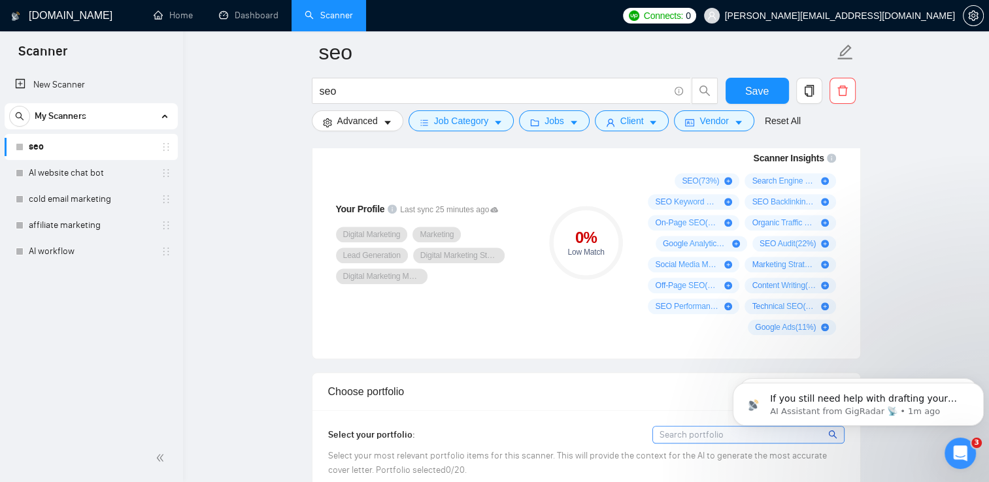
click at [392, 205] on icon "info-circle" at bounding box center [392, 209] width 9 height 9
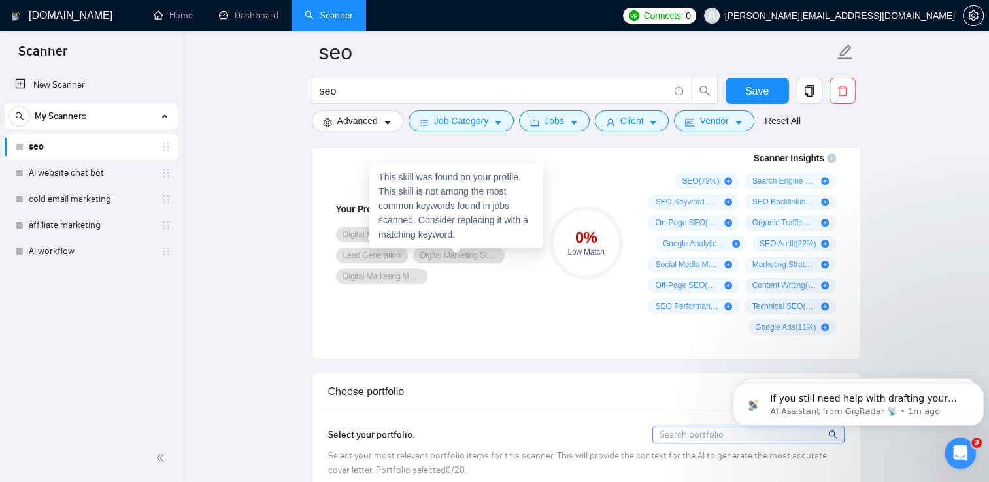
click at [484, 256] on span "Digital Marketing Strategy" at bounding box center [458, 255] width 77 height 10
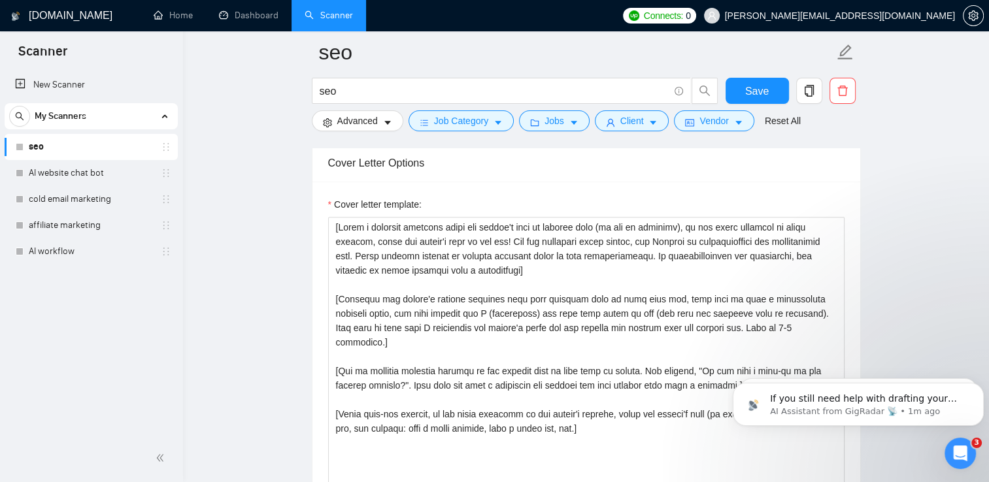
scroll to position [1421, 0]
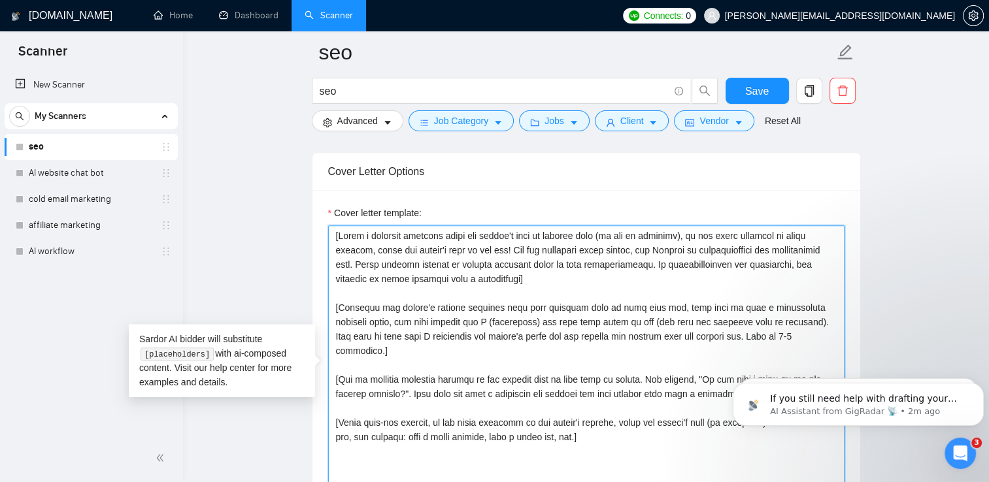
drag, startPoint x: 591, startPoint y: 420, endPoint x: 333, endPoint y: 229, distance: 321.1
click at [333, 229] on textarea "Cover letter template:" at bounding box center [586, 373] width 516 height 294
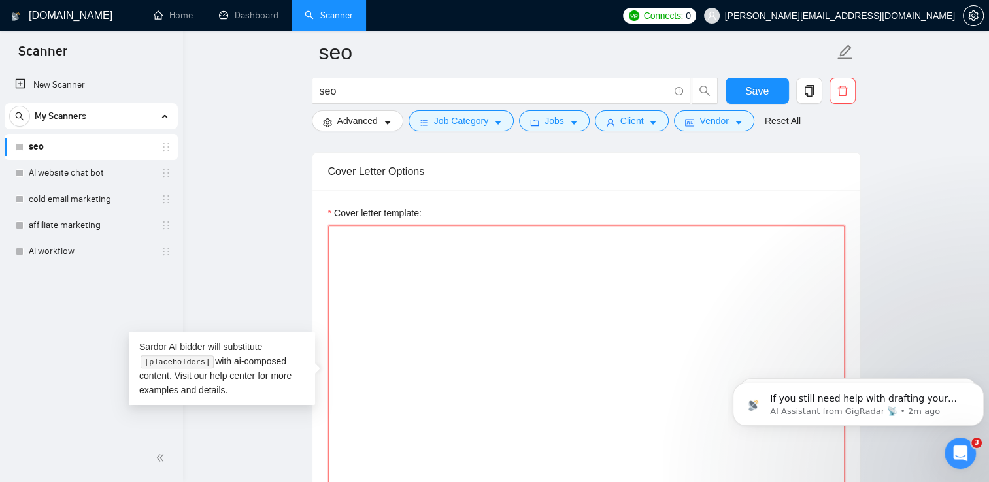
click at [342, 237] on textarea "Cover letter template:" at bounding box center [586, 373] width 516 height 294
paste textarea "Hi [Client’s Name], I saw your project and wanted to reach out because SEO is e…"
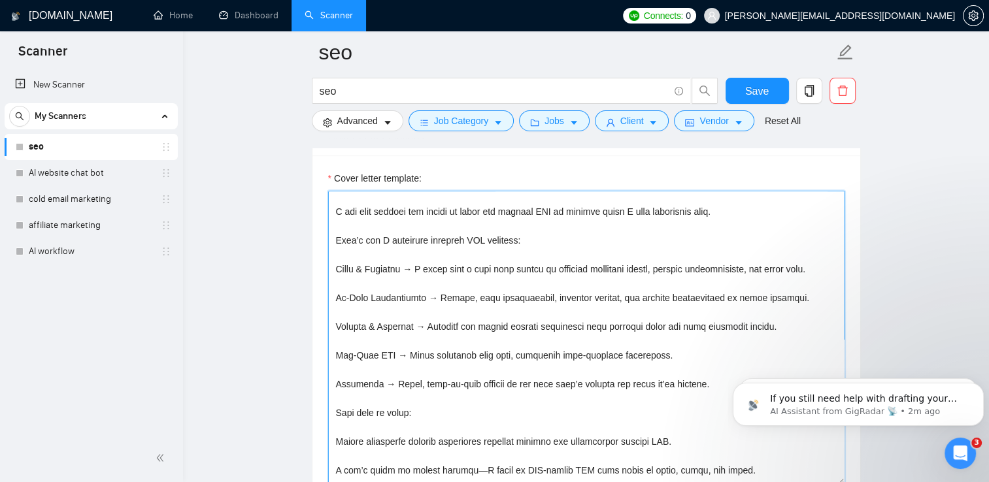
scroll to position [0, 0]
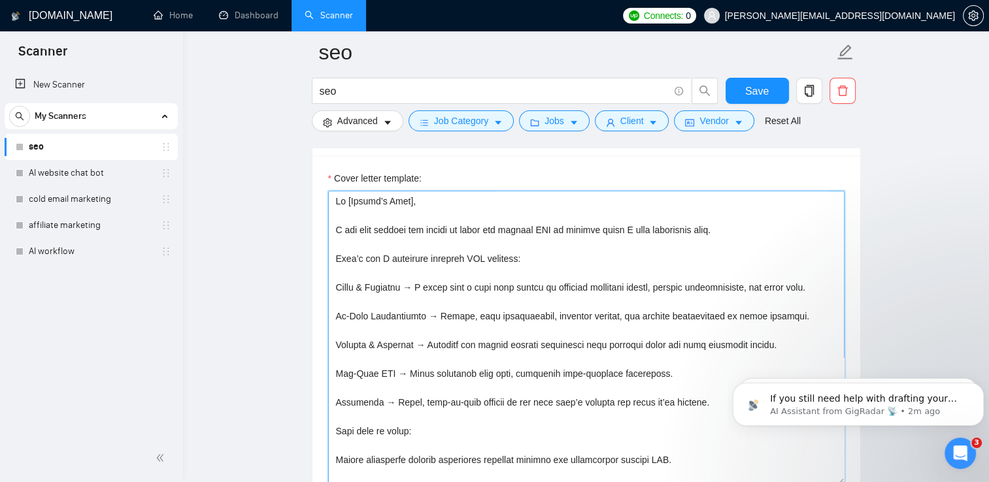
click at [420, 206] on textarea "Cover letter template:" at bounding box center [586, 338] width 516 height 294
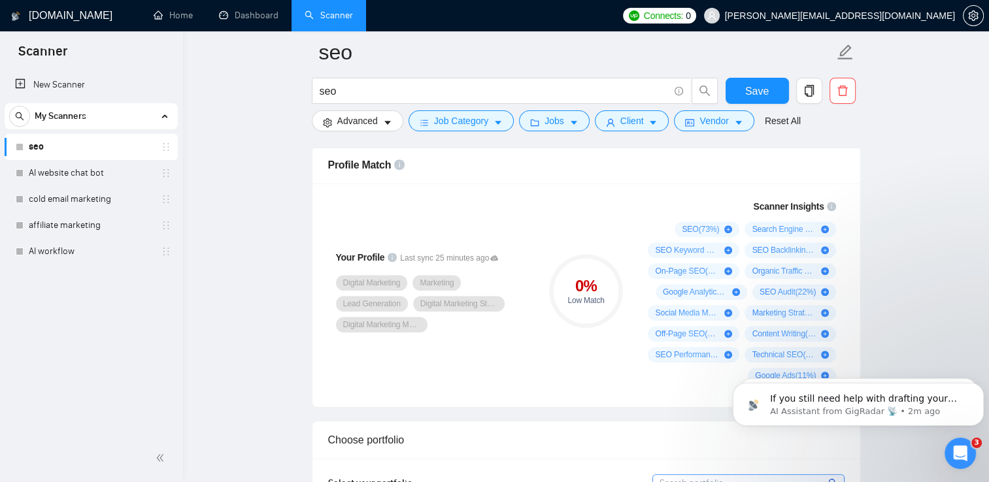
scroll to position [898, 0]
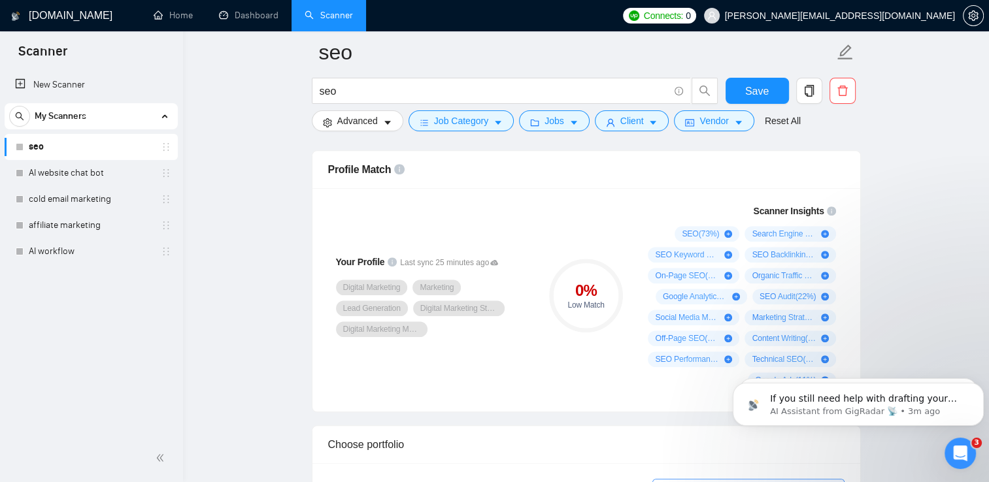
type textarea "Hi, I saw your project and wanted to reach out because SEO is exactly where I h…"
click at [481, 364] on div "Your Profile Last sync 25 minutes ago Digital Marketing Marketing Lead Generati…" at bounding box center [433, 296] width 220 height 200
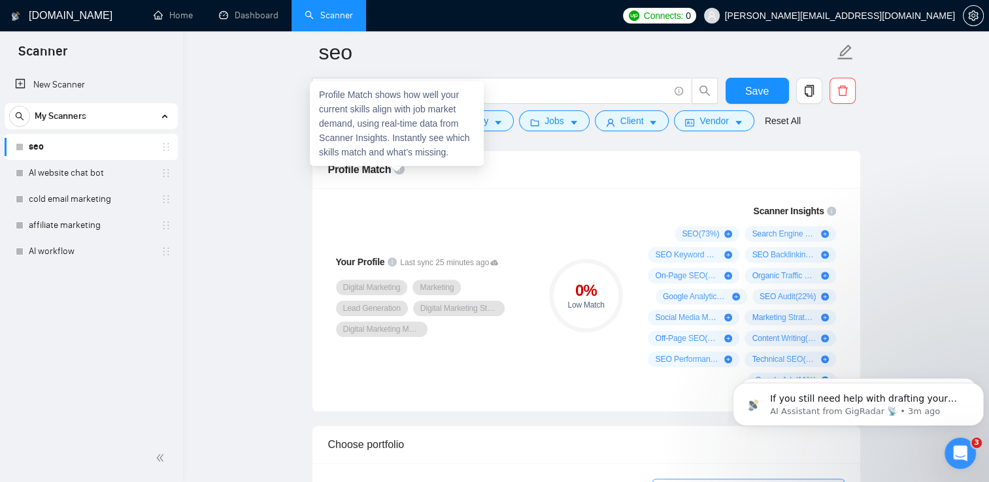
click at [396, 169] on icon "info-circle" at bounding box center [399, 169] width 10 height 10
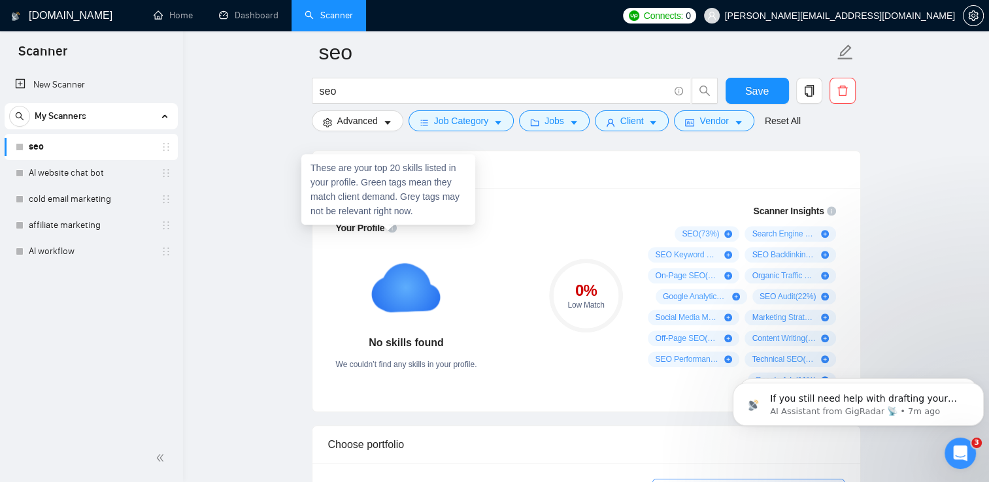
click at [390, 226] on icon "info-circle" at bounding box center [392, 228] width 9 height 9
click at [390, 224] on div "These are your top 20 skills listed in your profile. Green tags mean they match…" at bounding box center [388, 189] width 174 height 71
click at [388, 225] on icon "info-circle" at bounding box center [392, 228] width 9 height 9
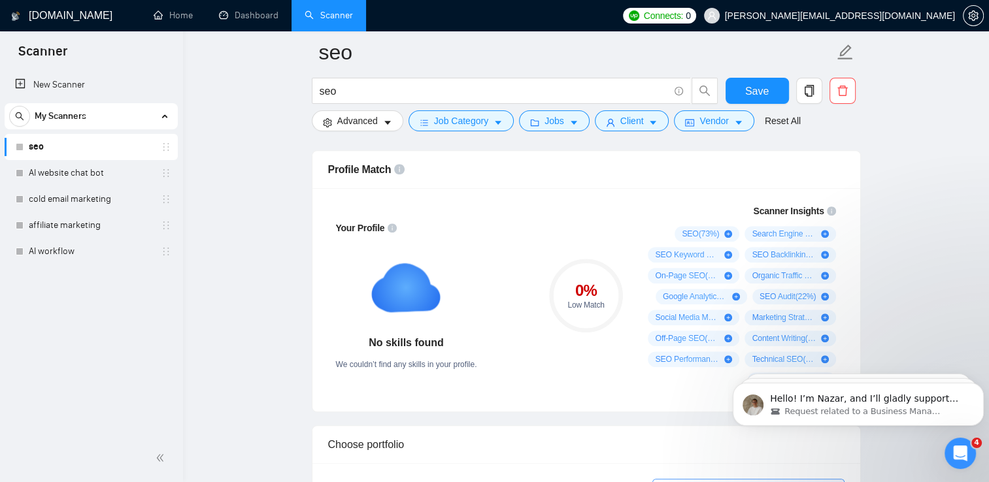
click at [562, 346] on div "0 % Low Match" at bounding box center [586, 296] width 88 height 200
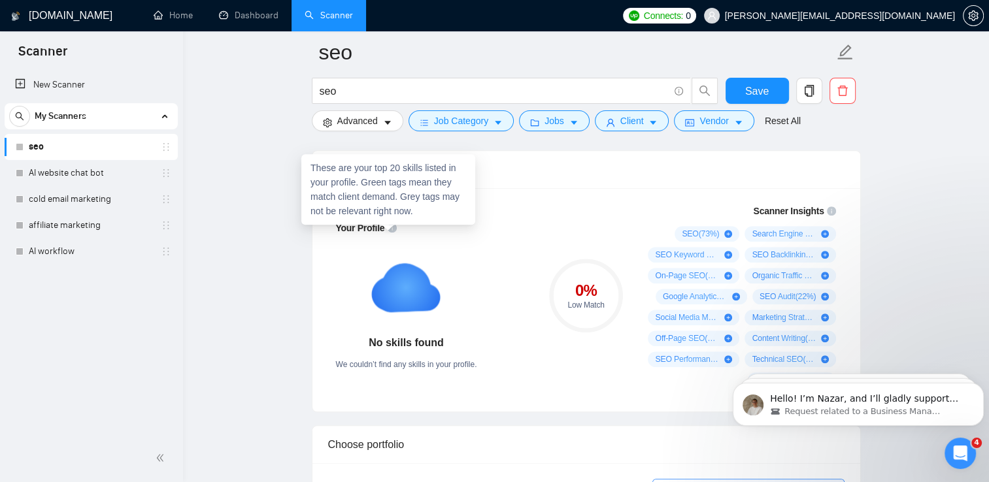
click at [389, 226] on icon "info-circle" at bounding box center [392, 228] width 9 height 9
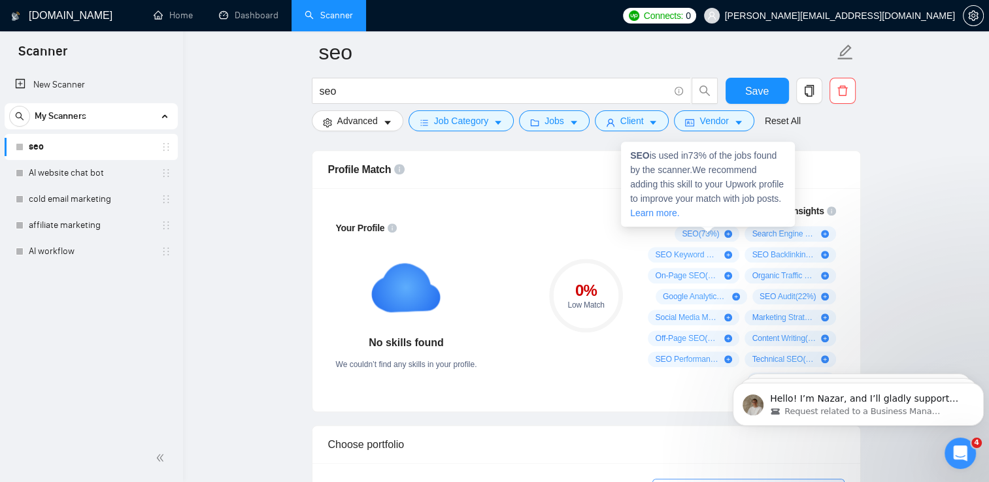
click at [730, 234] on icon "plus-circle" at bounding box center [728, 234] width 8 height 8
click at [730, 231] on icon "plus-circle" at bounding box center [728, 234] width 8 height 8
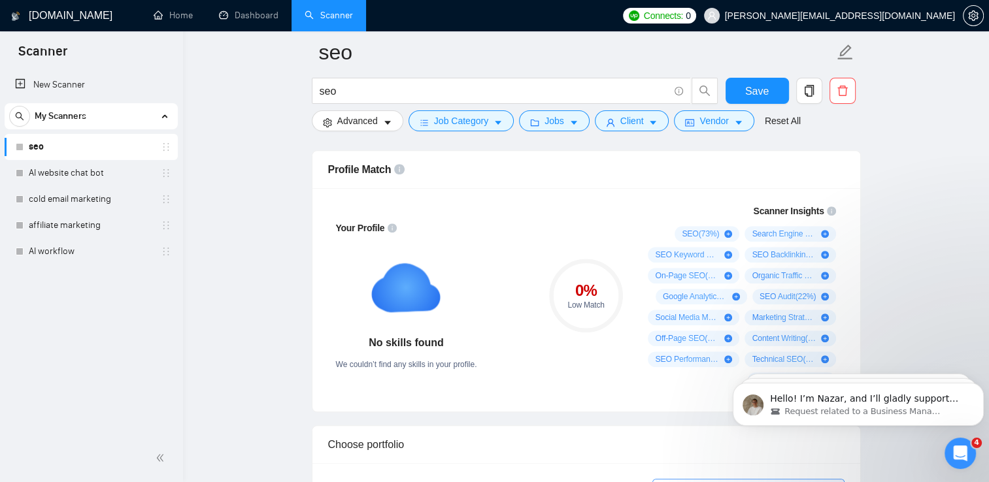
click at [807, 402] on p "Hello! I’m Nazar, and I’ll gladly support you with your request 😊 Please allow …" at bounding box center [868, 399] width 197 height 13
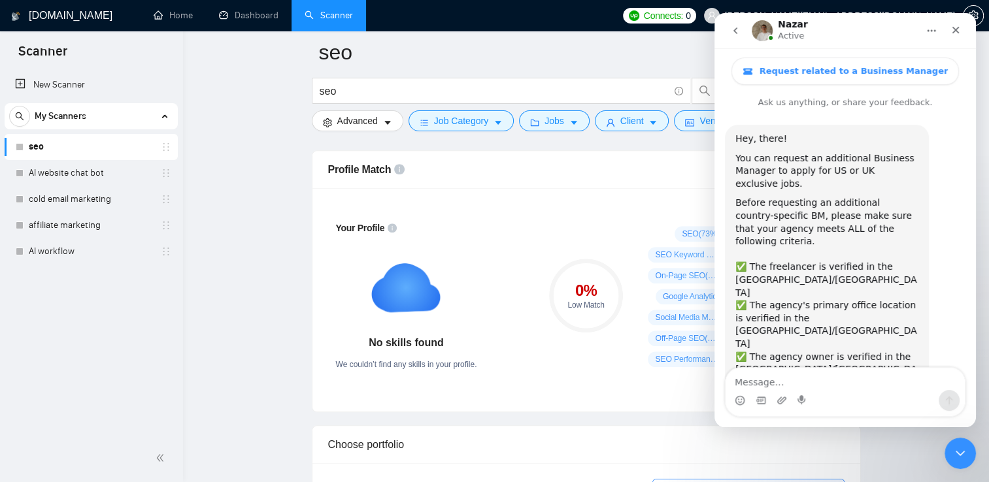
scroll to position [76, 0]
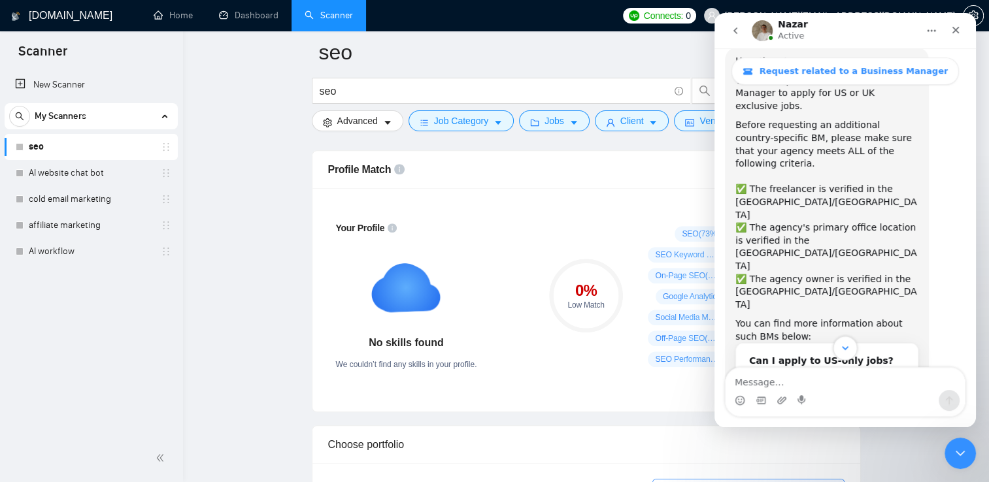
click at [845, 349] on icon "Scroll to bottom" at bounding box center [845, 348] width 7 height 4
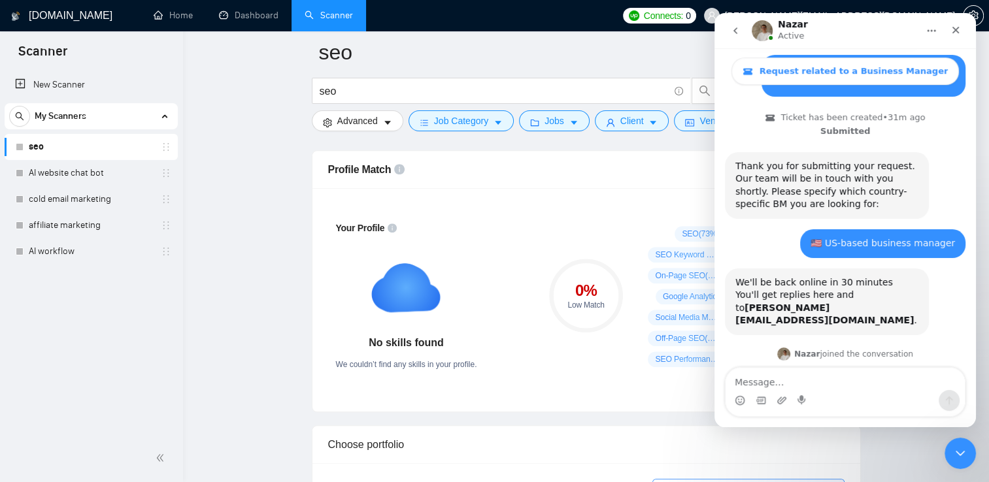
scroll to position [445, 0]
click at [313, 221] on div "Your Profile No skills found We couldn’t find any skills in your profile. 0 % L…" at bounding box center [586, 300] width 548 height 224
click at [952, 37] on div "Close" at bounding box center [956, 30] width 24 height 24
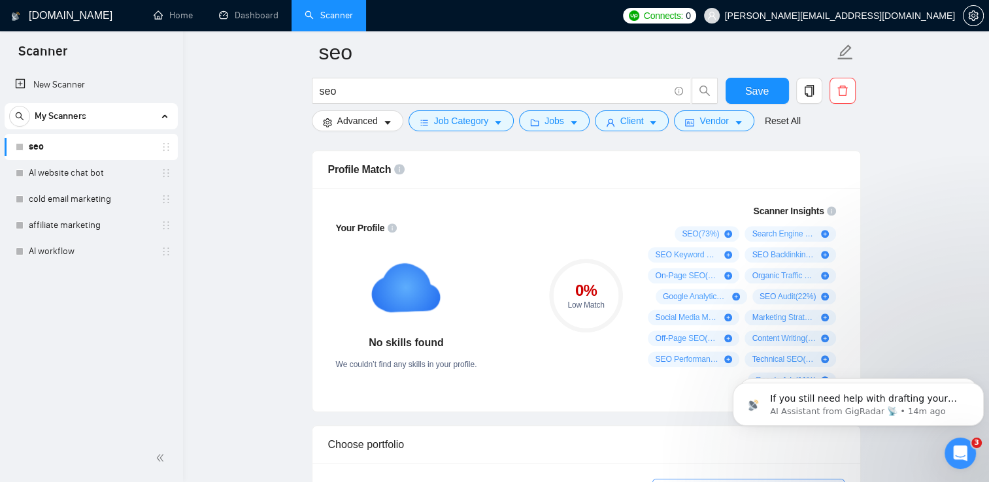
scroll to position [0, 0]
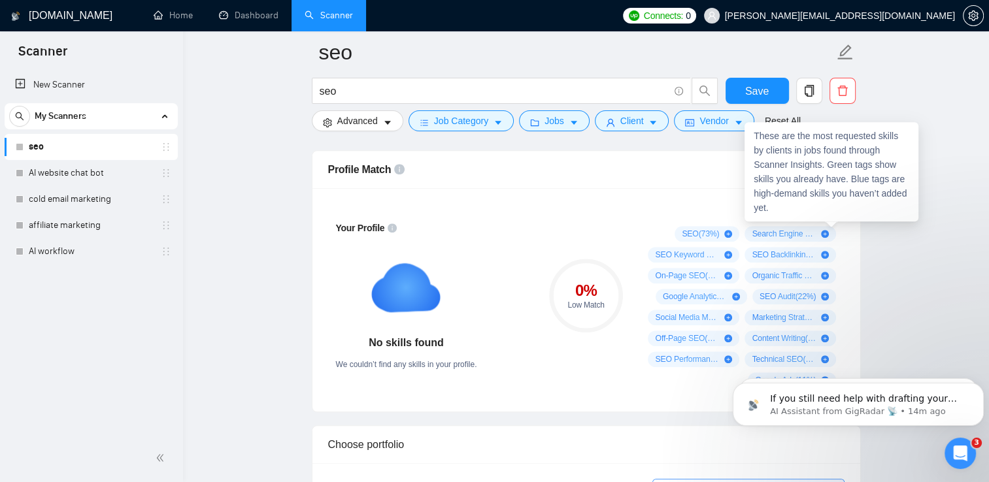
click at [826, 207] on div "These are the most requested skills by clients in jobs found through Scanner In…" at bounding box center [832, 171] width 174 height 99
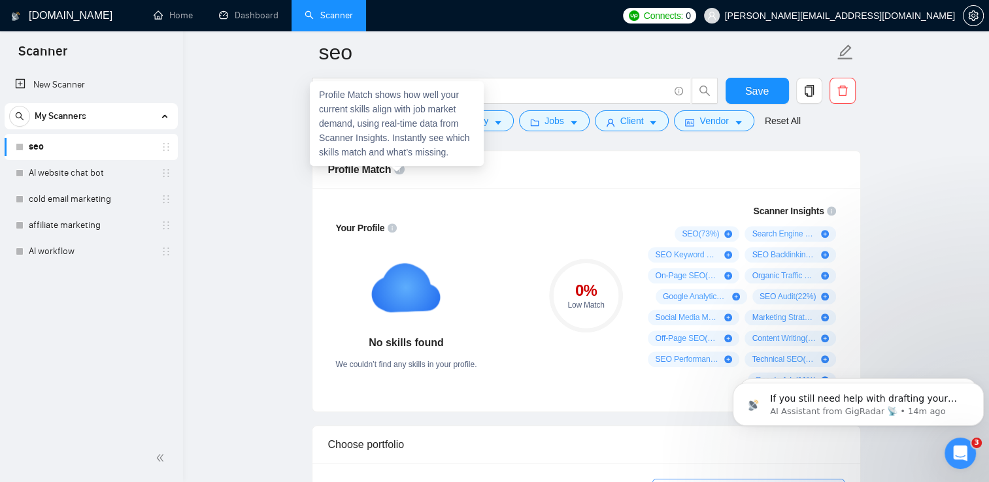
click at [394, 168] on icon "info-circle" at bounding box center [399, 169] width 10 height 10
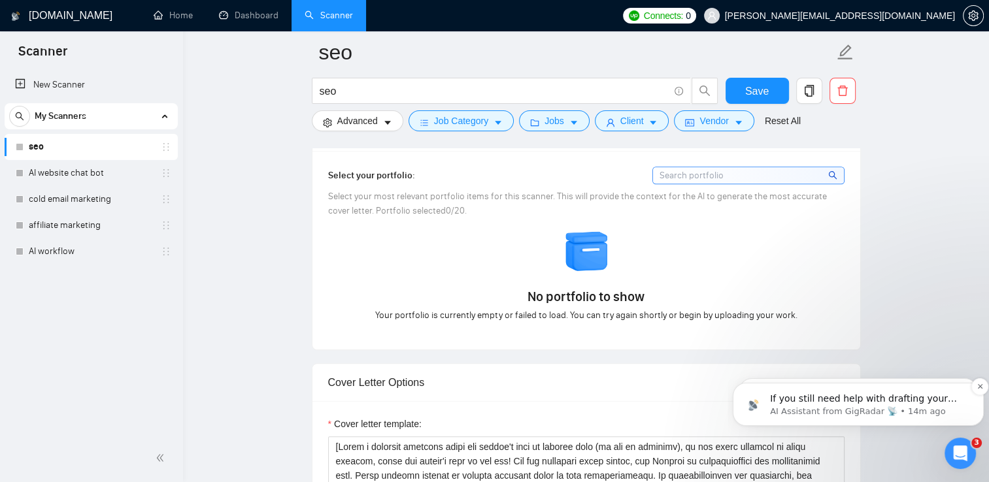
scroll to position [3125, 0]
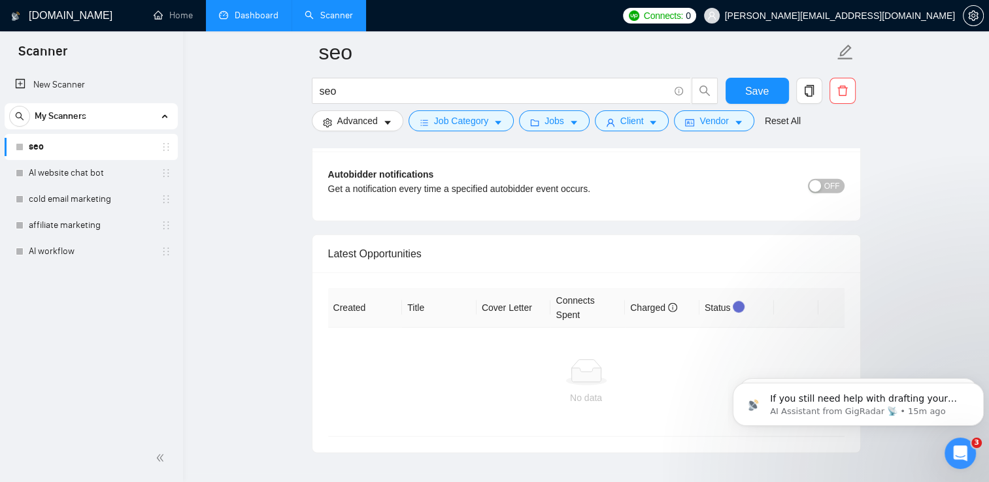
click at [251, 14] on link "Dashboard" at bounding box center [248, 15] width 59 height 11
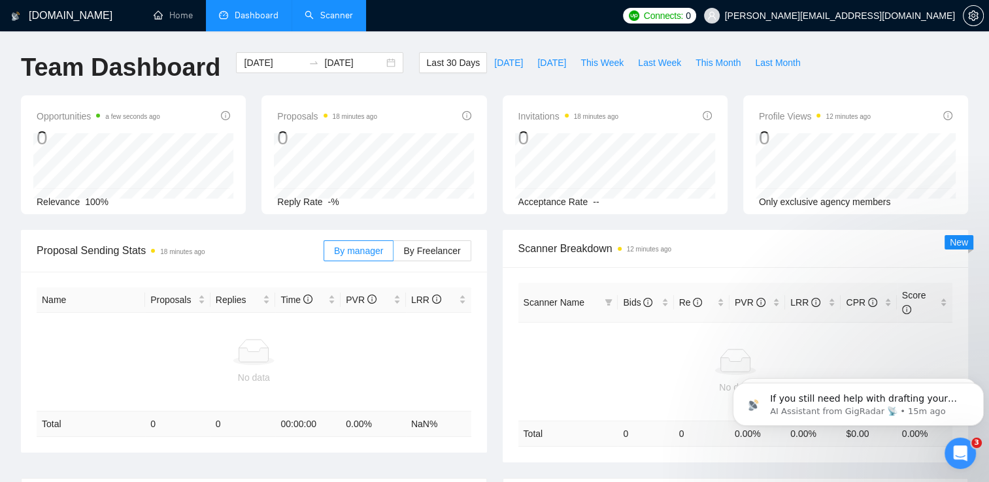
click at [319, 16] on link "Scanner" at bounding box center [329, 15] width 48 height 11
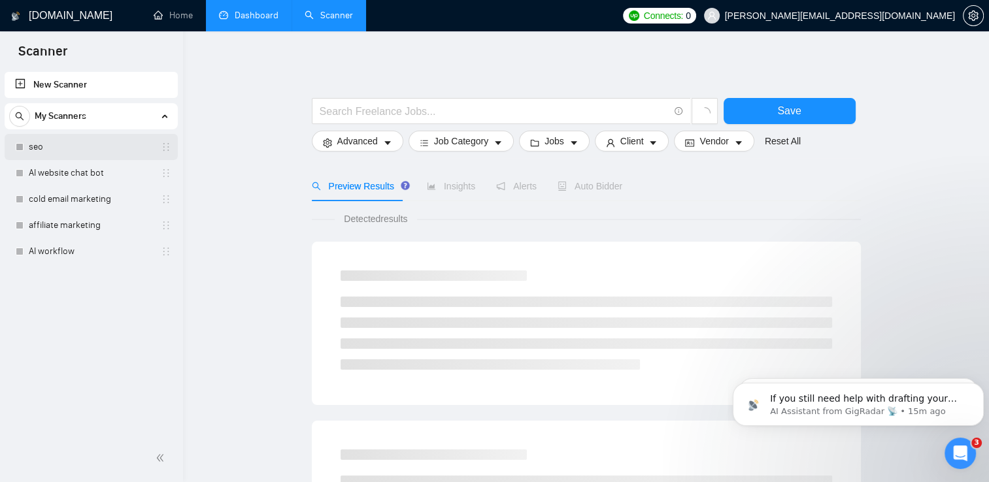
click at [95, 152] on link "seo" at bounding box center [91, 147] width 124 height 26
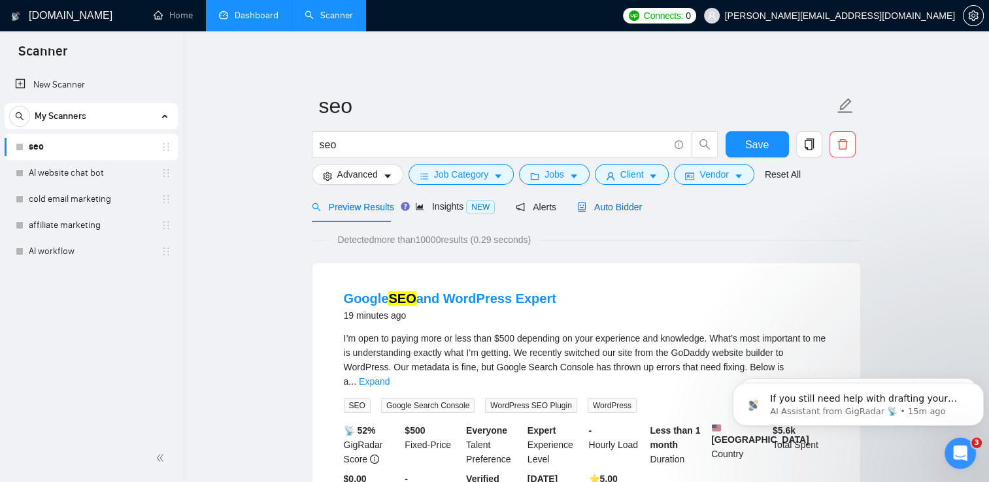
click at [600, 200] on div "Auto Bidder" at bounding box center [609, 207] width 65 height 14
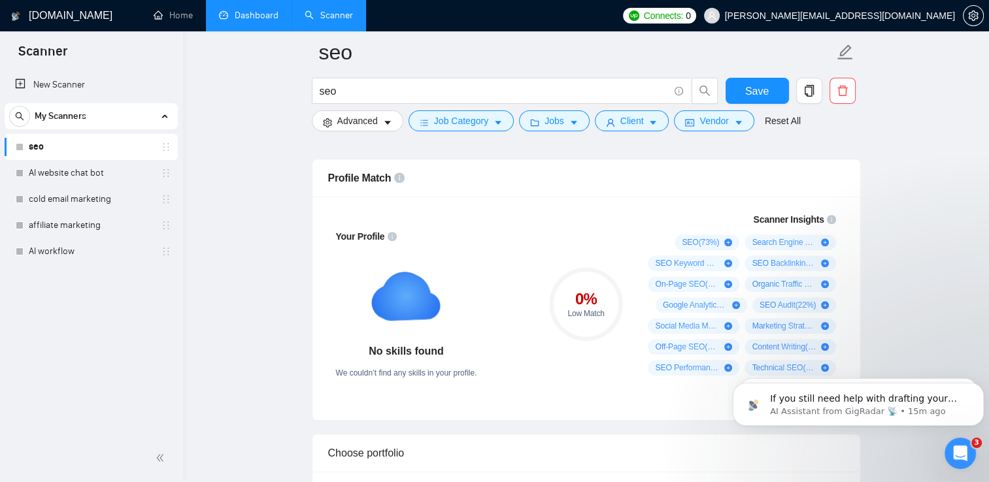
scroll to position [894, 0]
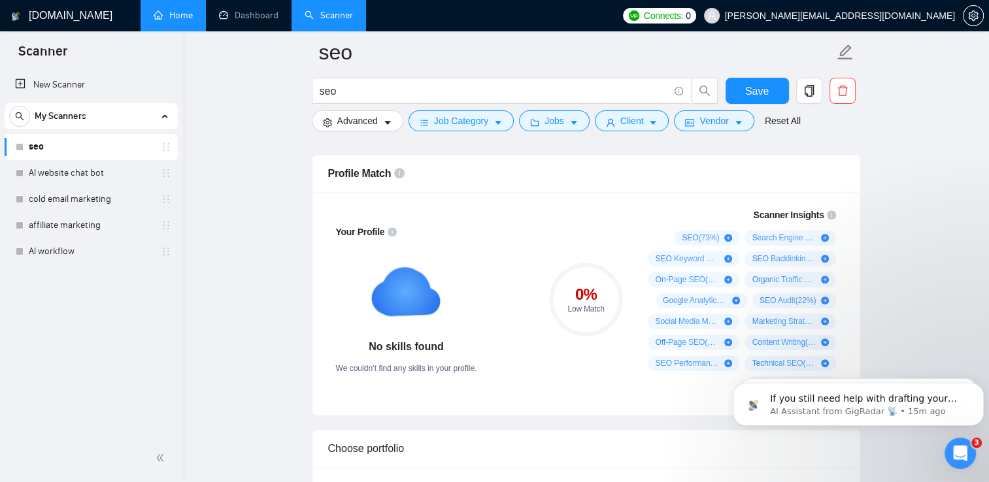
click at [167, 10] on link "Home" at bounding box center [173, 15] width 39 height 11
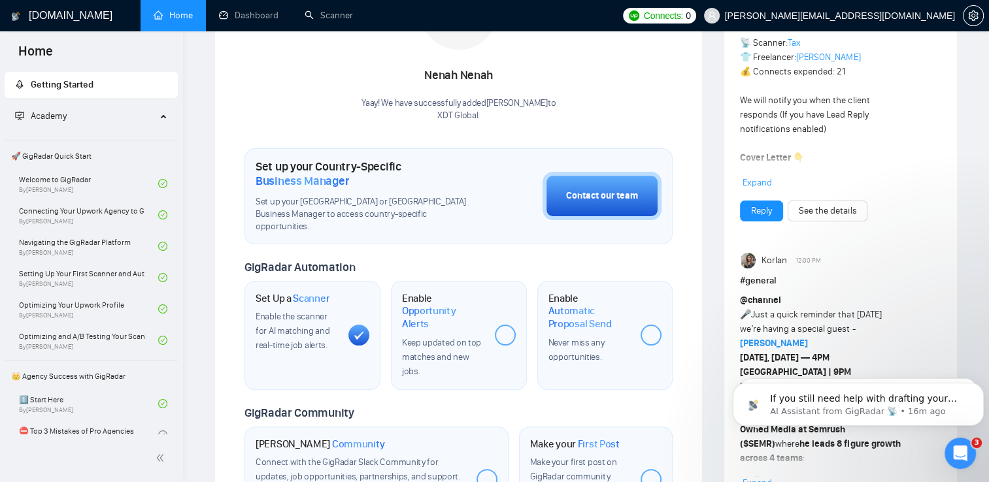
scroll to position [261, 0]
